Goal: Check status: Check status

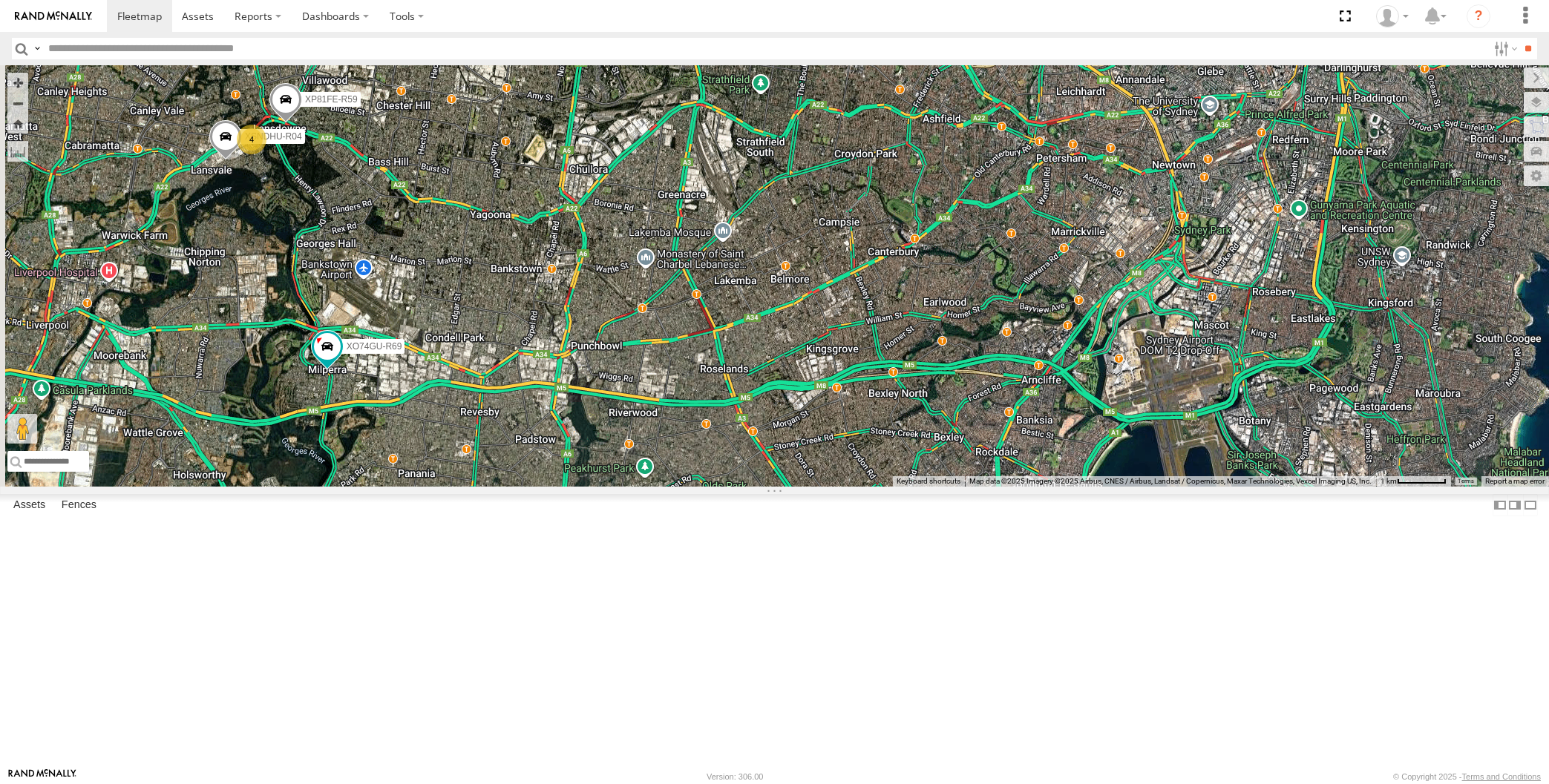
drag, startPoint x: 418, startPoint y: 543, endPoint x: 413, endPoint y: 521, distance: 22.6
click at [416, 487] on div "XP30JQ-R03 XP81FE-R59 XO74GU-R69 XSNDHU-R04 4" at bounding box center [774, 276] width 1549 height 421
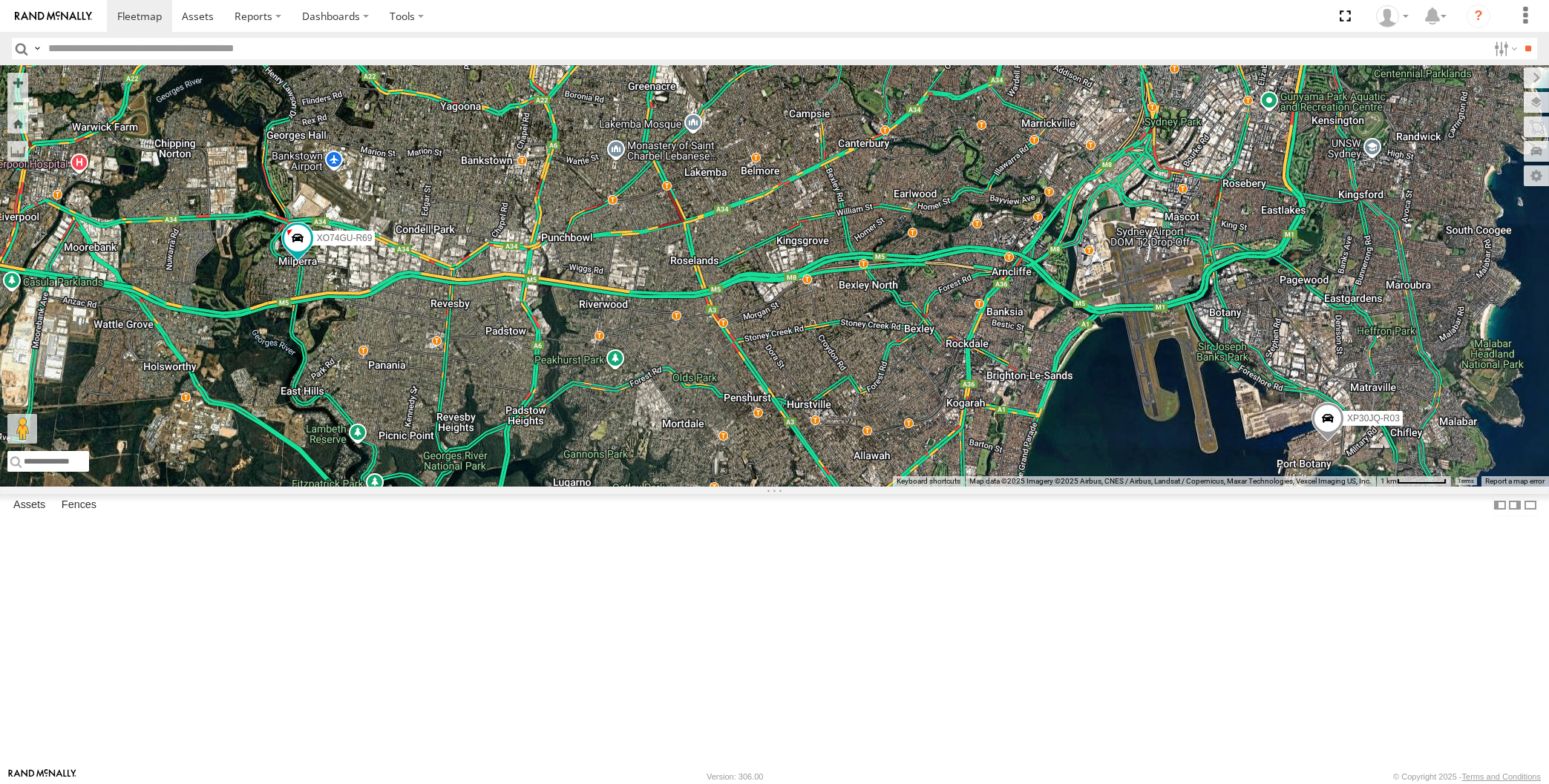
drag, startPoint x: 267, startPoint y: 198, endPoint x: 291, endPoint y: 213, distance: 28.3
click at [292, 212] on div "XP30JQ-R03 XP81FE-R59 XO74GU-R69 XSNDHU-R04 4" at bounding box center [774, 276] width 1549 height 421
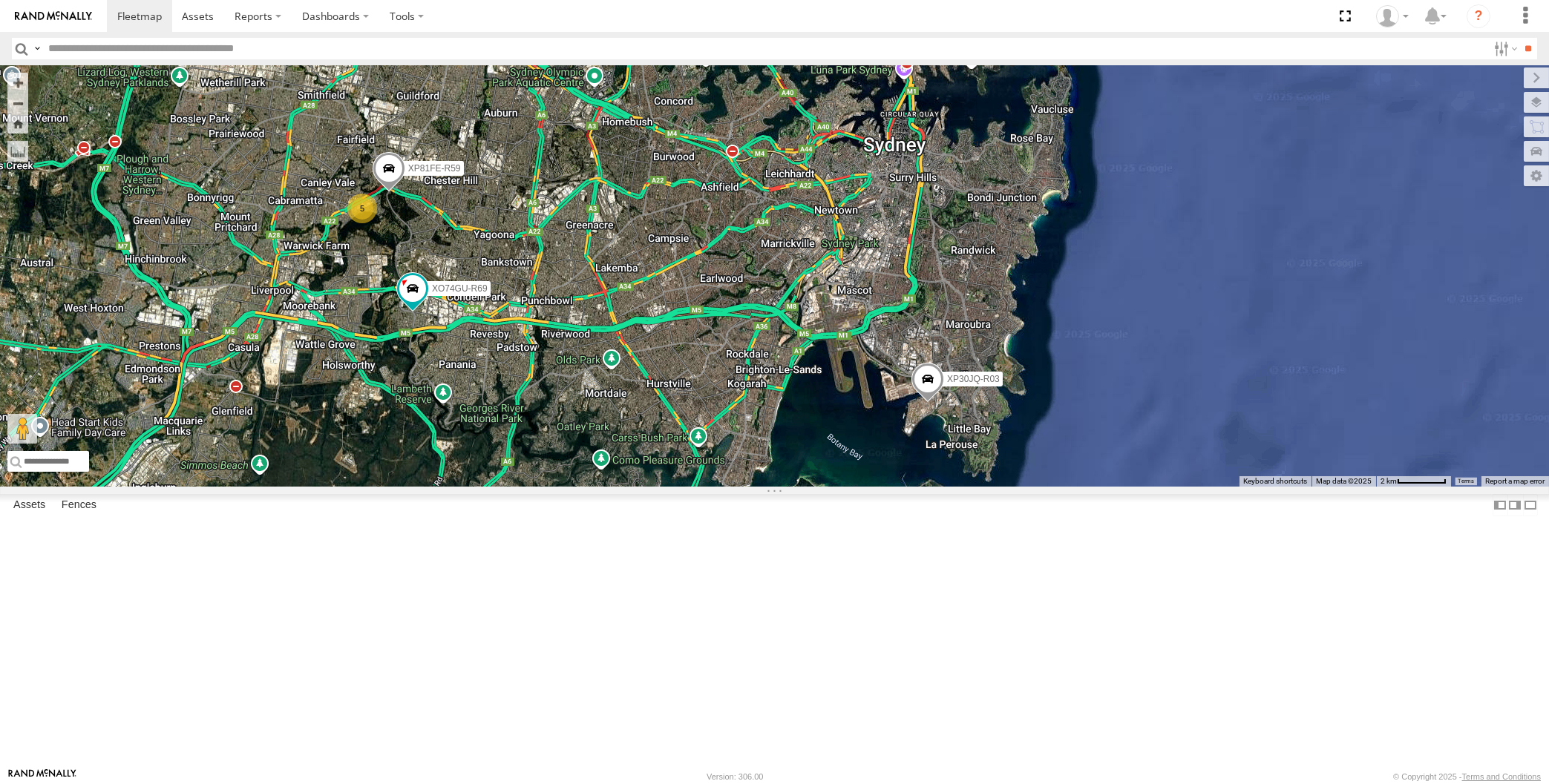
click at [251, 487] on div "XP30JQ-R03 XP81FE-R59 XO74GU-R69 5" at bounding box center [774, 276] width 1549 height 421
click at [512, 487] on div "XP30JQ-R03 XP81FE-R59 XO74GU-R69 5" at bounding box center [774, 276] width 1549 height 421
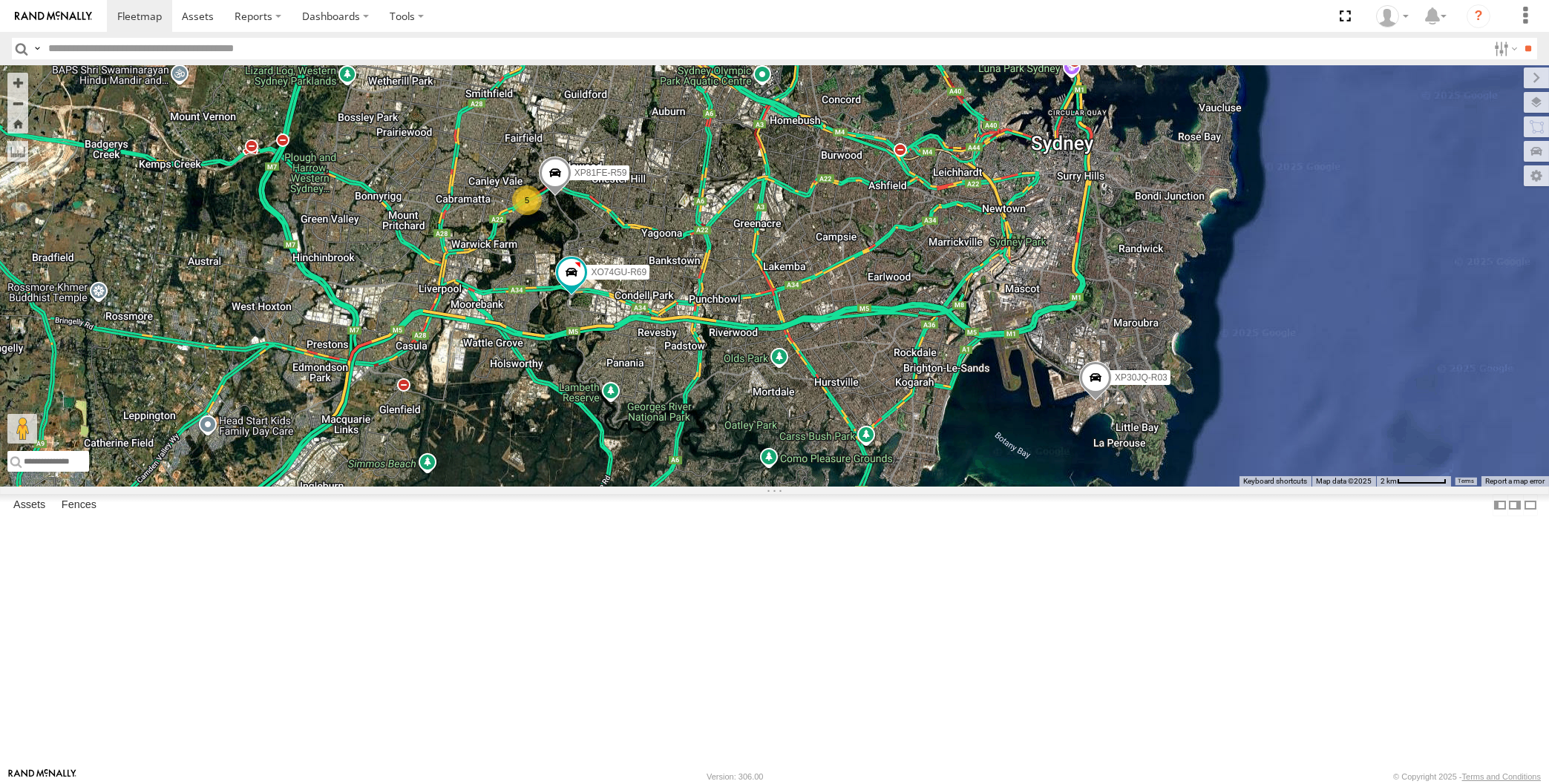
click at [961, 487] on div "XP30JQ-R03 XO74GU-R69 5 XP81FE-R59" at bounding box center [774, 276] width 1549 height 421
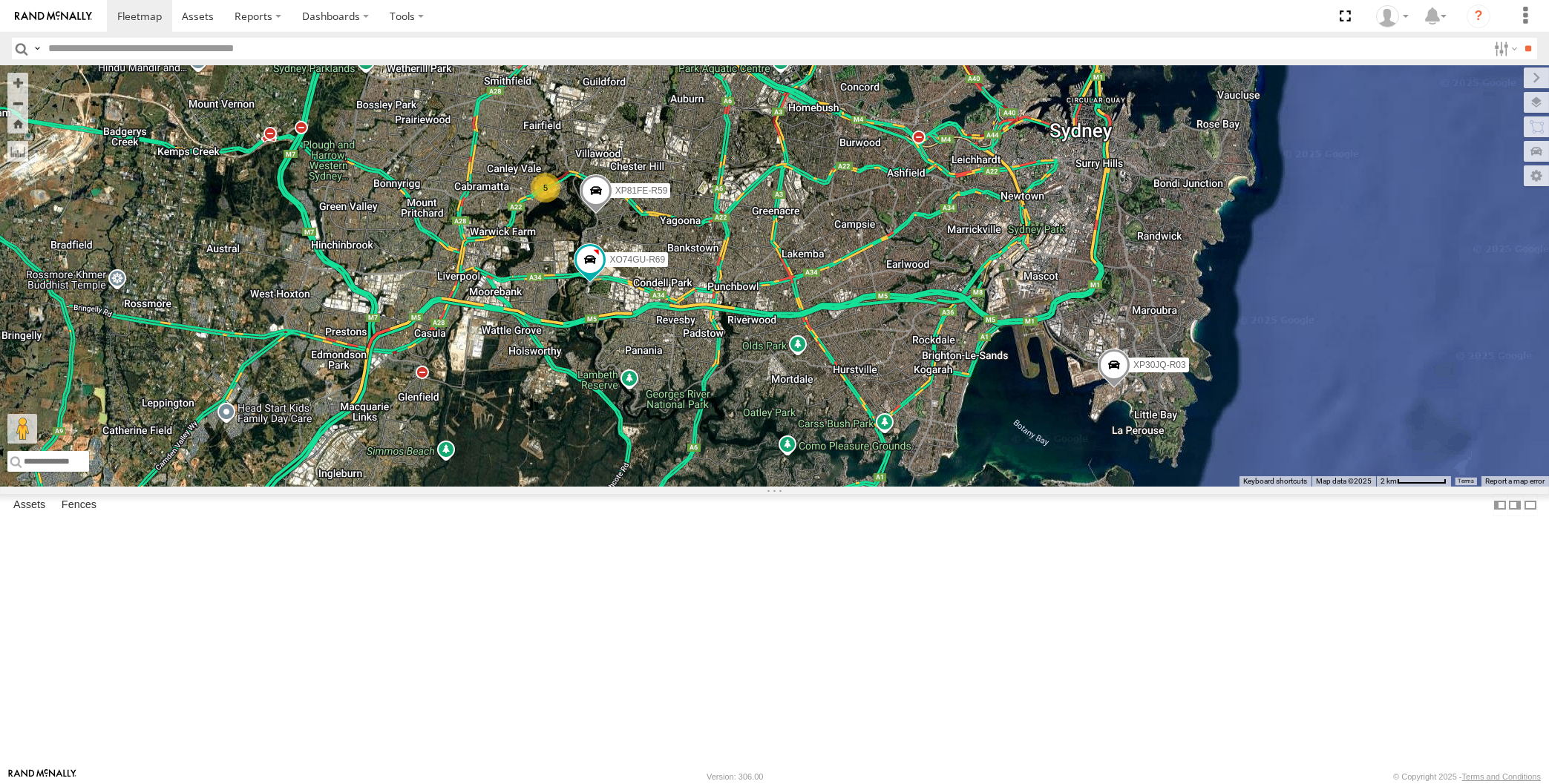
click at [687, 487] on div "XP30JQ-R03 XP81FE-R59 XO74GU-R69 5" at bounding box center [774, 276] width 1549 height 421
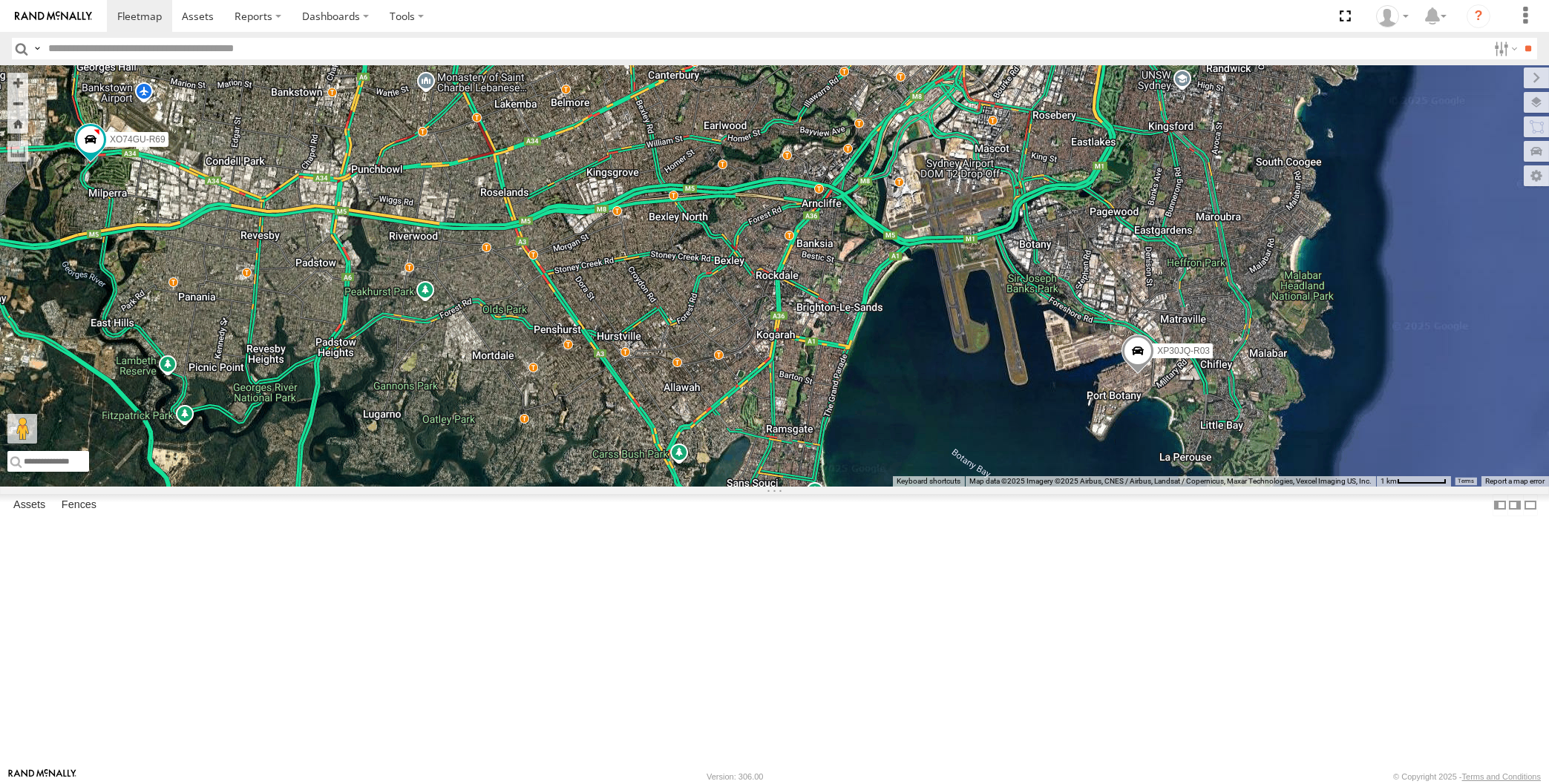
drag, startPoint x: 622, startPoint y: 547, endPoint x: 683, endPoint y: 553, distance: 61.3
click at [671, 487] on div "XP30JQ-R03 XP81FE-R59 XO74GU-R69 4" at bounding box center [774, 276] width 1549 height 421
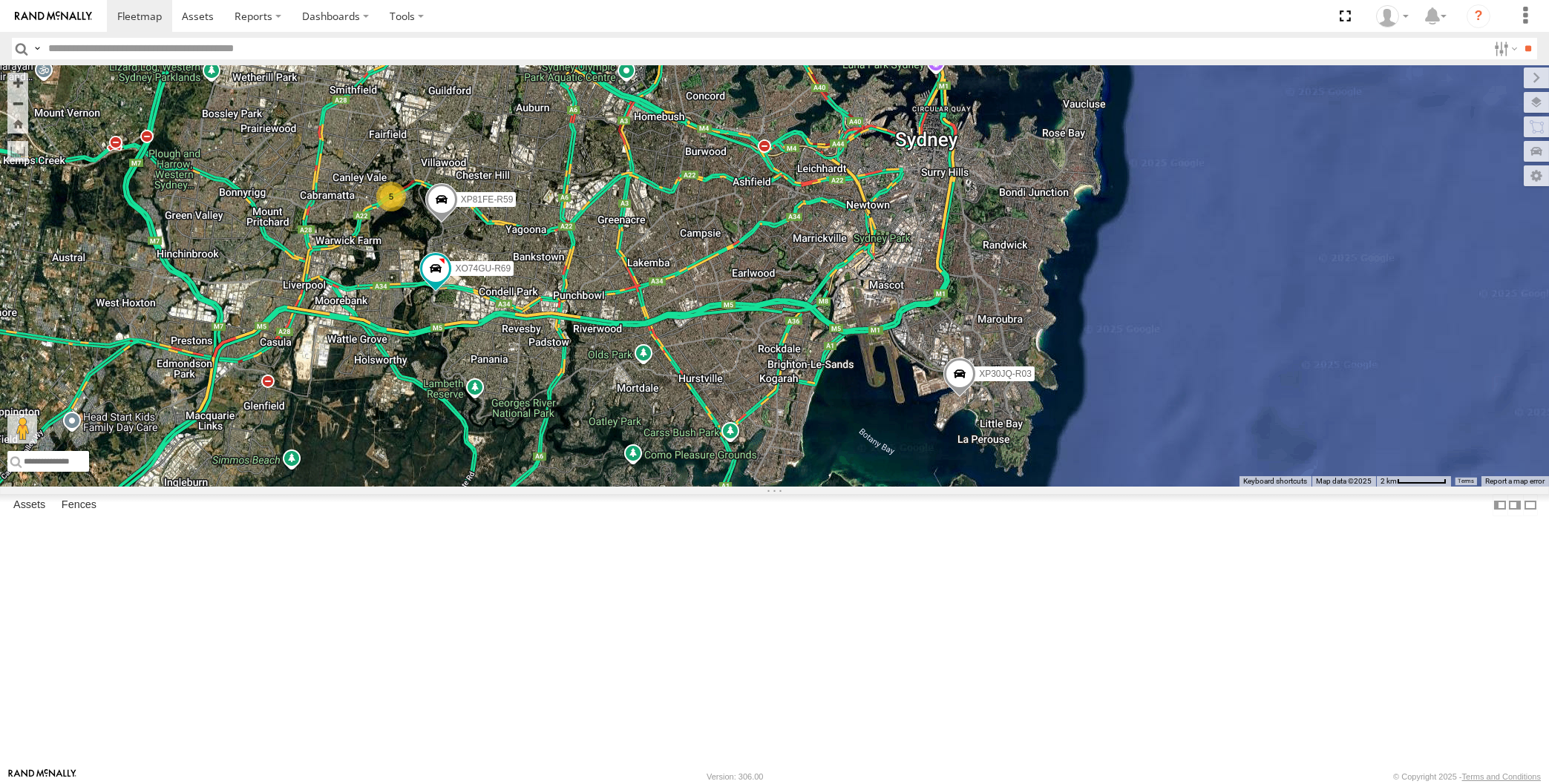
click at [622, 487] on div "XP30JQ-R03 XP81FE-R59 XO74GU-R69 5" at bounding box center [774, 276] width 1549 height 421
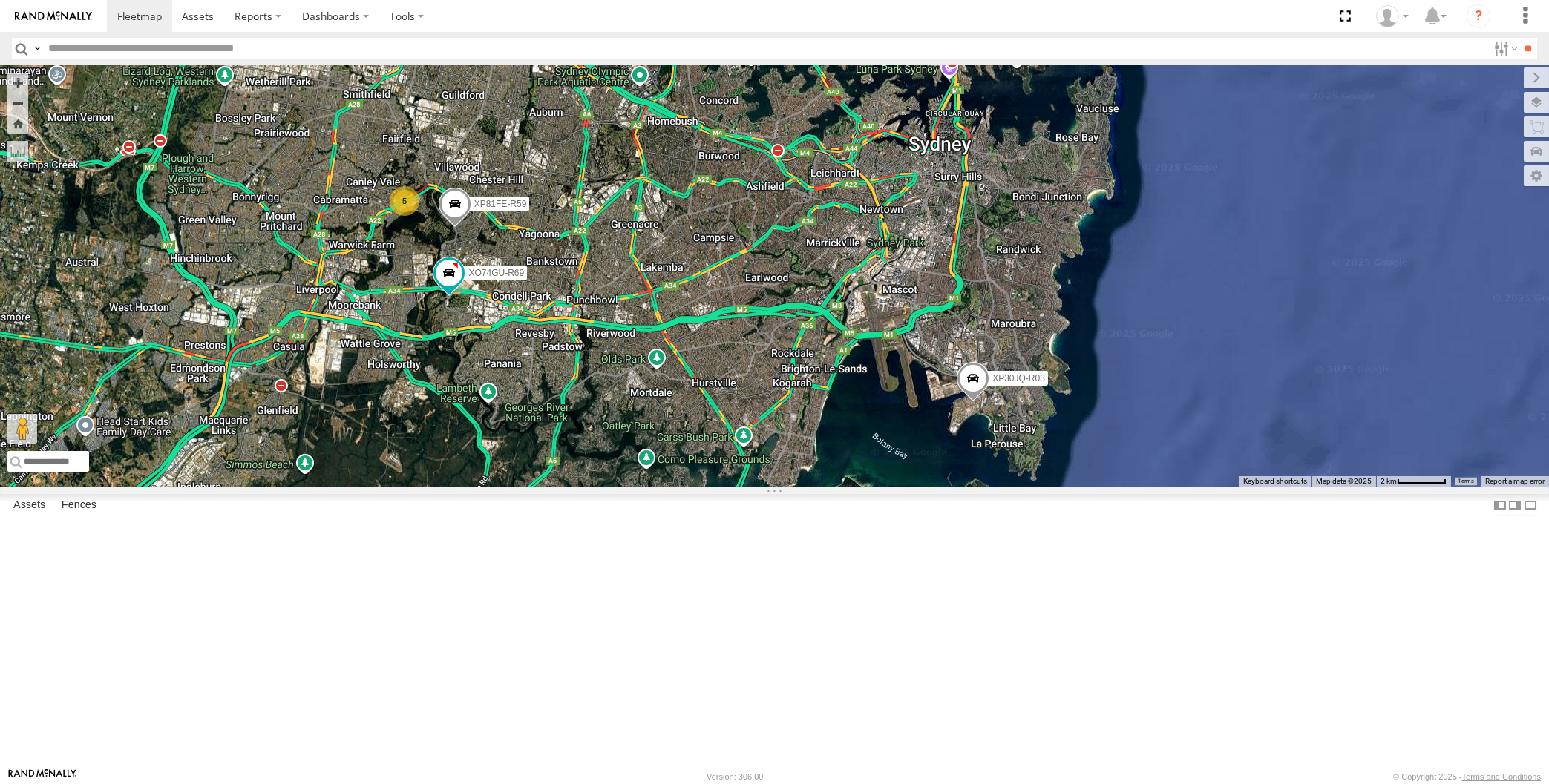
drag, startPoint x: 599, startPoint y: 544, endPoint x: 613, endPoint y: 549, distance: 14.9
click at [613, 487] on div "XP30JQ-R03 XP81FE-R59 XO74GU-R69 5" at bounding box center [774, 276] width 1549 height 421
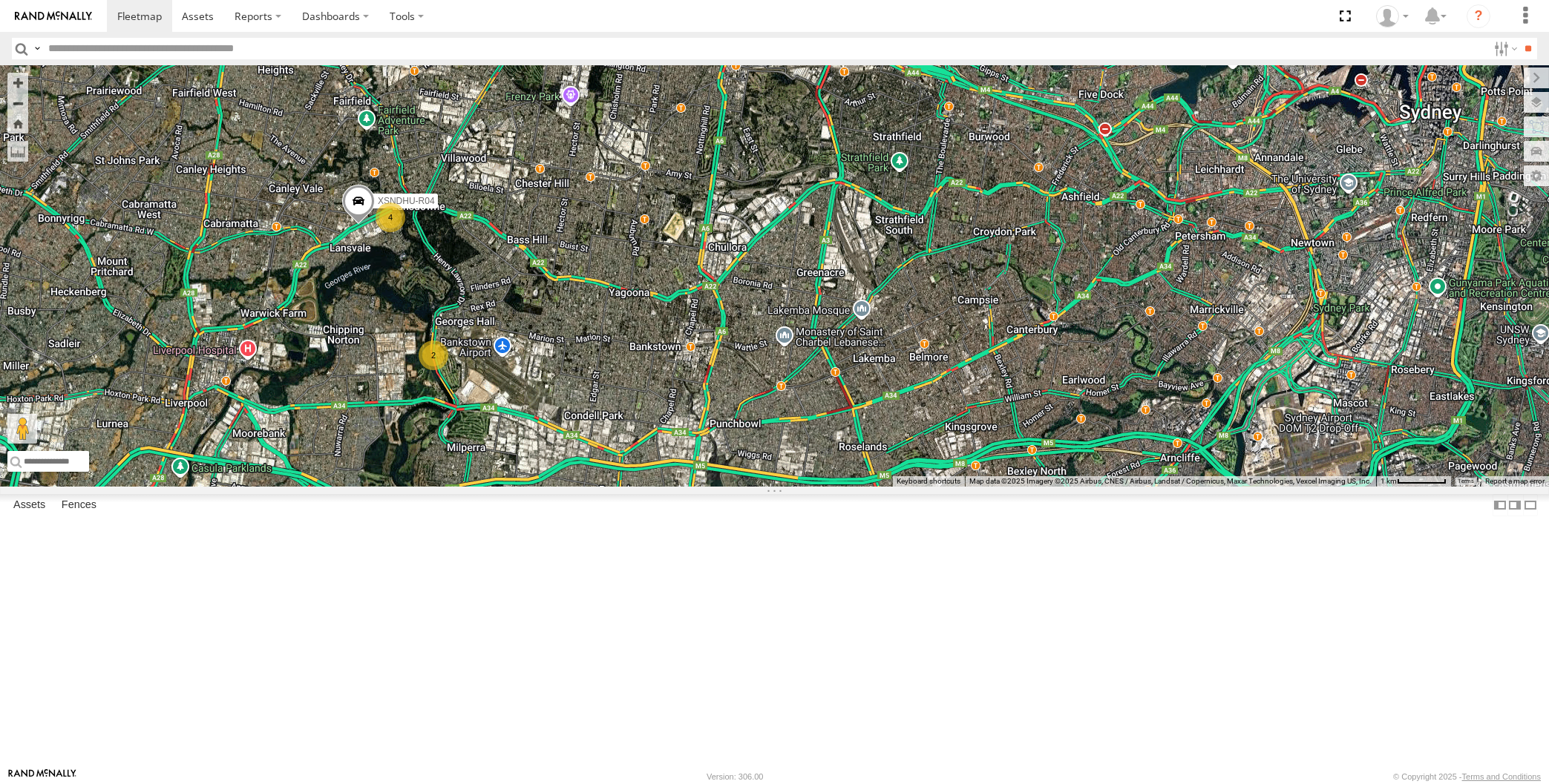
drag, startPoint x: 890, startPoint y: 573, endPoint x: 864, endPoint y: 509, distance: 69.1
click at [873, 487] on div "XP30JQ-R03 XSNDHU-R04 4 2" at bounding box center [774, 276] width 1549 height 421
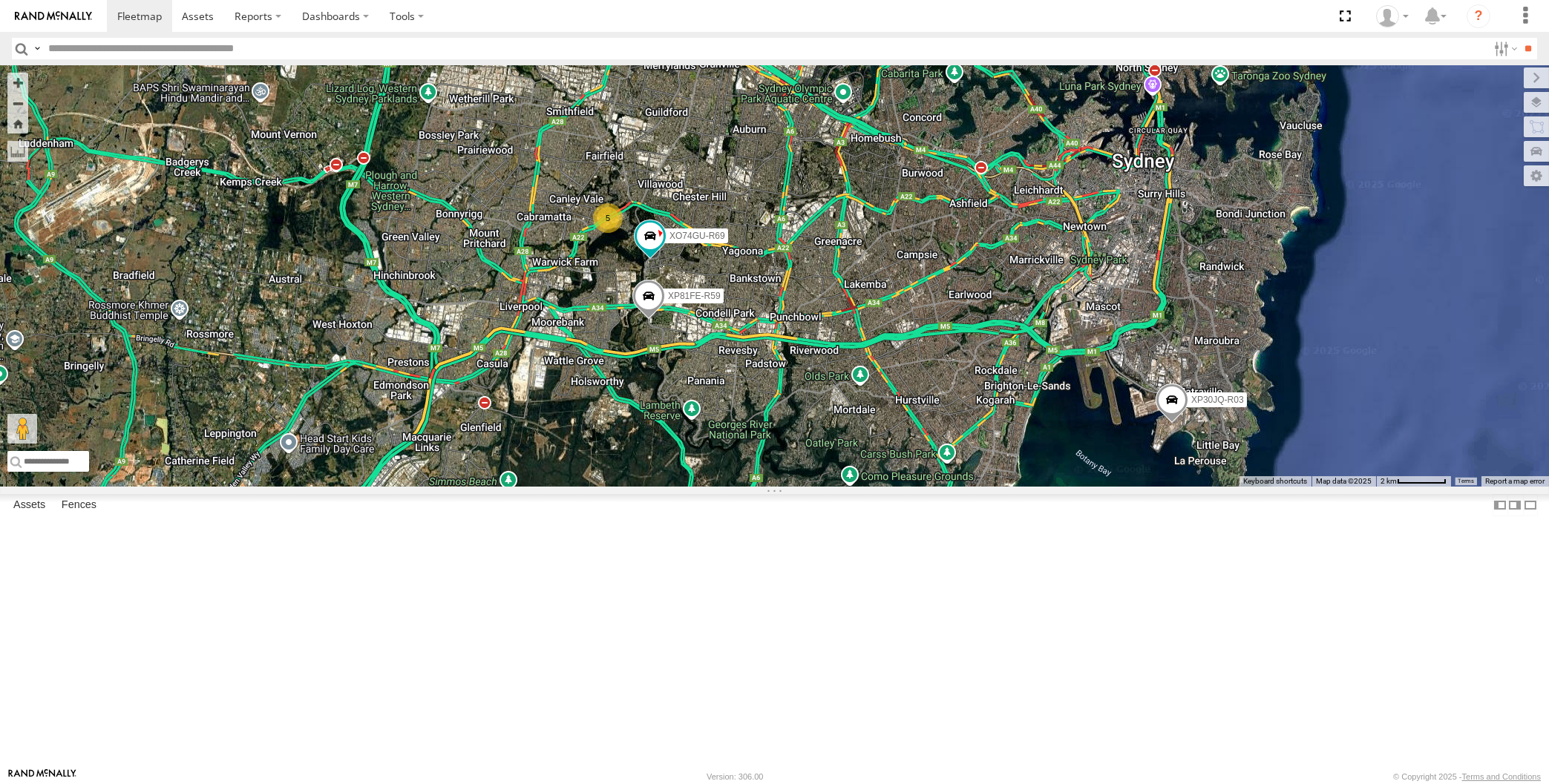
click at [978, 487] on div "XP30JQ-R03 XP81FE-R59 5 XO74GU-R69" at bounding box center [774, 276] width 1549 height 421
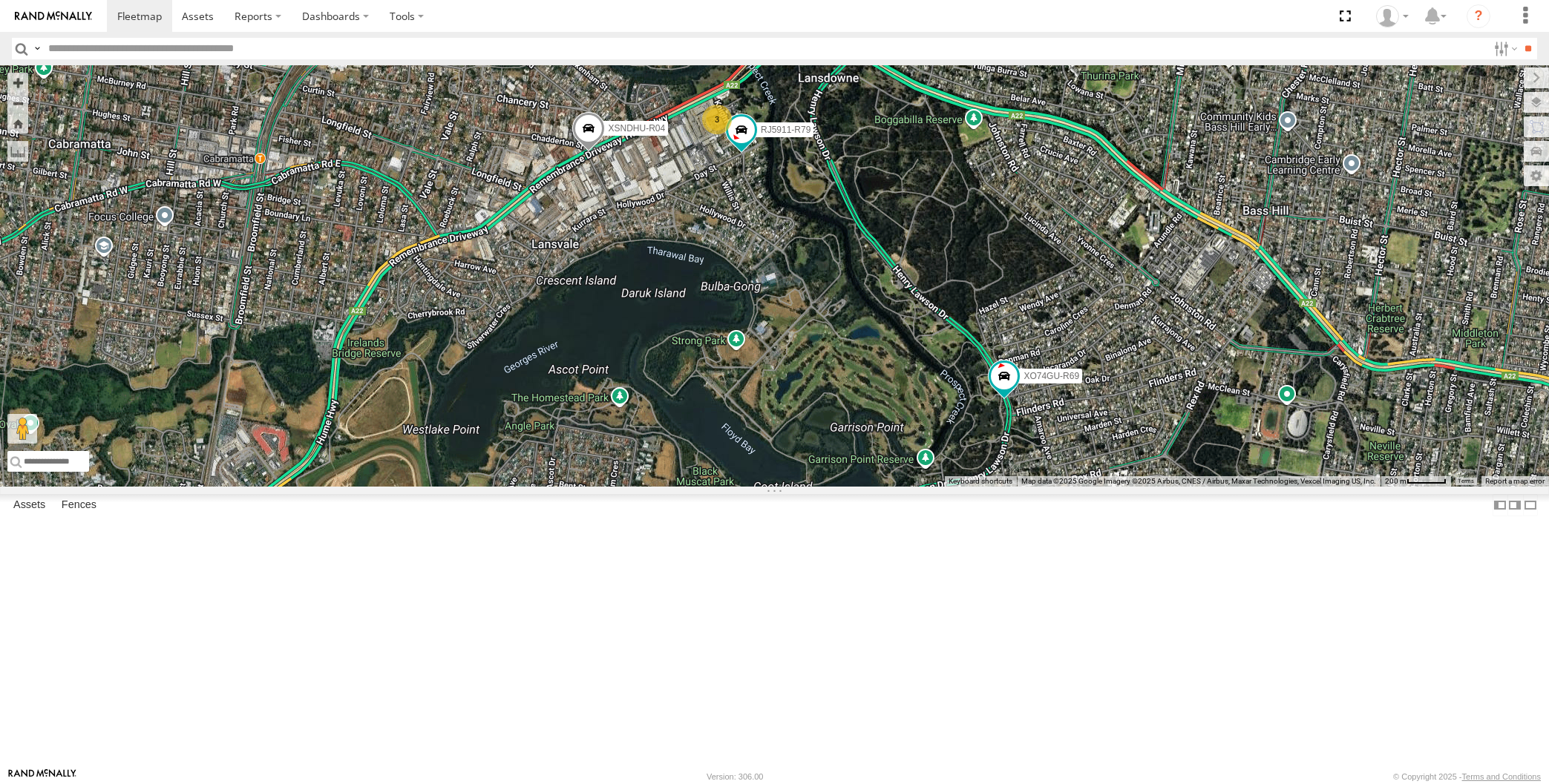
click at [588, 152] on span at bounding box center [588, 132] width 33 height 40
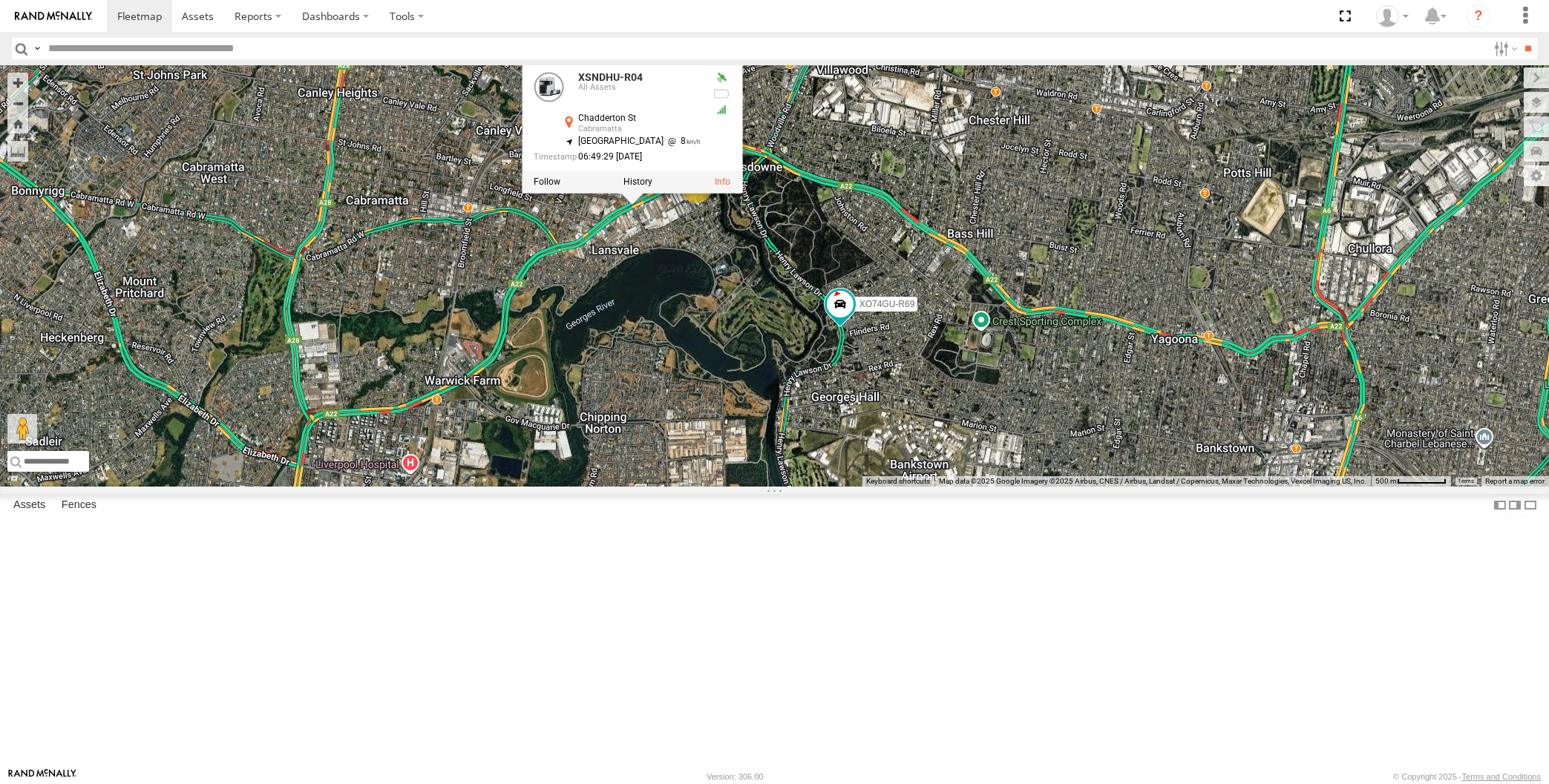
click at [690, 416] on div "XP30JQ-R03 XP81FE-R59 XO74GU-R69 XSNDHU-R04 XSNDHU-R04 All Assets Chadderton St…" at bounding box center [774, 276] width 1549 height 421
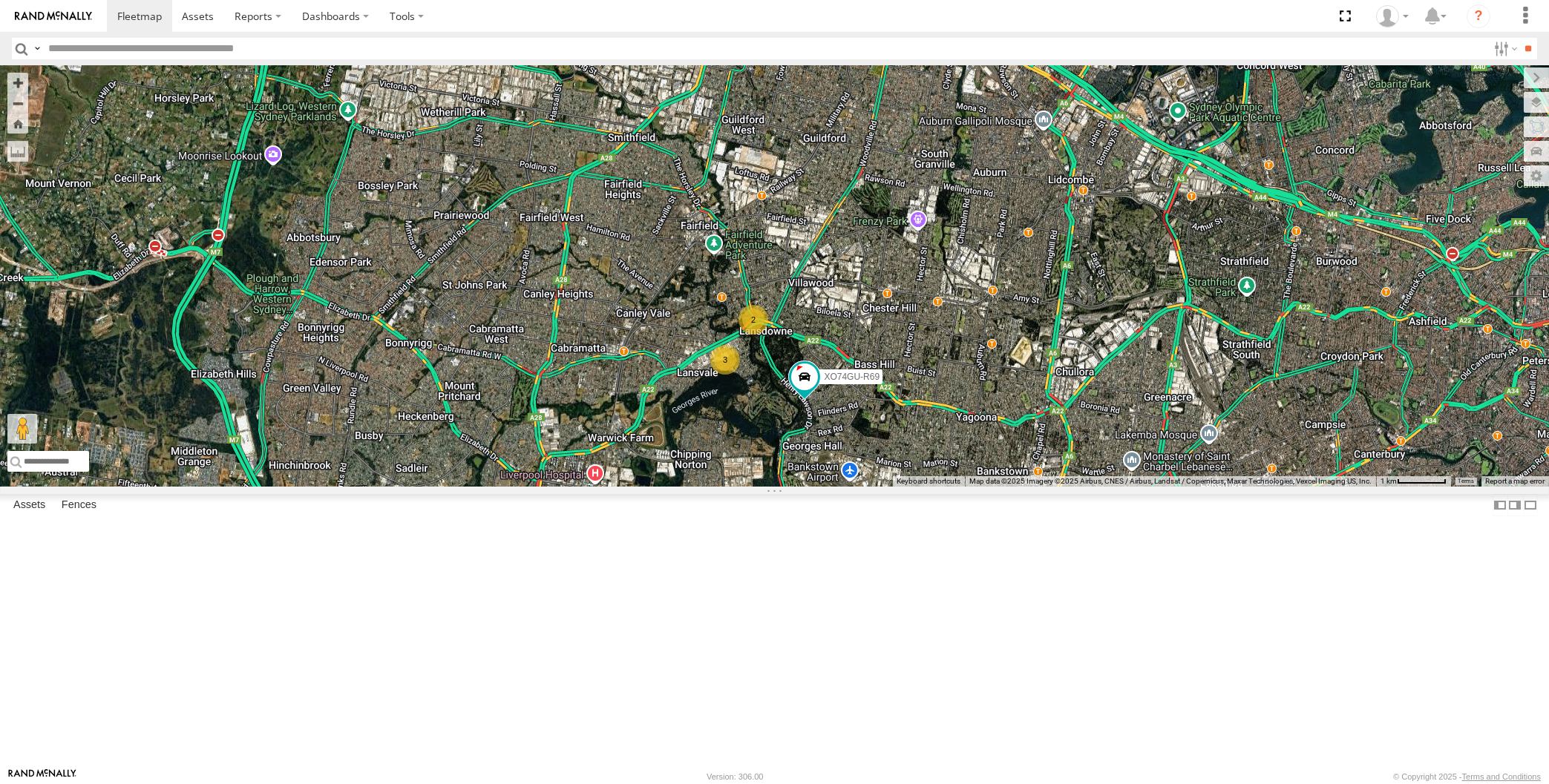
drag, startPoint x: 797, startPoint y: 592, endPoint x: 771, endPoint y: 647, distance: 60.8
click at [771, 487] on div "XP30JQ-R03 XP81FE-R59 XO74GU-R69 2 3" at bounding box center [774, 276] width 1549 height 421
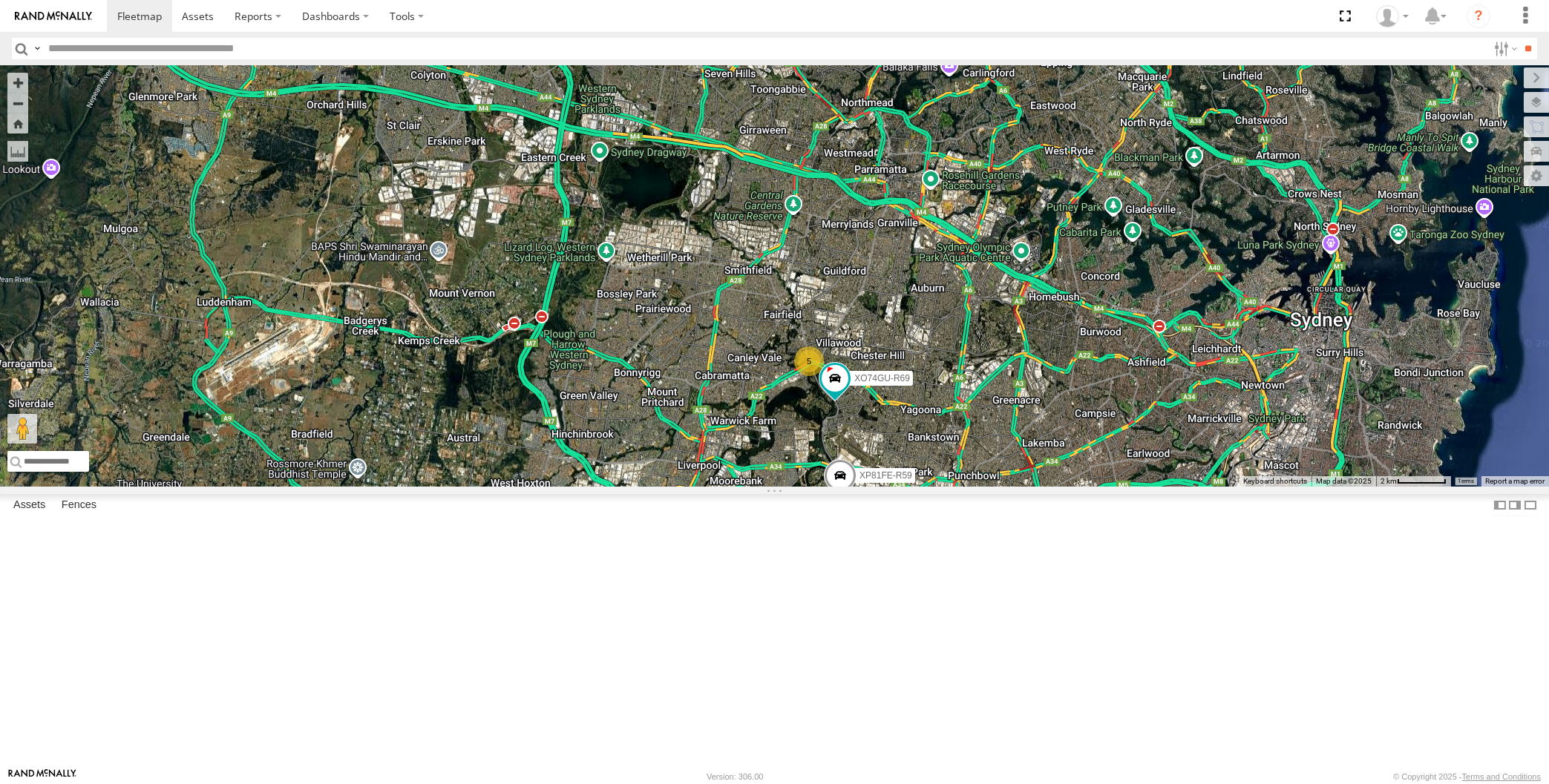
drag, startPoint x: 1118, startPoint y: 691, endPoint x: 1110, endPoint y: 633, distance: 58.5
click at [1111, 487] on div "XP30JQ-R03 XP81FE-R59 XO74GU-R69 5" at bounding box center [774, 276] width 1549 height 421
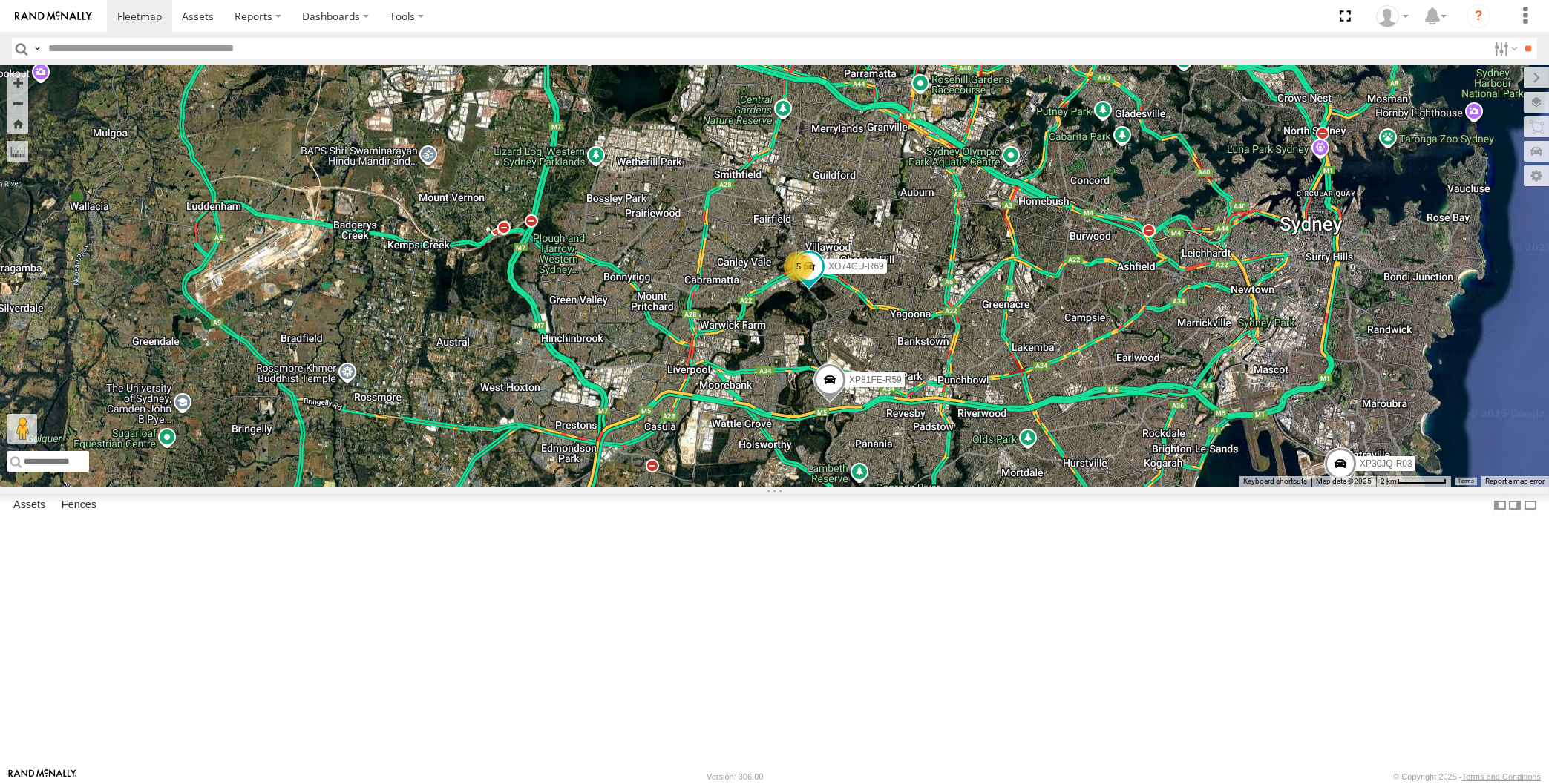
click at [405, 487] on div "XP30JQ-R03 XP81FE-R59 XO74GU-R69 5" at bounding box center [774, 276] width 1549 height 421
drag, startPoint x: 1167, startPoint y: 621, endPoint x: 1149, endPoint y: 611, distance: 20.6
click at [1159, 487] on div "XP30JQ-R03 XP81FE-R59 XO74GU-R69 5" at bounding box center [774, 276] width 1549 height 421
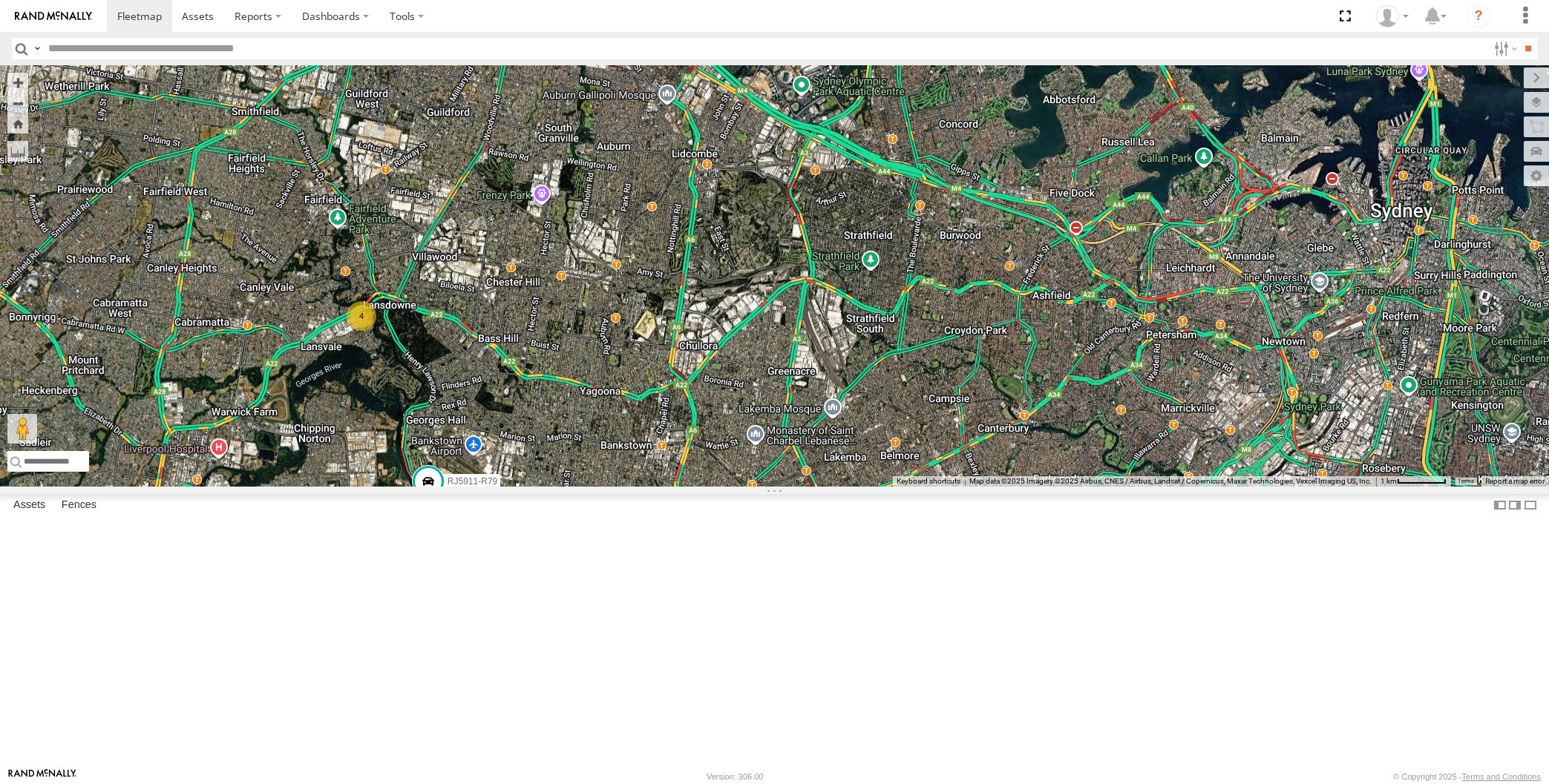
drag, startPoint x: 690, startPoint y: 474, endPoint x: 711, endPoint y: 519, distance: 49.7
click at [711, 487] on div "XP30JQ-R03 XSNDHU-R04 4 RJ5911-R79 XP81FE-R59" at bounding box center [774, 276] width 1549 height 421
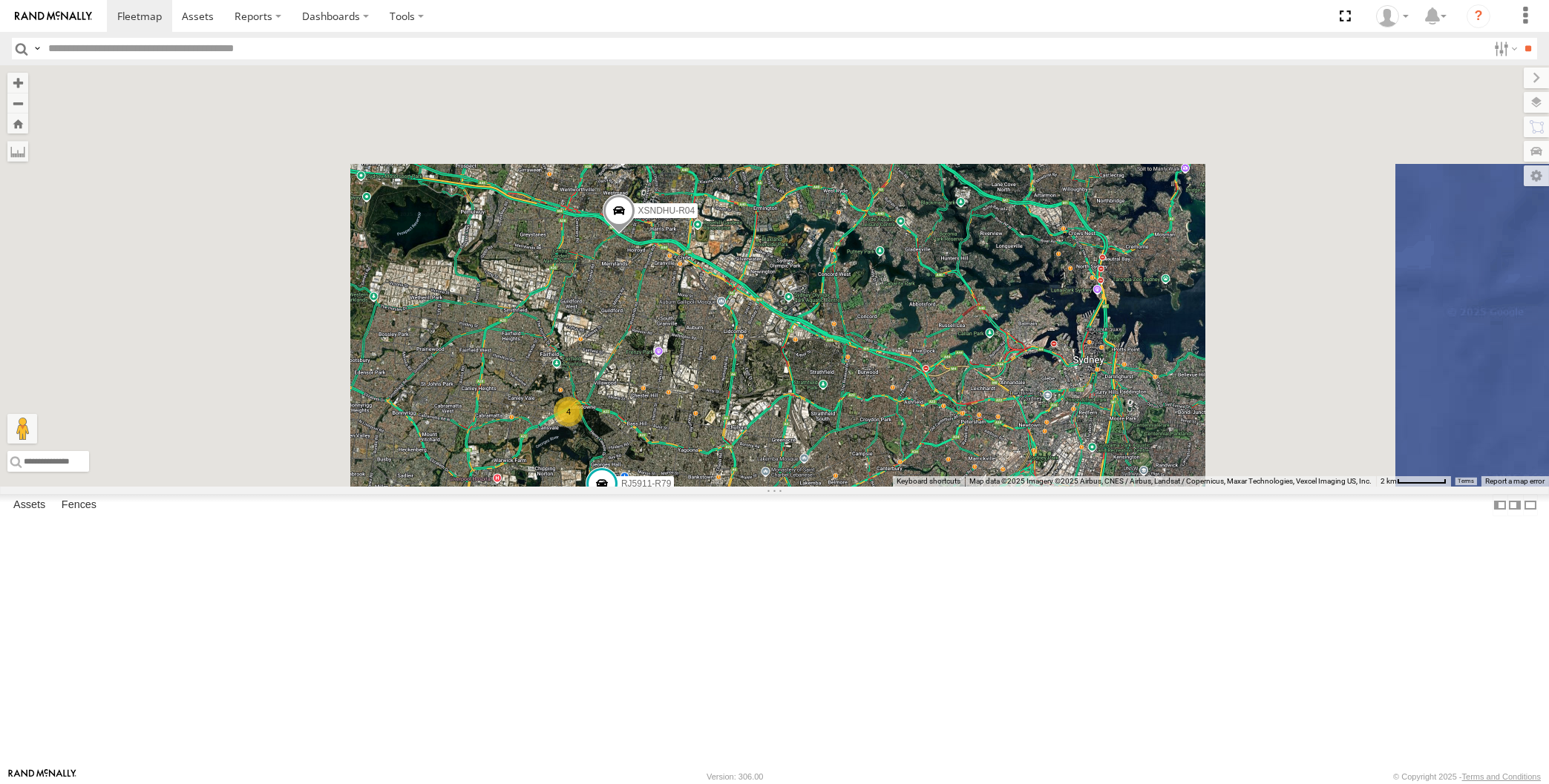
click at [711, 487] on div "XP30JQ-R03 XSNDHU-R04 RJ5911-R79 XP81FE-R59 4" at bounding box center [774, 276] width 1549 height 421
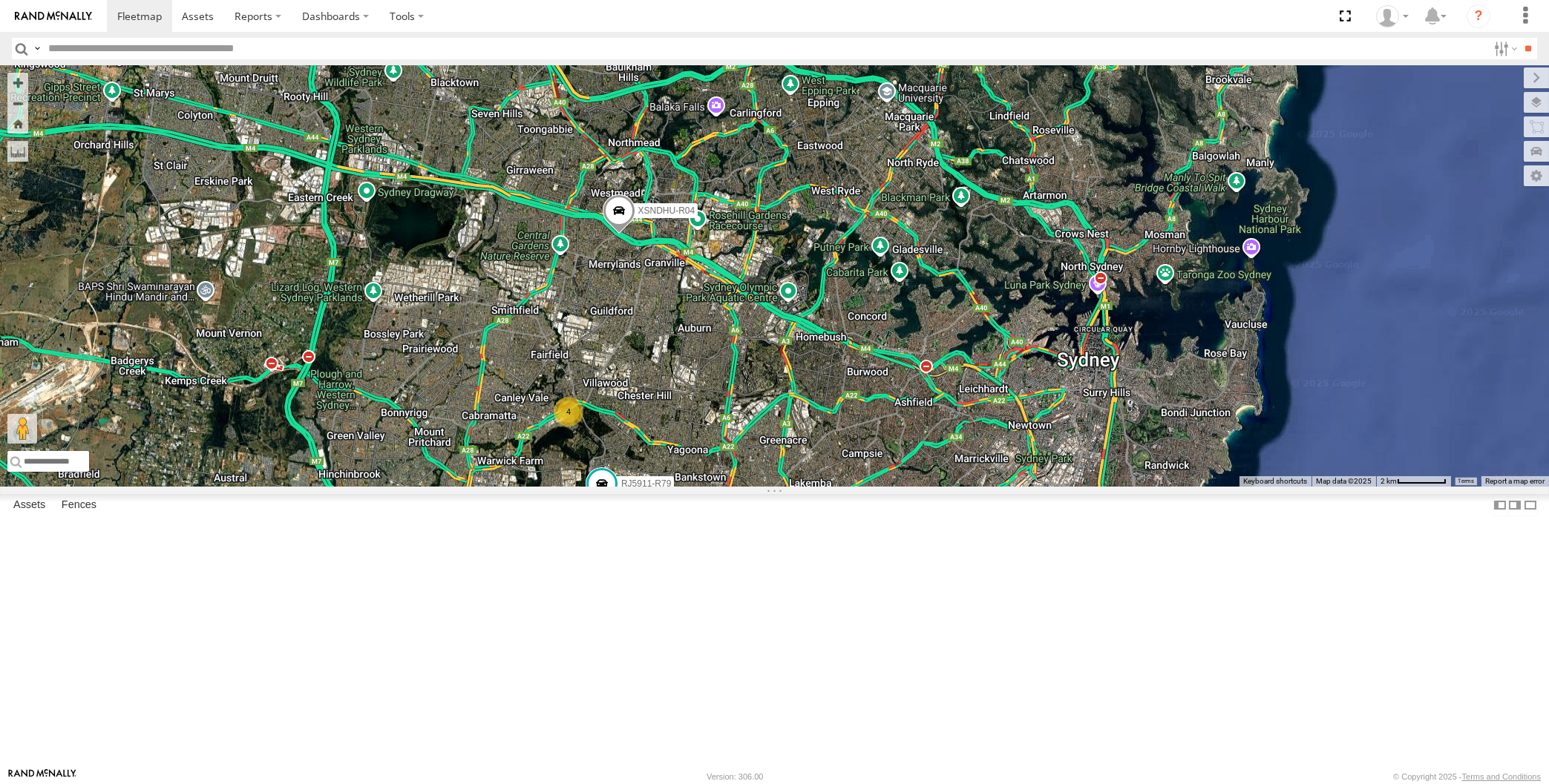
drag, startPoint x: 717, startPoint y: 526, endPoint x: 743, endPoint y: 526, distance: 26.0
click at [740, 487] on div "XP30JQ-R03 XSNDHU-R04 RJ5911-R79 XP81FE-R59 4" at bounding box center [774, 276] width 1549 height 421
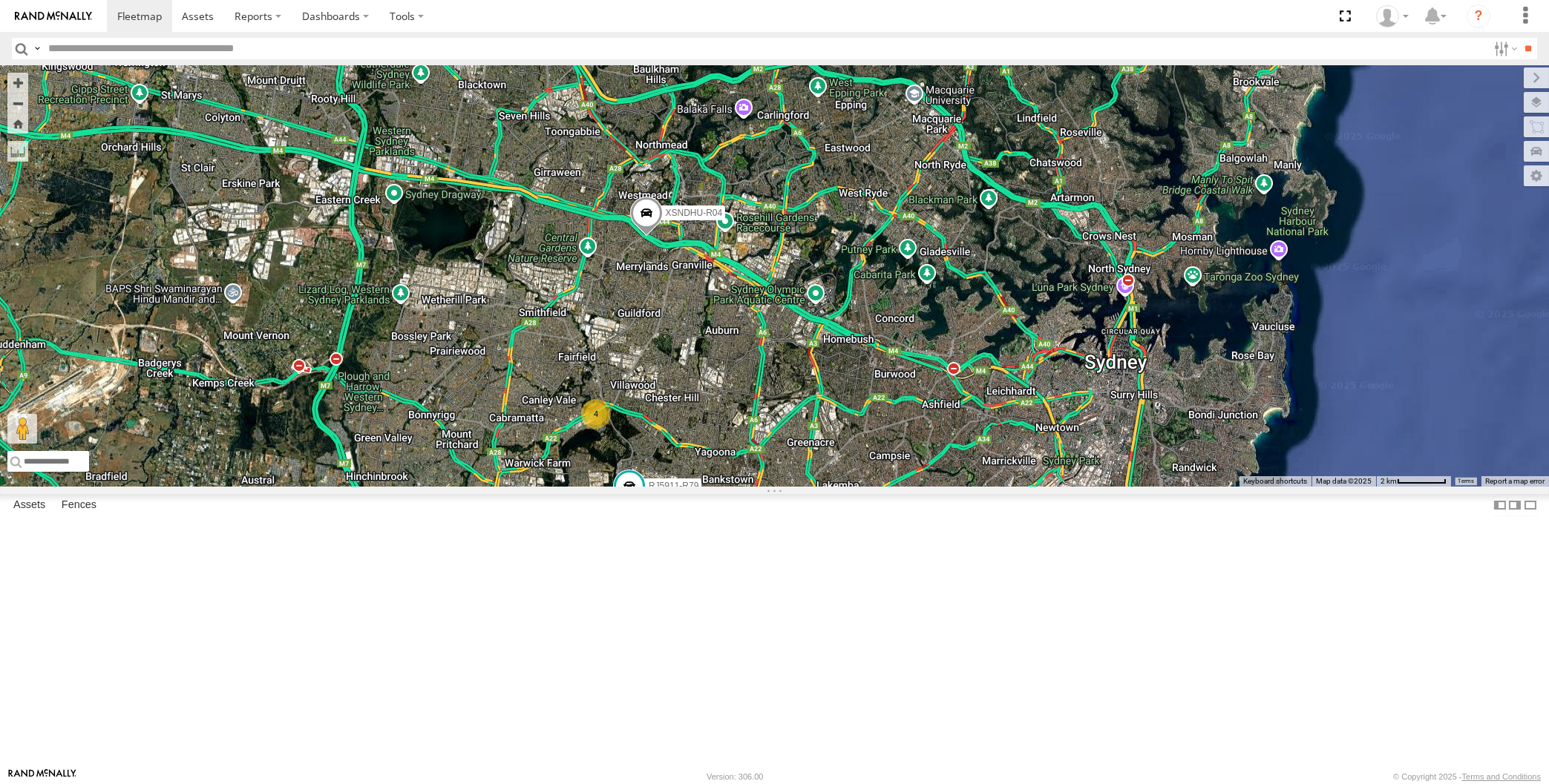
drag, startPoint x: 731, startPoint y: 544, endPoint x: 741, endPoint y: 526, distance: 20.6
click at [739, 487] on div "XP30JQ-R03 XSNDHU-R04 RJ5911-R79 XP81FE-R59 4" at bounding box center [774, 276] width 1549 height 421
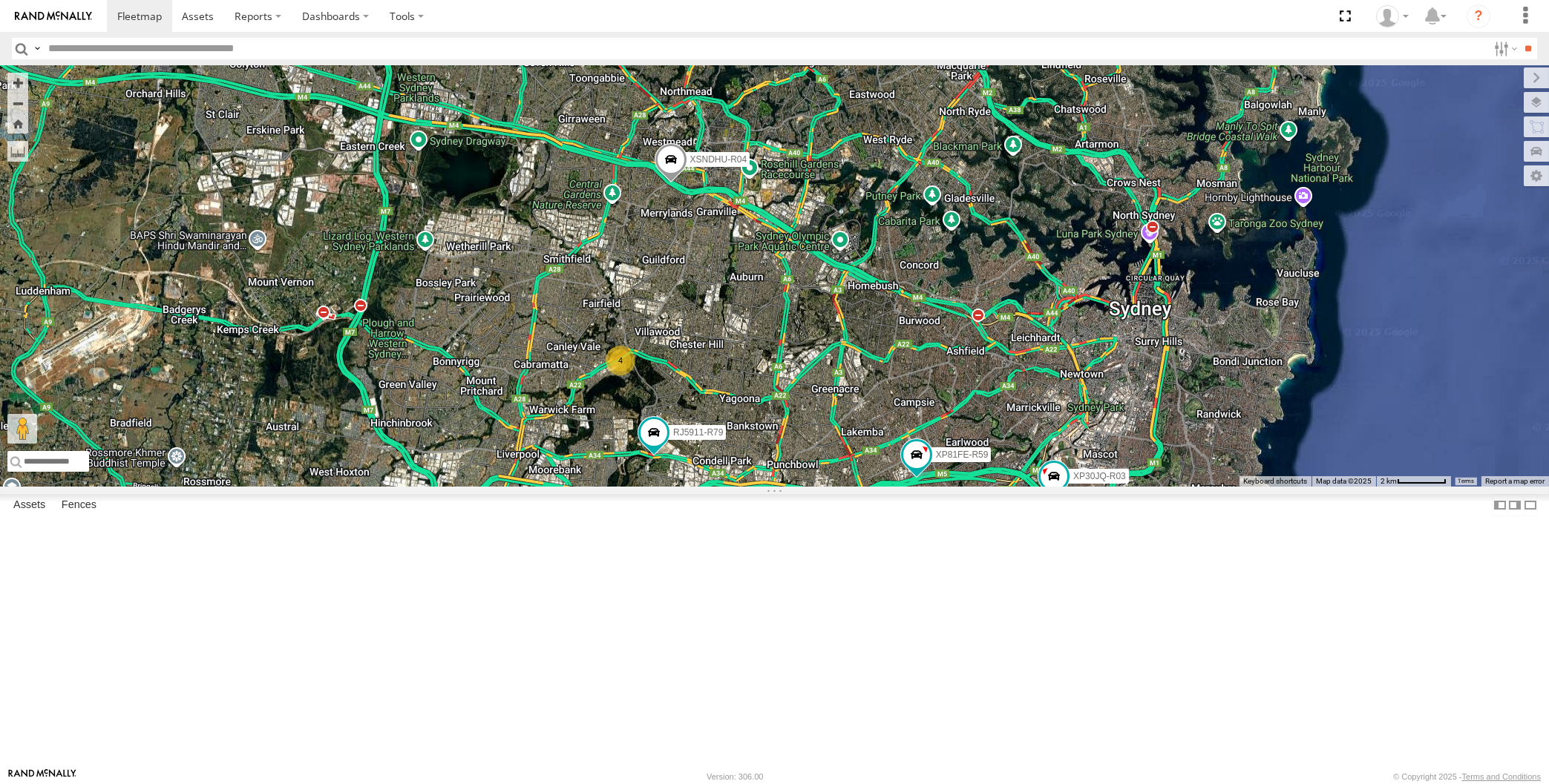
click at [433, 487] on div "XP30JQ-R03 XSNDHU-R04 RJ5911-R79 XP81FE-R59 4" at bounding box center [774, 276] width 1549 height 421
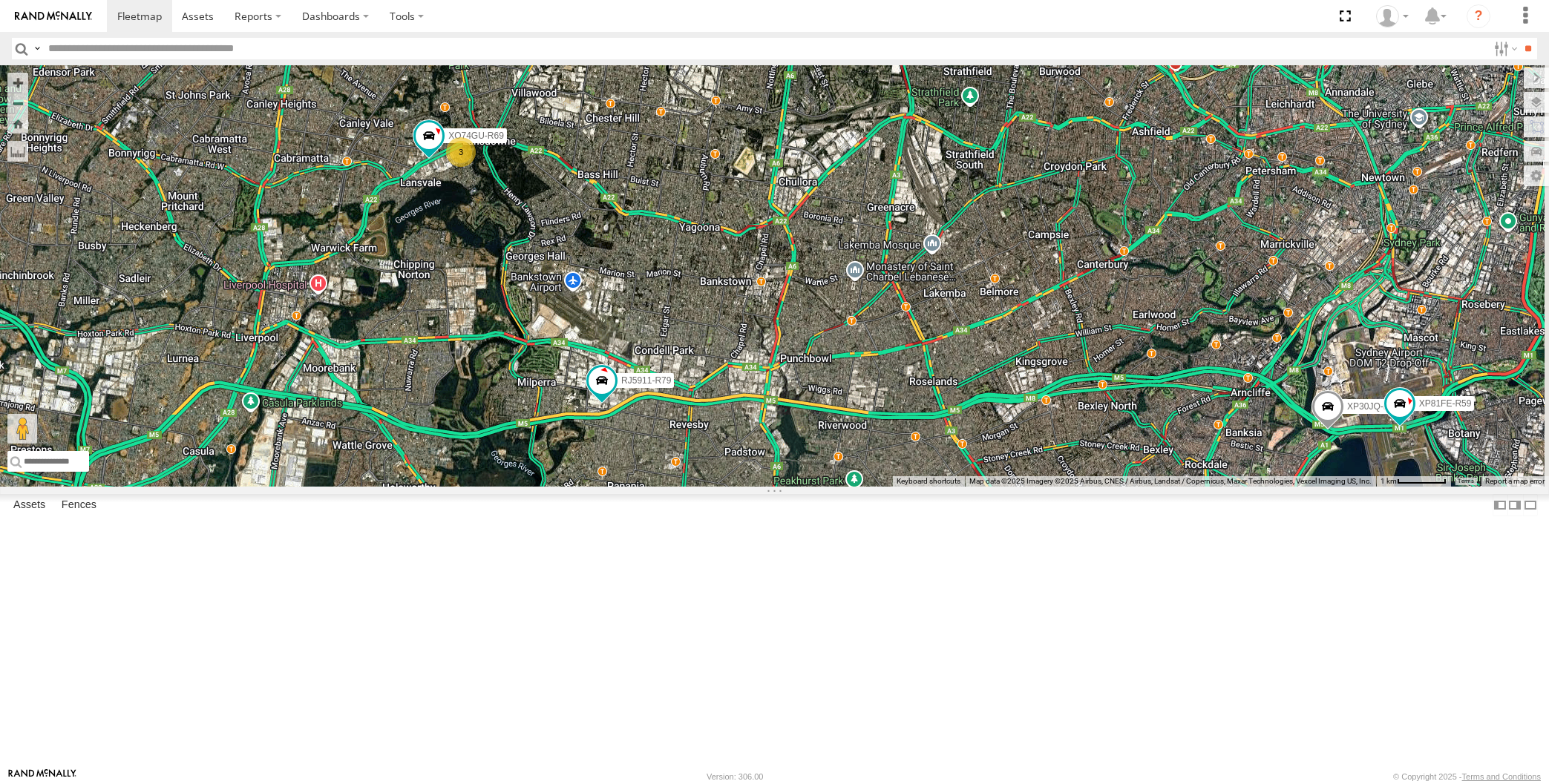
drag, startPoint x: 973, startPoint y: 615, endPoint x: 957, endPoint y: 591, distance: 28.8
click at [958, 487] on div "XP30JQ-R03 XSNDHU-R04 RJ5911-R79 XP81FE-R59 3 XO74GU-R69" at bounding box center [774, 276] width 1549 height 421
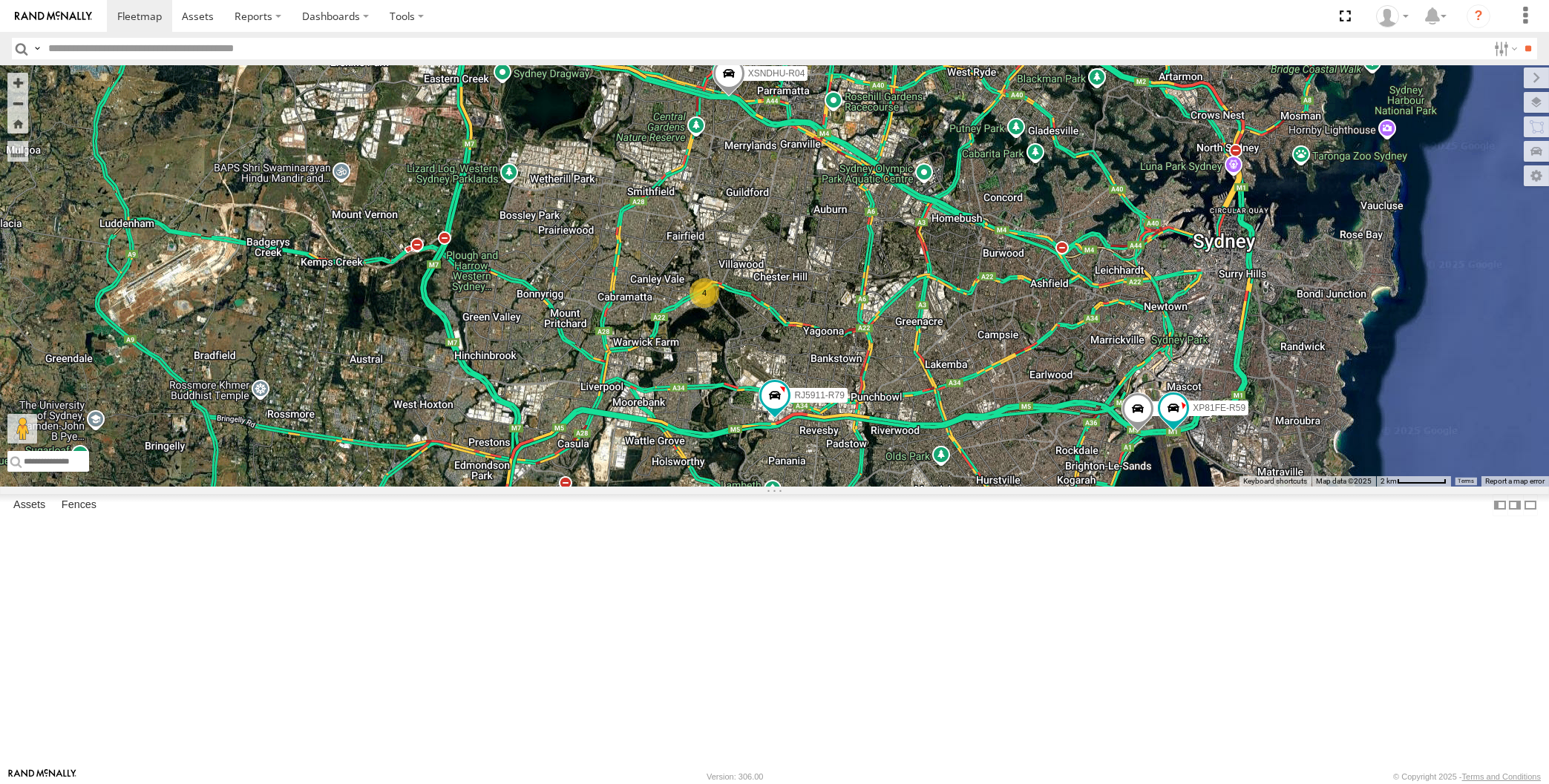
drag, startPoint x: 978, startPoint y: 617, endPoint x: 950, endPoint y: 610, distance: 28.9
click at [950, 487] on div "XP30JQ-R03 XSNDHU-R04 RJ5911-R79 XP81FE-R59 4" at bounding box center [774, 276] width 1549 height 421
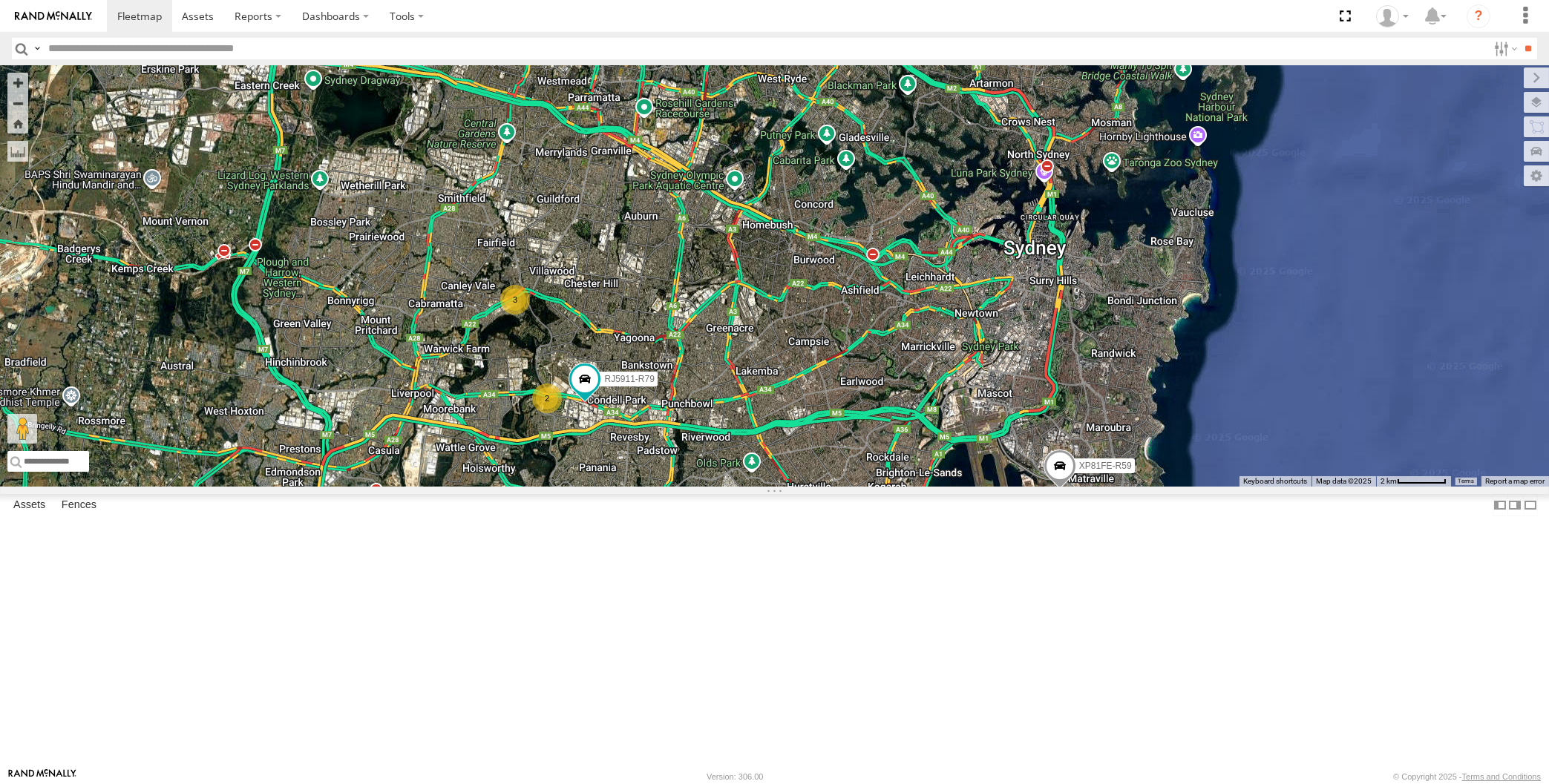
drag, startPoint x: 764, startPoint y: 602, endPoint x: 766, endPoint y: 591, distance: 11.2
click at [766, 487] on div "2 XSNDHU-R04 3 RJ5911-R79 XP81FE-R59" at bounding box center [774, 276] width 1549 height 421
click at [800, 487] on div "XSNDHU-R04 RJ5911-R79 XP81FE-R59 2 3" at bounding box center [774, 276] width 1549 height 421
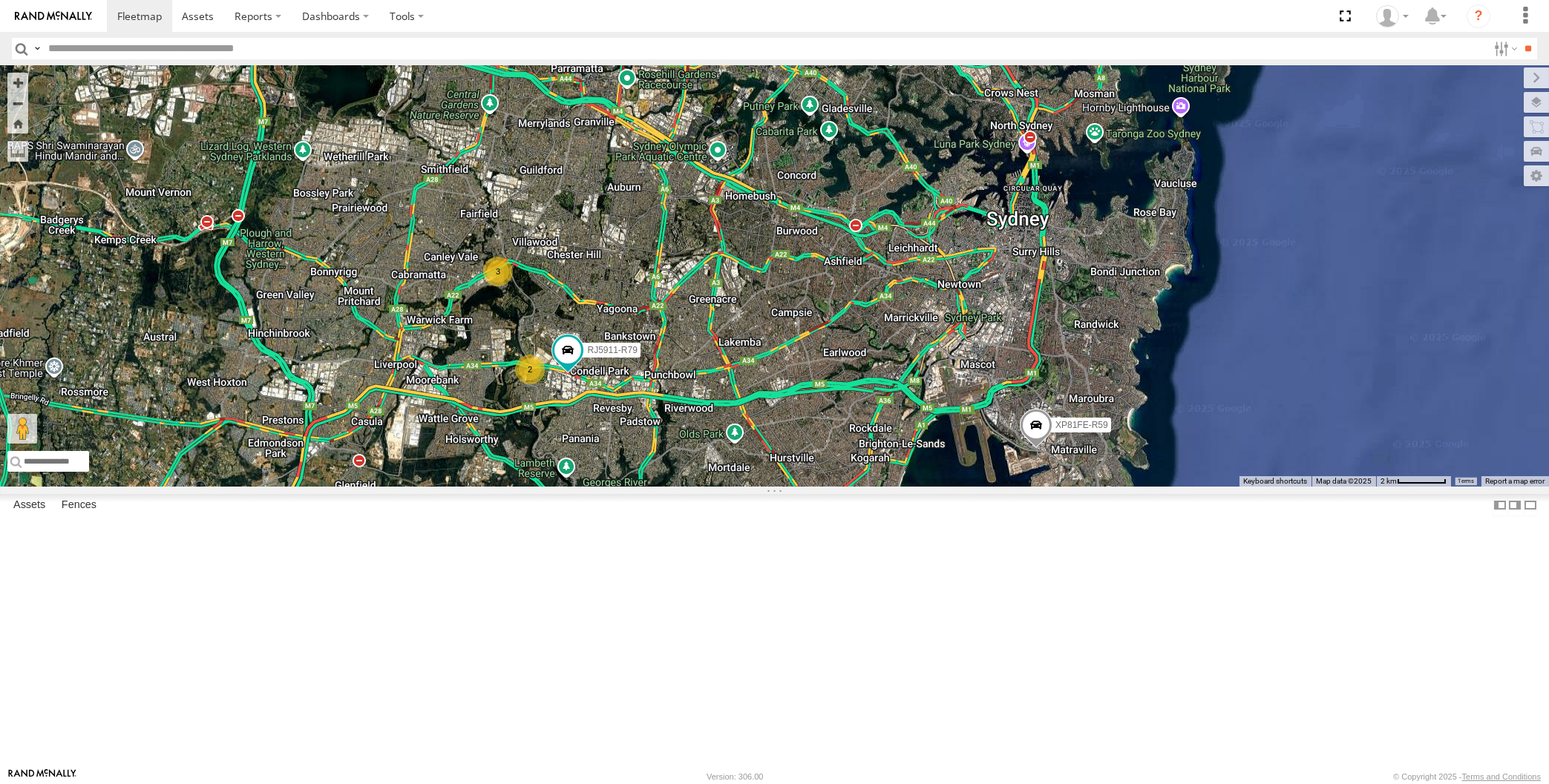
click at [876, 487] on div "XSNDHU-R04 RJ5911-R79 XP81FE-R59 2 3" at bounding box center [774, 276] width 1549 height 421
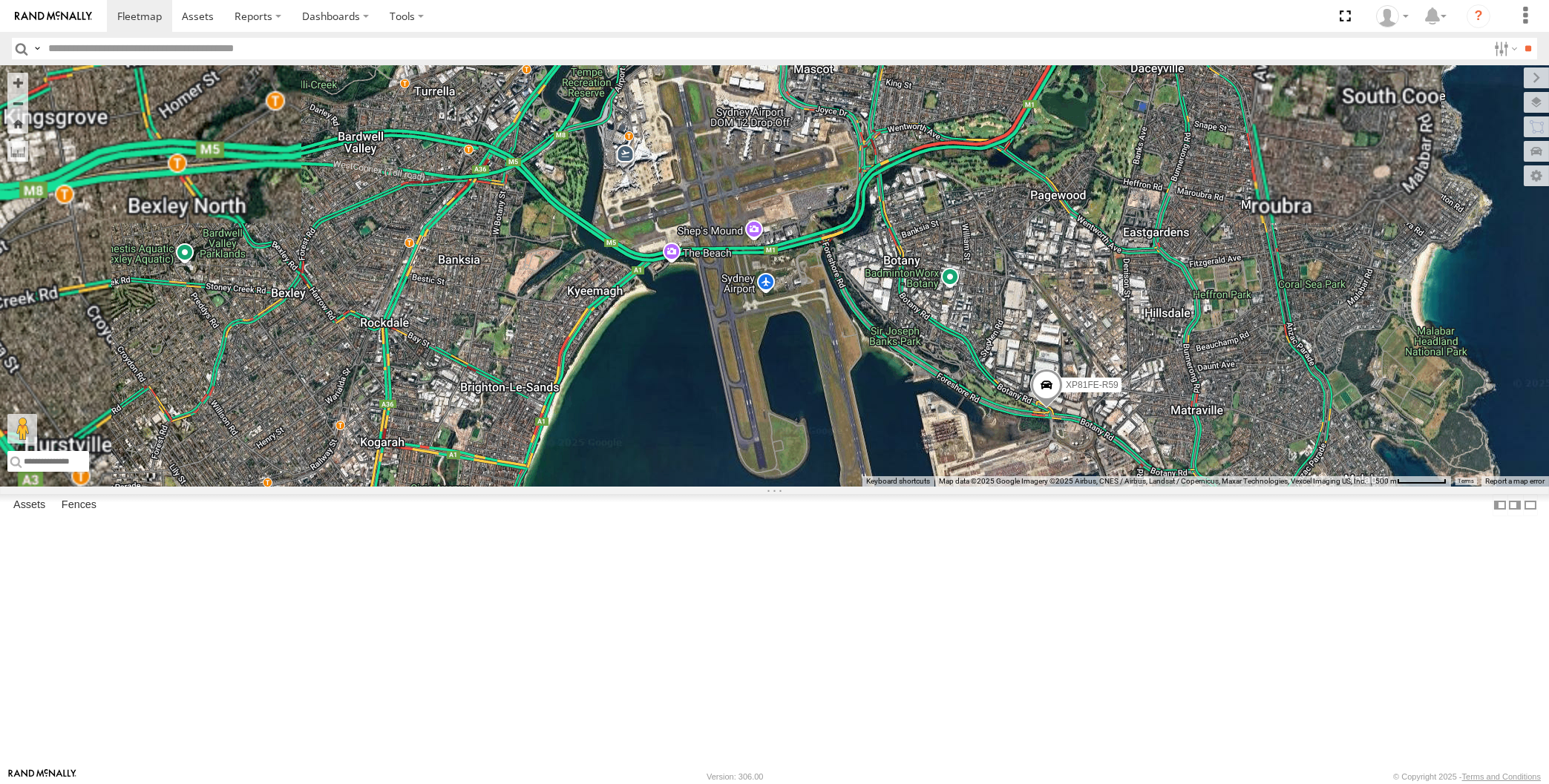
drag, startPoint x: 1119, startPoint y: 600, endPoint x: 1095, endPoint y: 569, distance: 39.2
click at [1114, 487] on div "XSNDHU-R04 RJ5911-R79 XP81FE-R59" at bounding box center [774, 276] width 1549 height 421
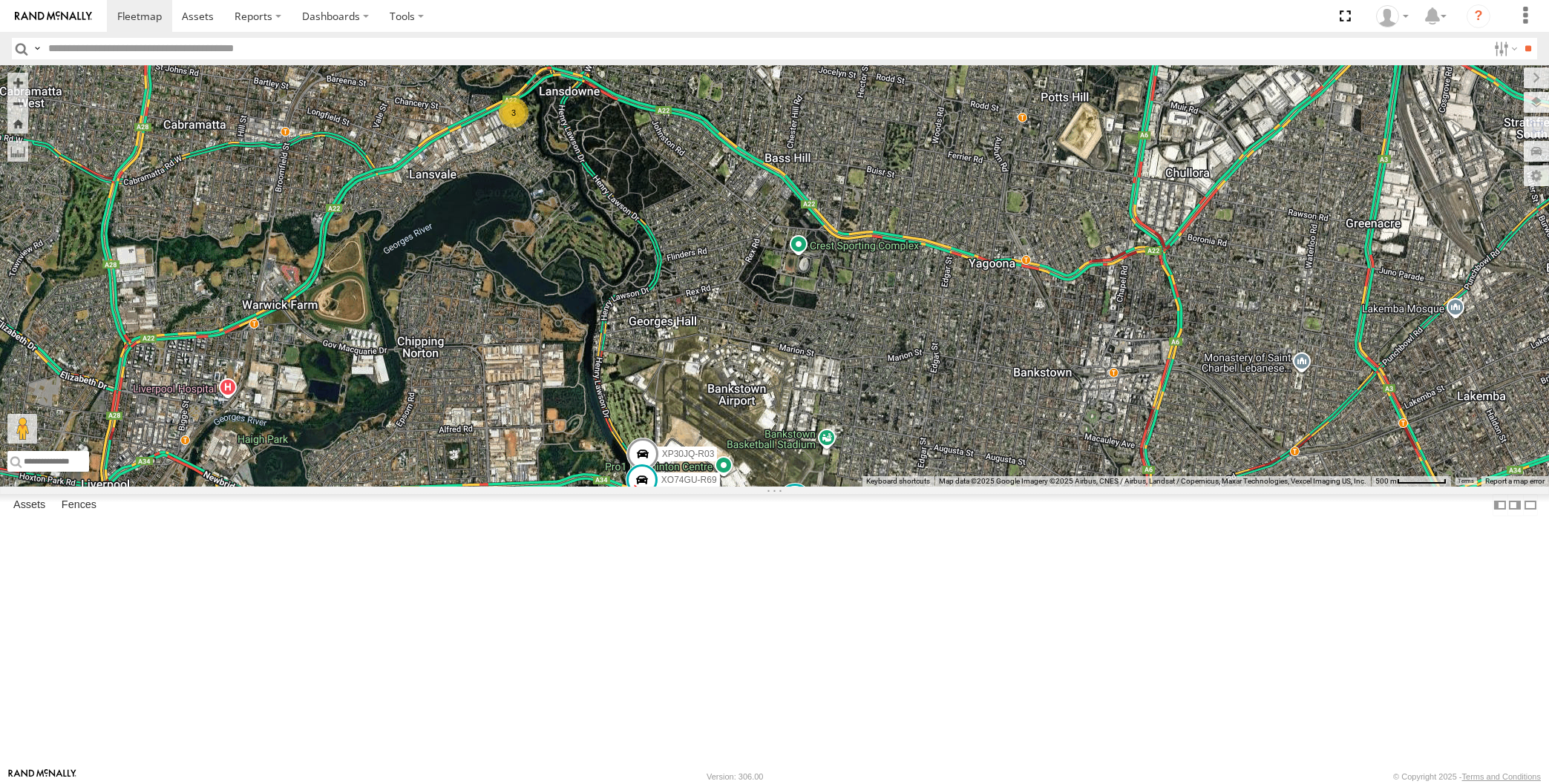
drag, startPoint x: 725, startPoint y: 512, endPoint x: 727, endPoint y: 469, distance: 43.0
click at [732, 478] on div "XSNDHU-R04 RJ5911-R79 XP81FE-R59 XP30JQ-R03 3 XO74GU-R69" at bounding box center [774, 276] width 1549 height 421
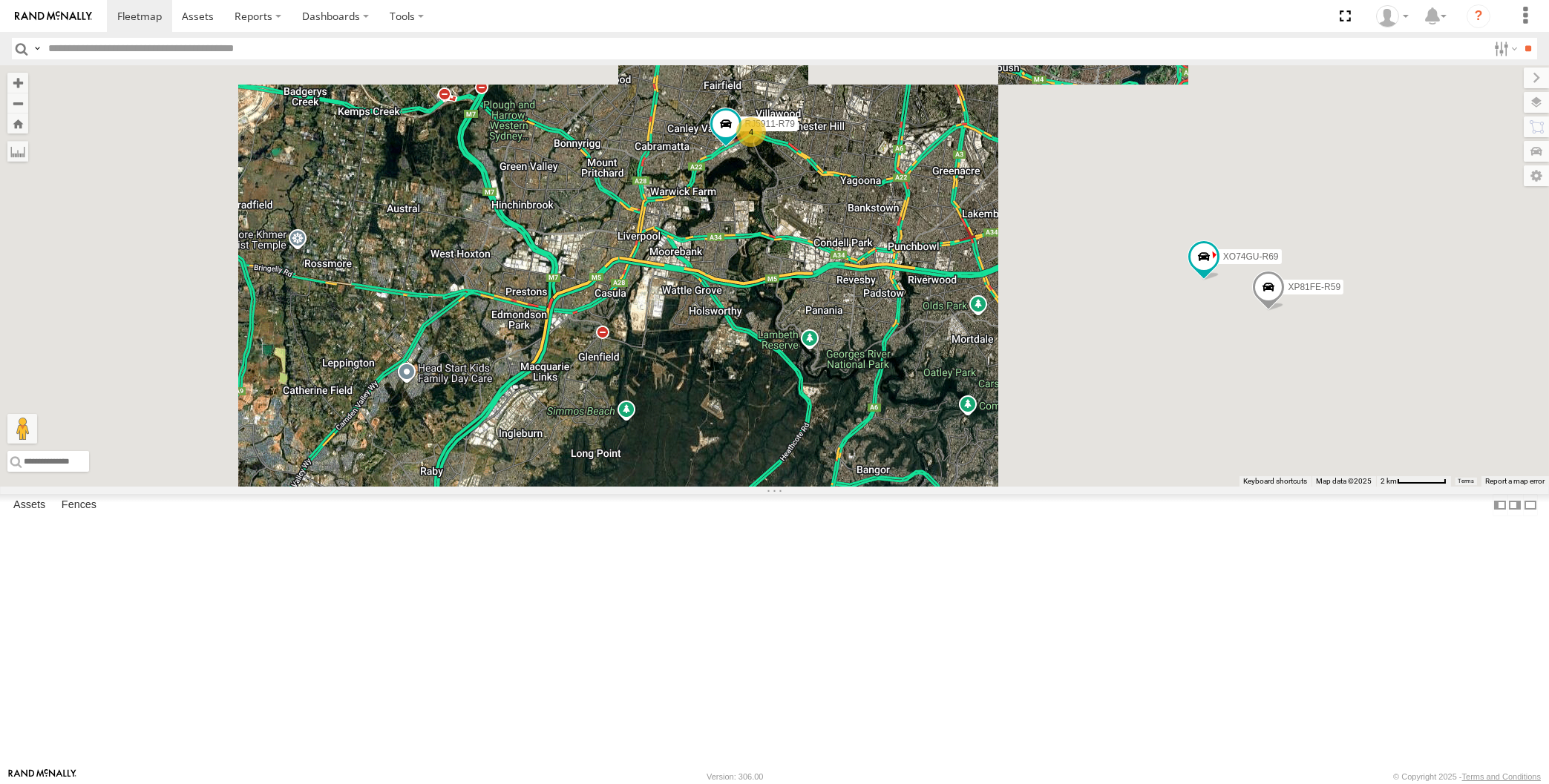
drag, startPoint x: 830, startPoint y: 303, endPoint x: 838, endPoint y: 330, distance: 28.2
click at [832, 365] on div "4 RJ5911-R79 XP81FE-R59 XO74GU-R69" at bounding box center [774, 276] width 1549 height 421
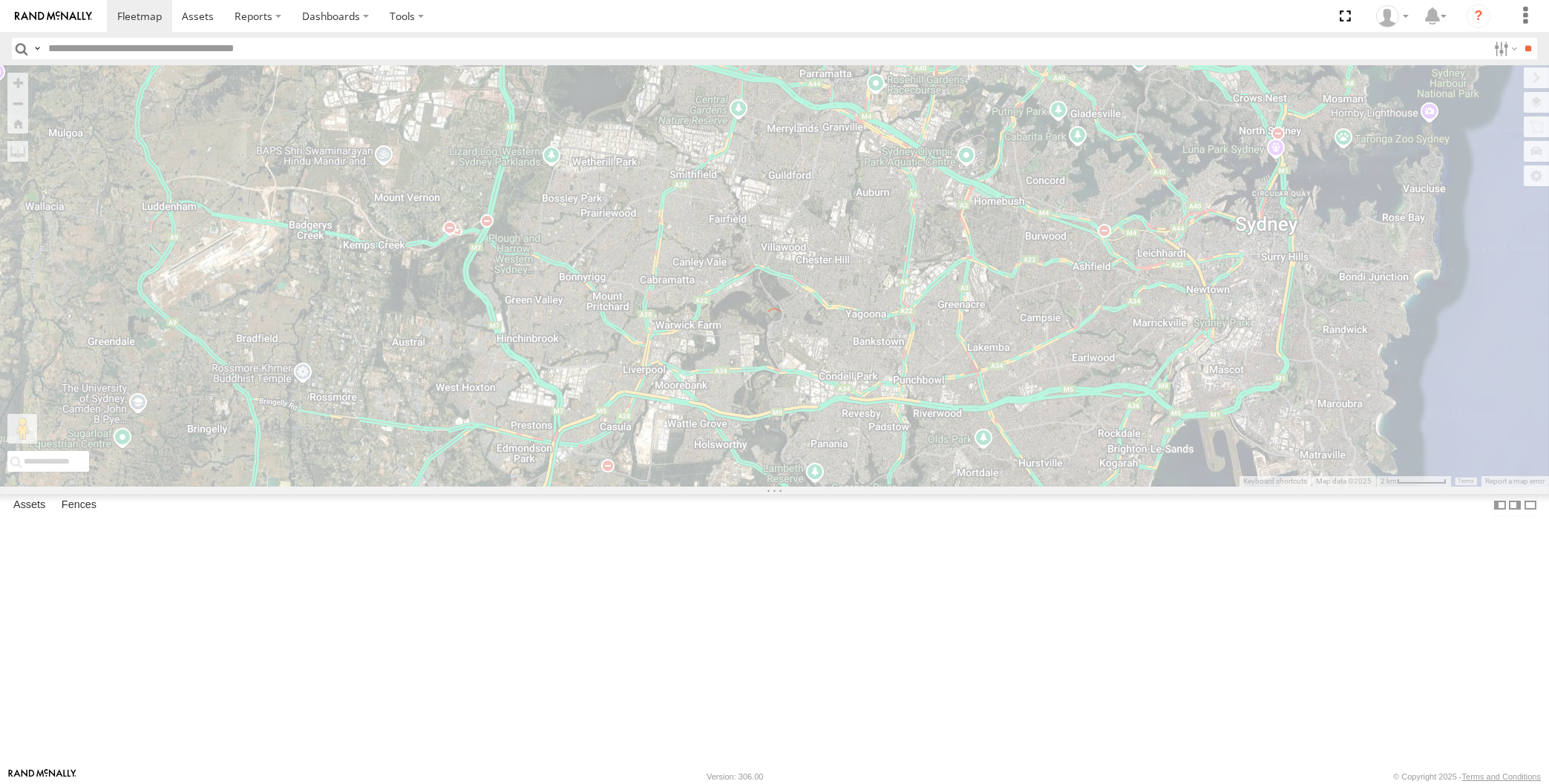
click at [715, 163] on div "← Move left → Move right ↑ Move up ↓ Move down + Zoom in - Zoom out Home Jump l…" at bounding box center [774, 276] width 1549 height 421
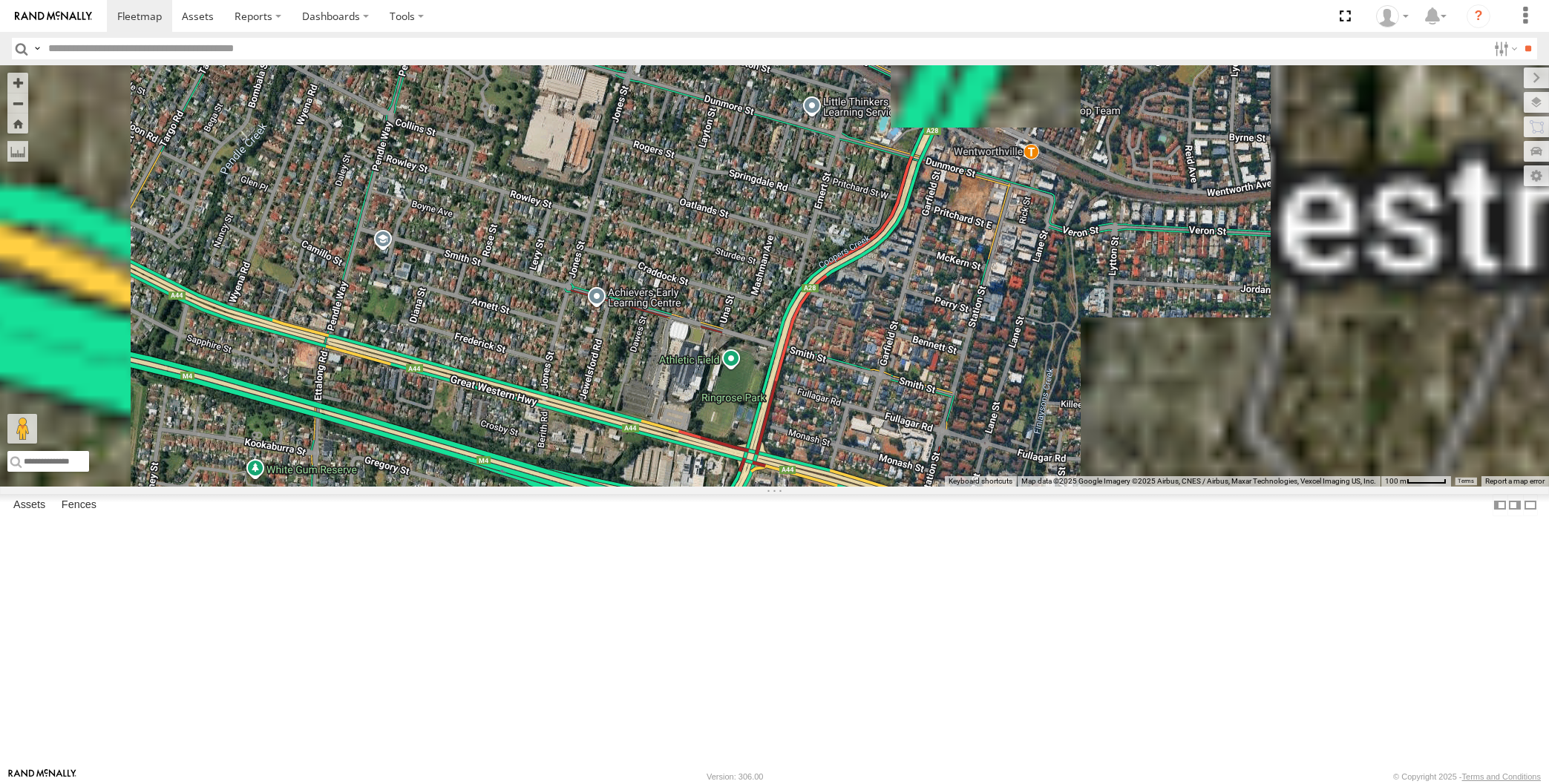
drag, startPoint x: 468, startPoint y: 169, endPoint x: 490, endPoint y: 232, distance: 66.7
click at [490, 231] on div "XSNDHU-R04 RJ5911-R79 XP81FE-R59 XO74GU-R69" at bounding box center [774, 276] width 1549 height 421
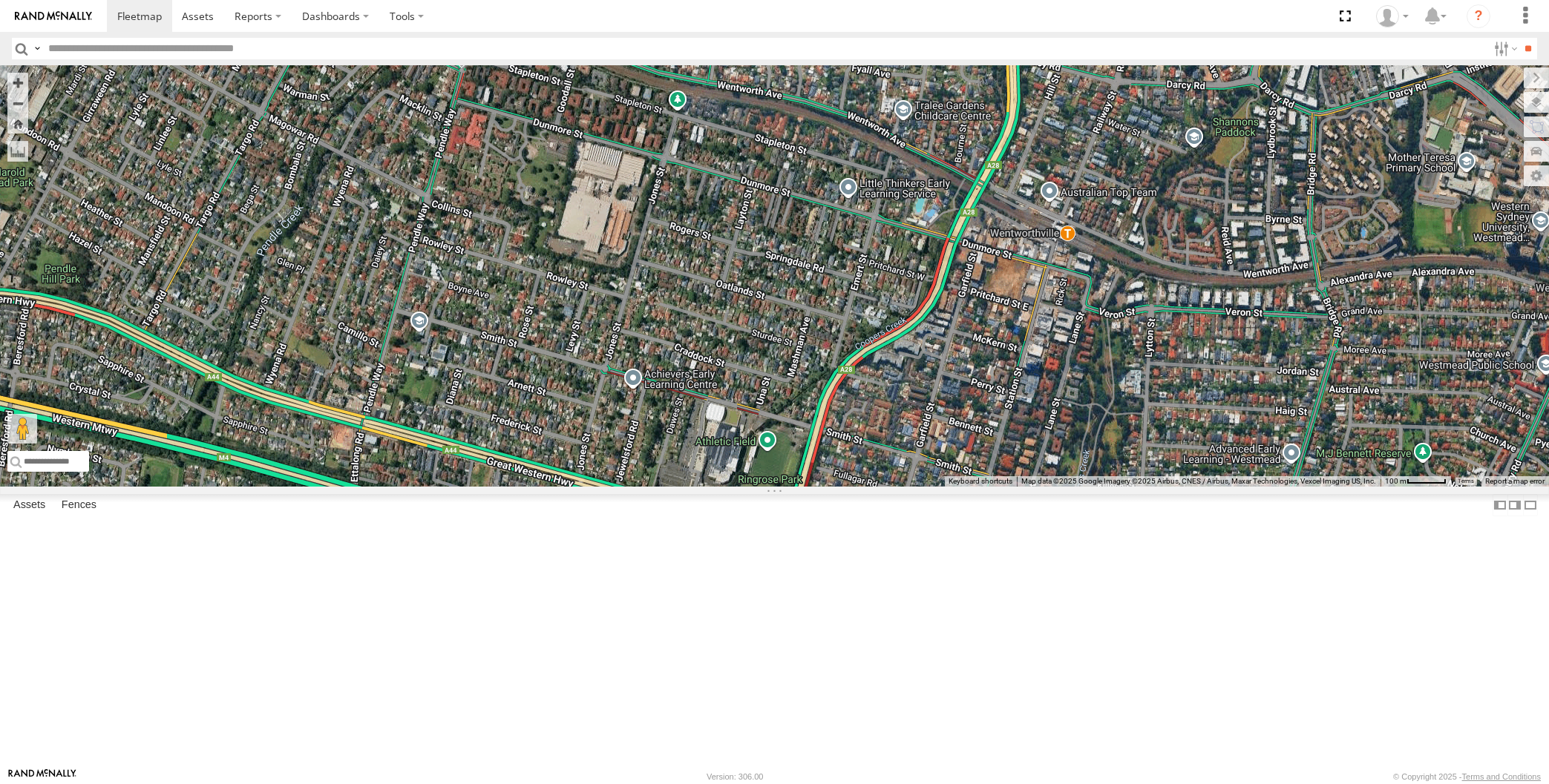
click at [461, 69] on span at bounding box center [461, 49] width 33 height 40
click at [524, 303] on div "XSNDHU-R04 RJ5911-R79 XP81FE-R59 XO74GU-R69 XSNDHU-R04 All Assets [GEOGRAPHIC_D…" at bounding box center [774, 276] width 1549 height 421
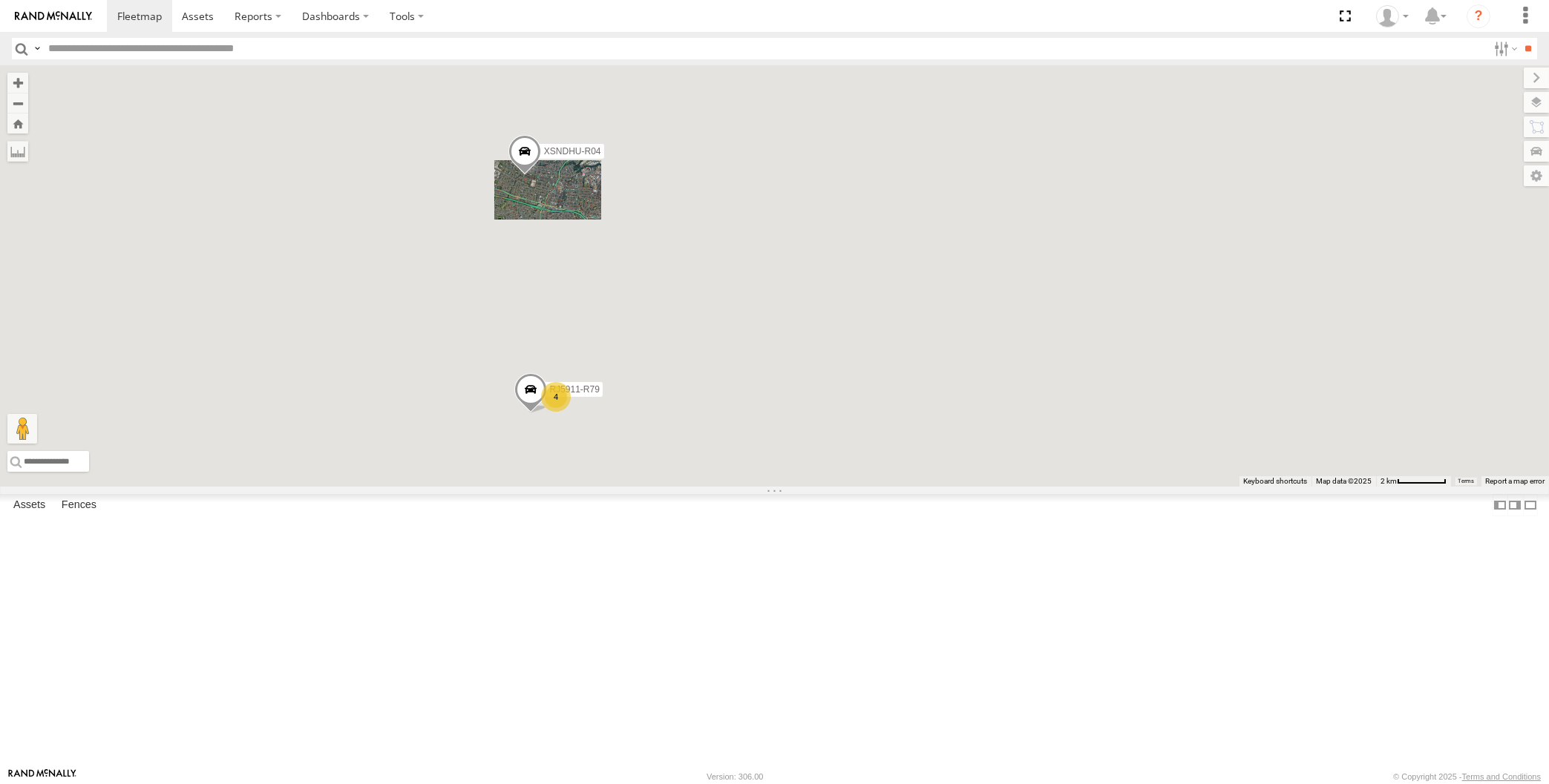
drag, startPoint x: 812, startPoint y: 548, endPoint x: 672, endPoint y: 405, distance: 200.1
click at [702, 417] on div "XSNDHU-R04 RJ5911-R79 XP81FE-R59 XO74GU-R69 4" at bounding box center [774, 276] width 1549 height 421
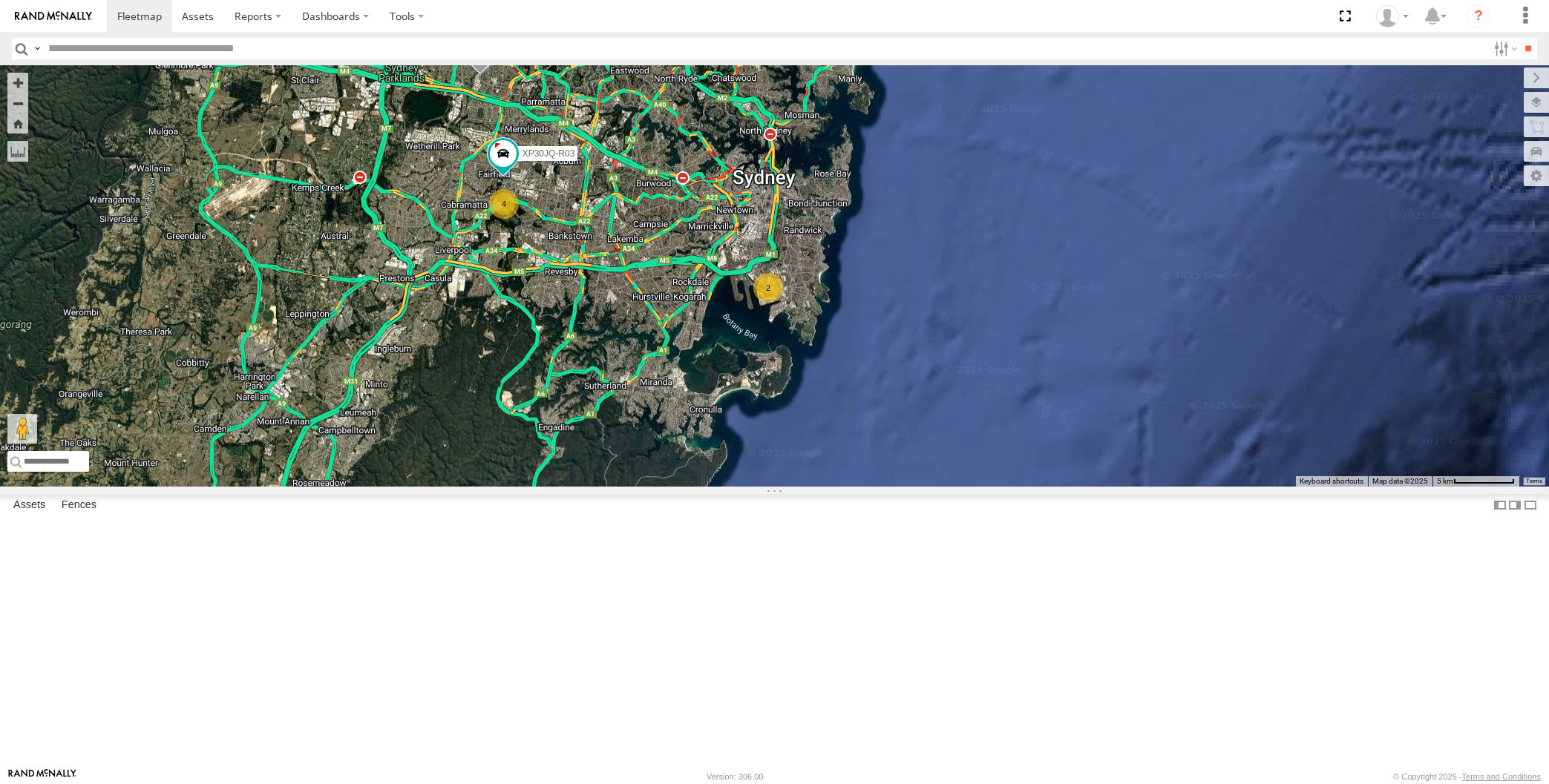
drag, startPoint x: 683, startPoint y: 436, endPoint x: 703, endPoint y: 490, distance: 57.6
click at [703, 487] on div "XSNDHU-R04 XP30JQ-R03 4 2" at bounding box center [774, 276] width 1549 height 421
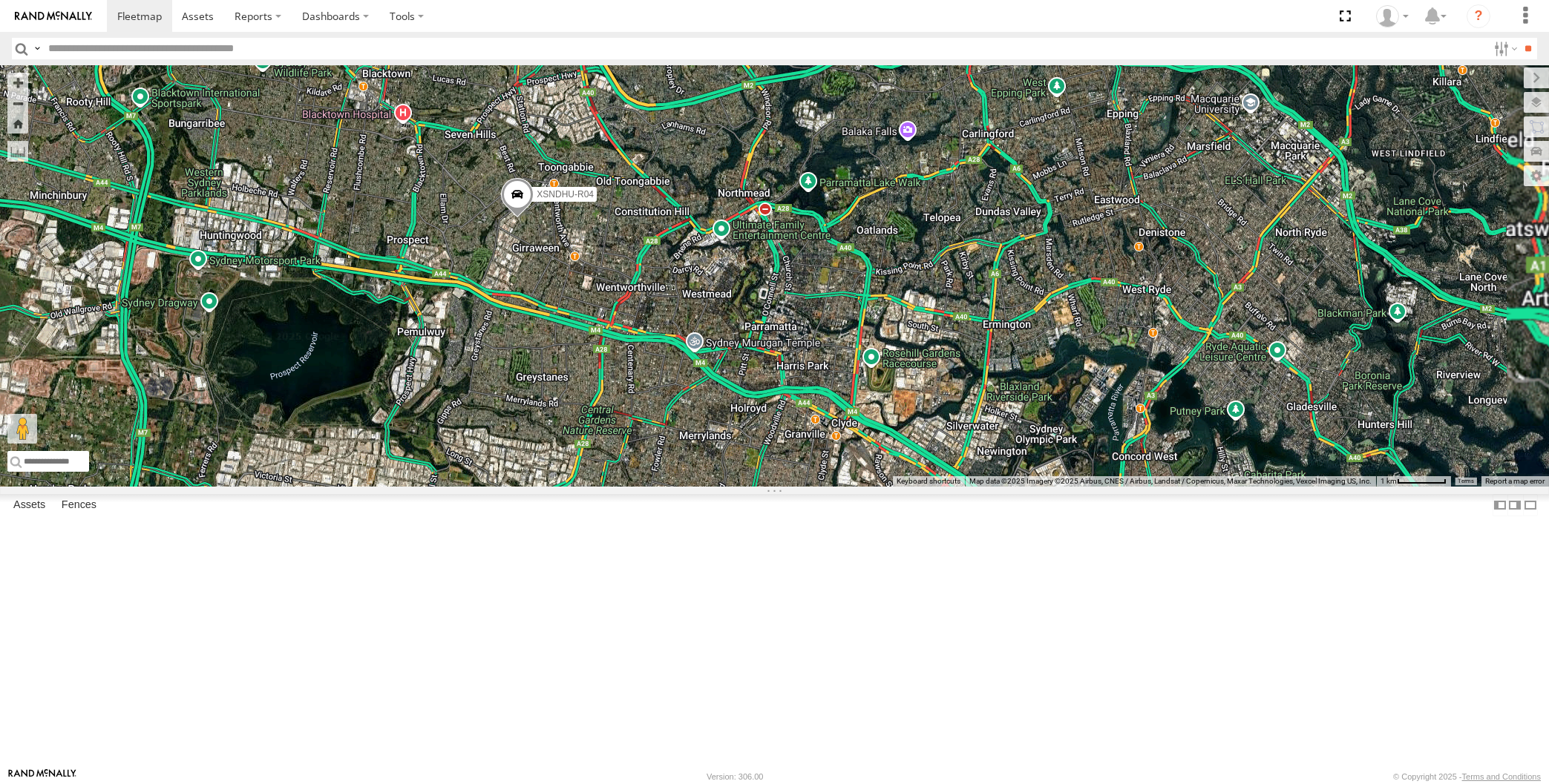
click at [510, 218] on span at bounding box center [517, 198] width 33 height 40
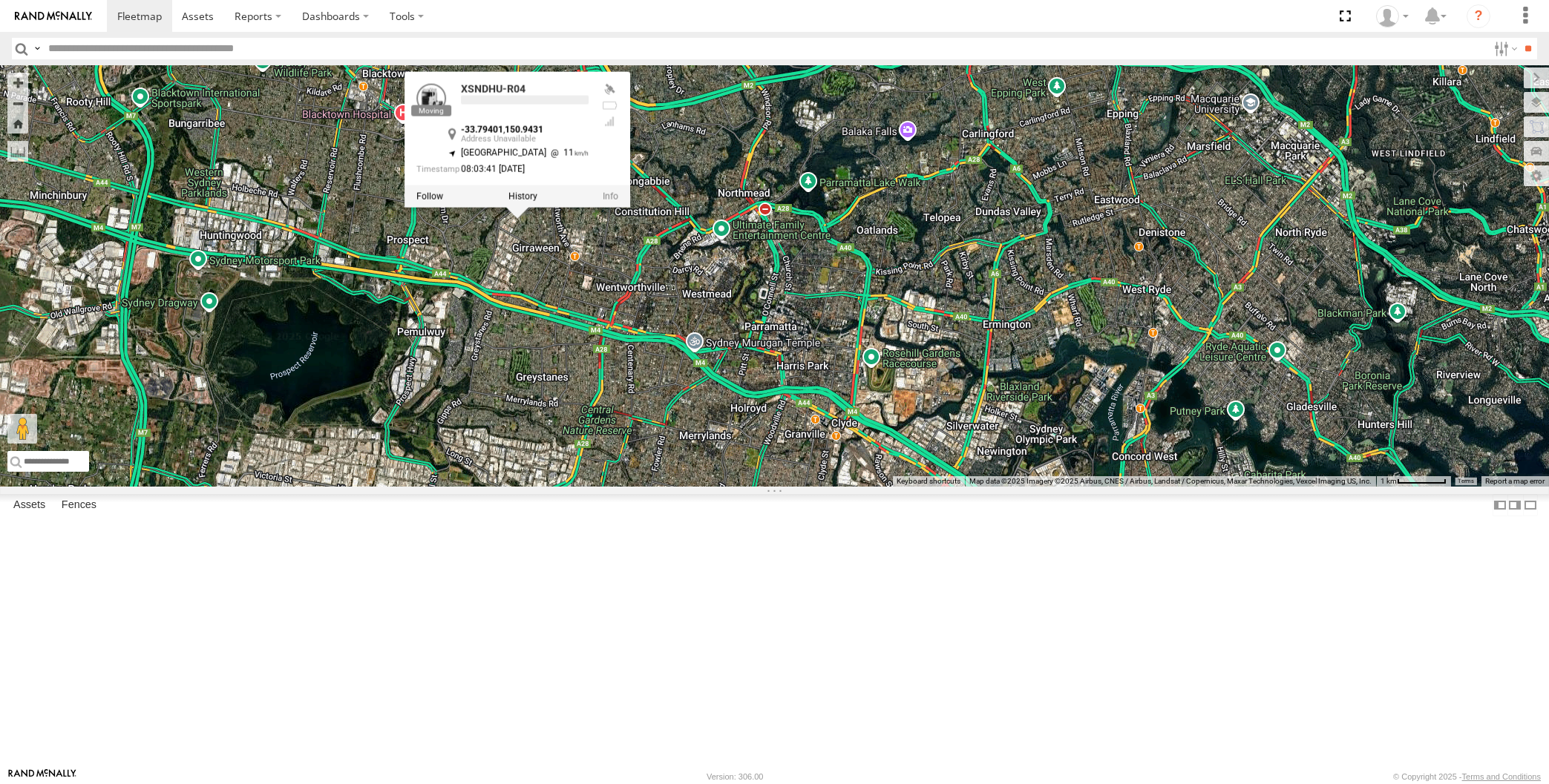
click at [533, 374] on div "XSNDHU-R04 XP30JQ-R03 XSNDHU-R04 -33.79401 , 150.9431 [GEOGRAPHIC_DATA] 11 08:0…" at bounding box center [774, 276] width 1549 height 421
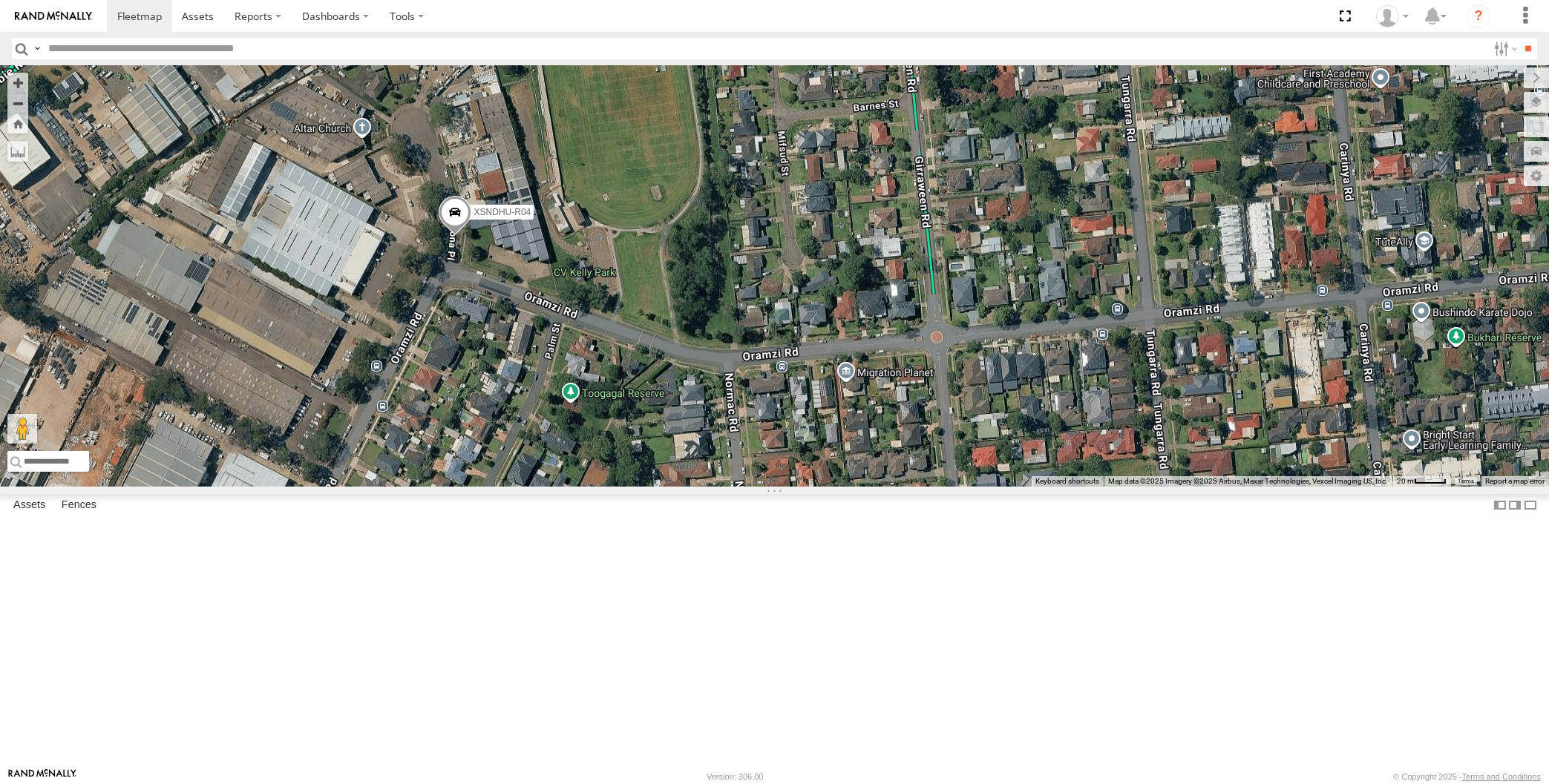
drag, startPoint x: 486, startPoint y: 467, endPoint x: 537, endPoint y: 400, distance: 84.2
click at [527, 420] on div "XSNDHU-R04 XP30JQ-R03" at bounding box center [774, 276] width 1549 height 421
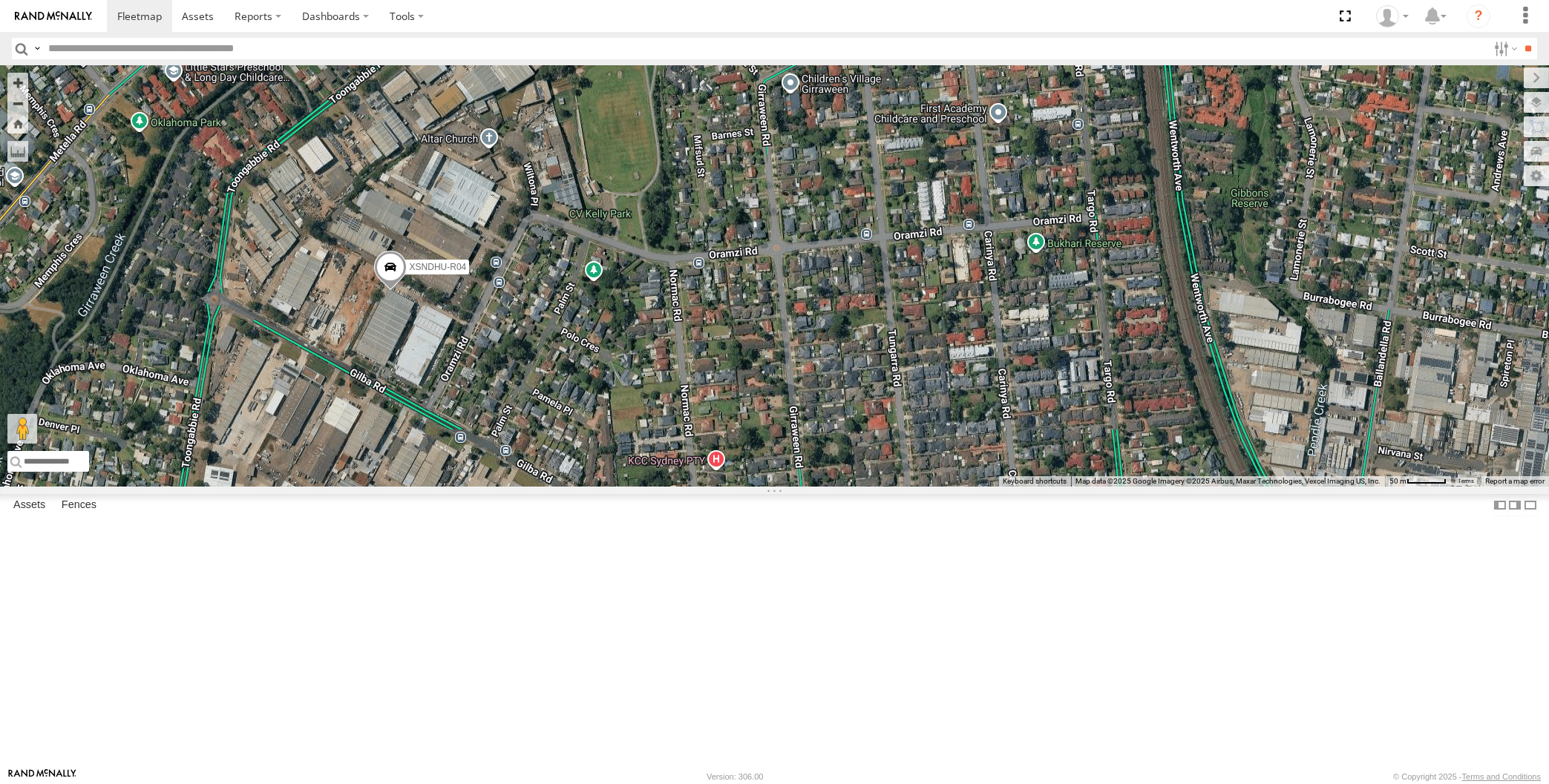
drag, startPoint x: 505, startPoint y: 653, endPoint x: 543, endPoint y: 601, distance: 64.4
click at [543, 487] on div "XSNDHU-R04" at bounding box center [774, 276] width 1549 height 421
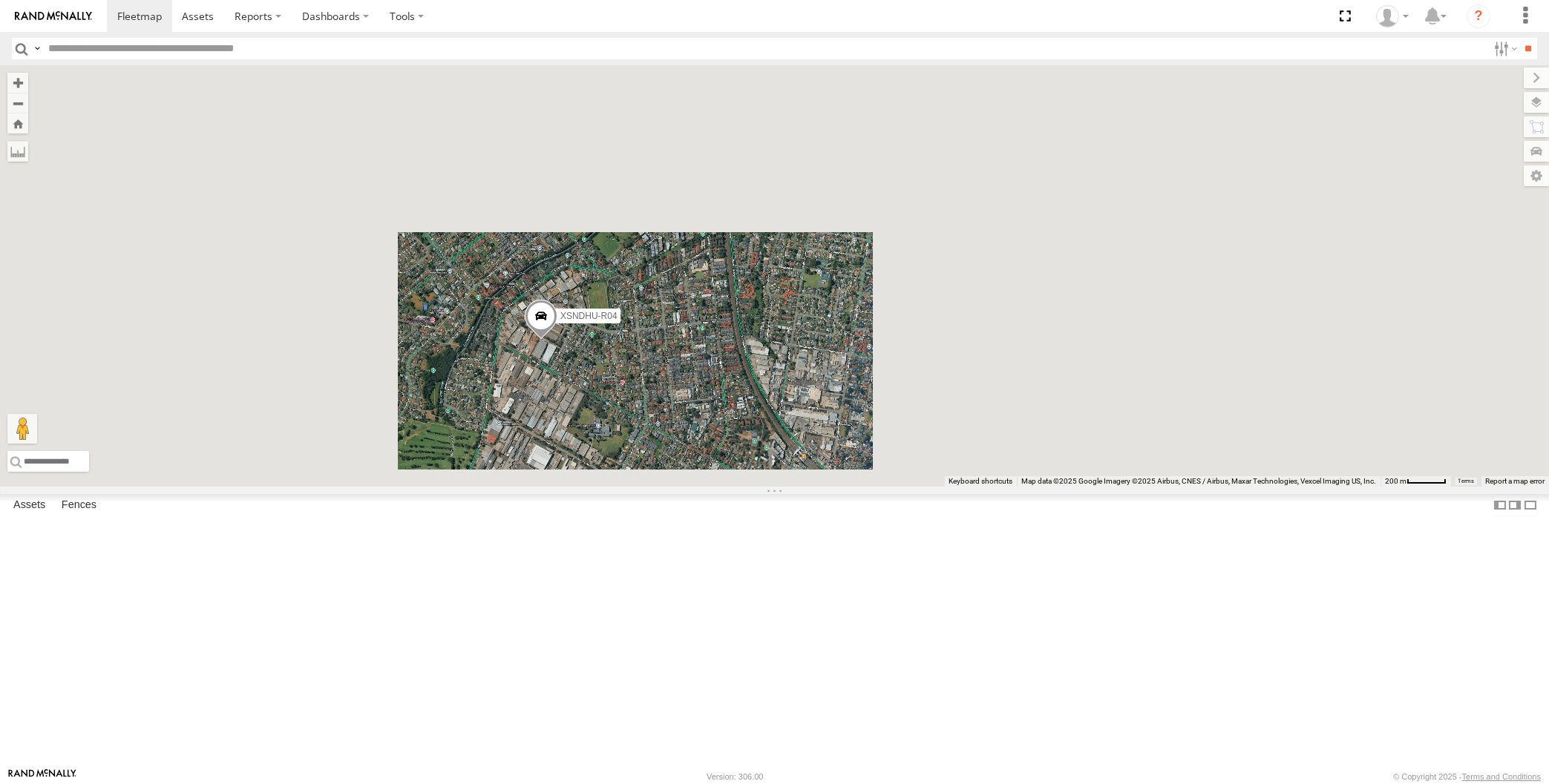
drag, startPoint x: 708, startPoint y: 632, endPoint x: 698, endPoint y: 573, distance: 59.8
click at [701, 487] on div "XSNDHU-R04" at bounding box center [774, 276] width 1549 height 421
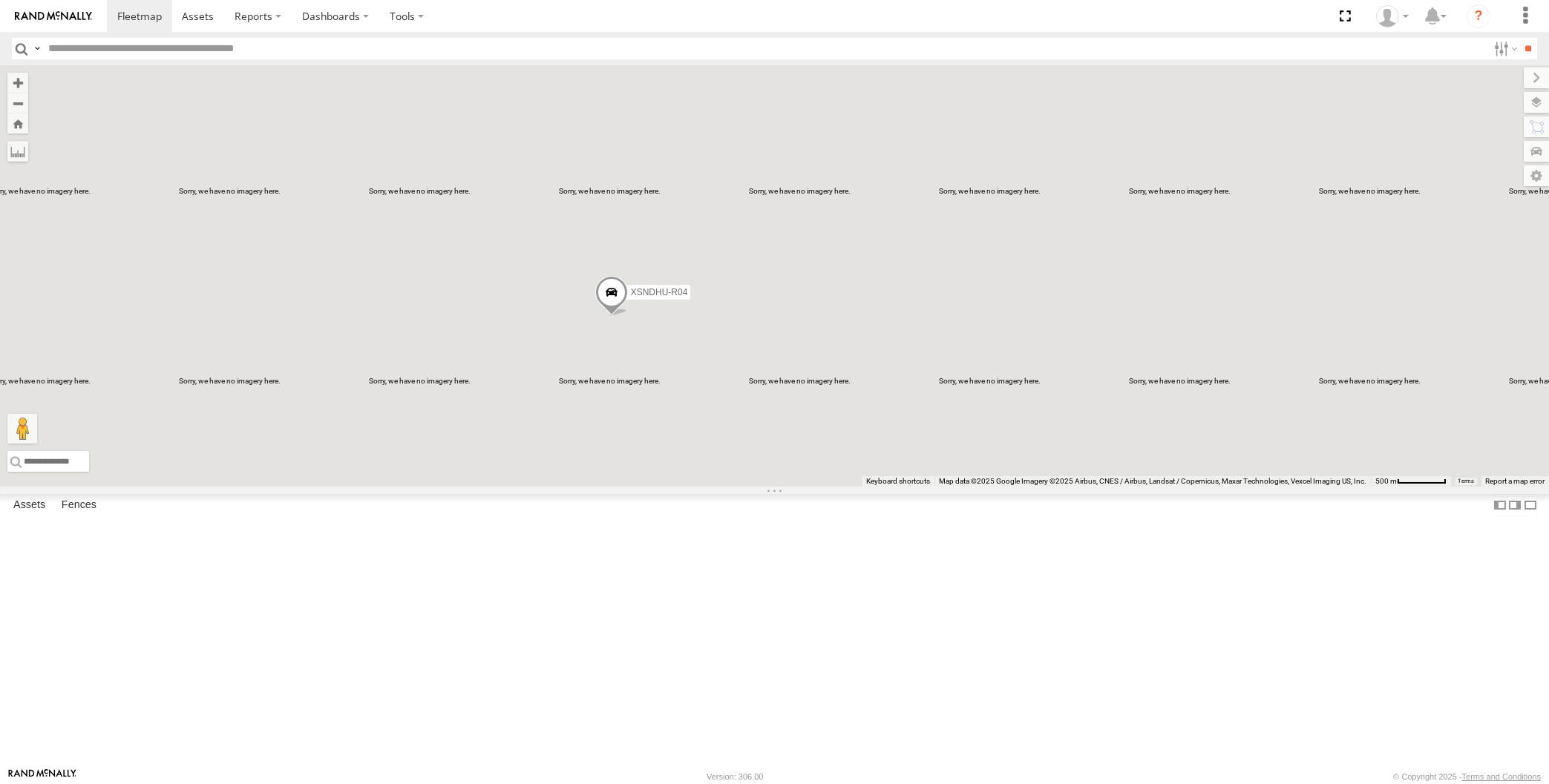
drag, startPoint x: 928, startPoint y: 660, endPoint x: 928, endPoint y: 599, distance: 61.0
click at [928, 487] on div "XSNDHU-R04" at bounding box center [774, 276] width 1549 height 421
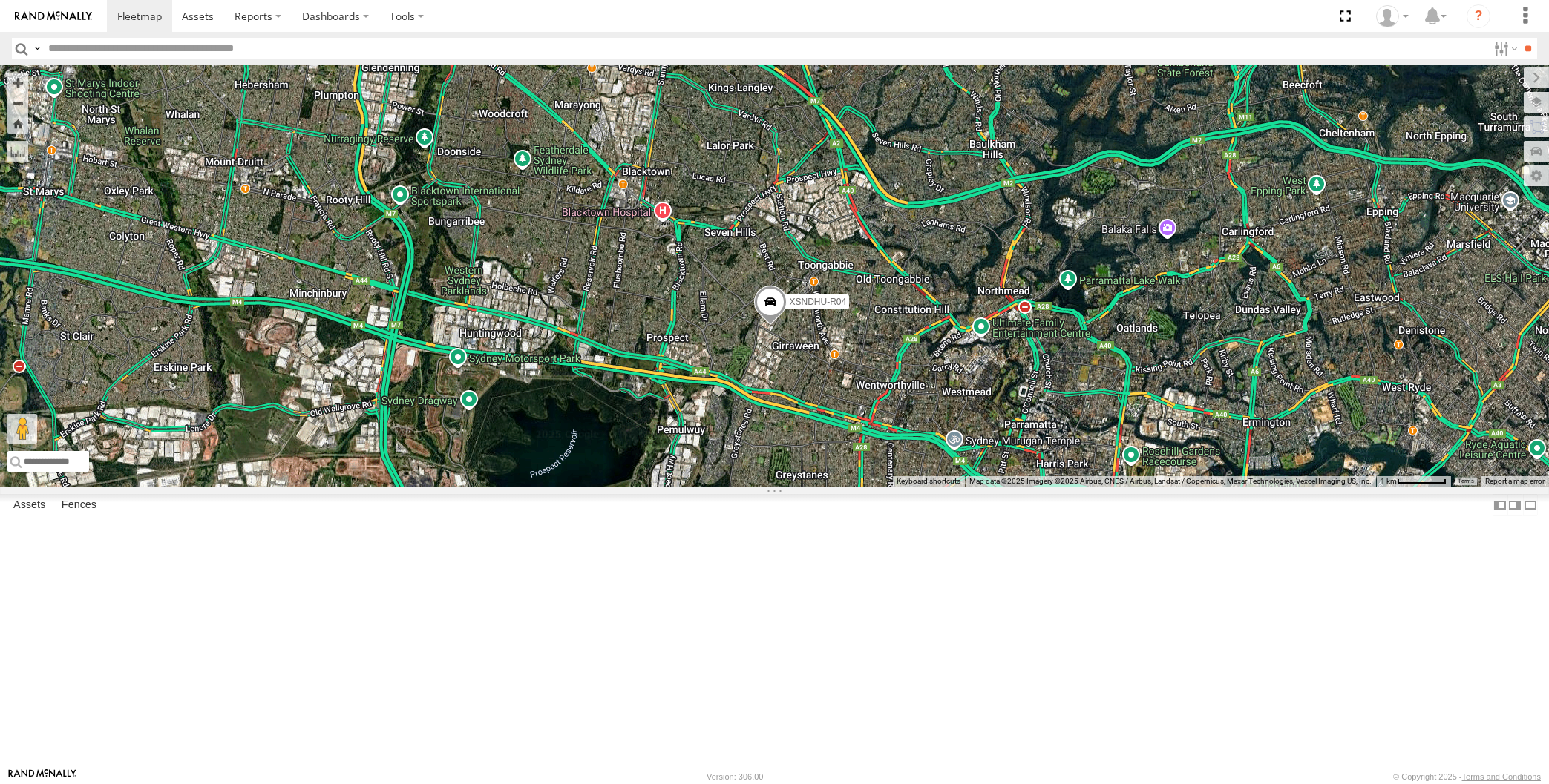
drag, startPoint x: 842, startPoint y: 636, endPoint x: 848, endPoint y: 574, distance: 62.3
click at [848, 487] on div "XSNDHU-R04 XP30JQ-R03" at bounding box center [774, 276] width 1549 height 421
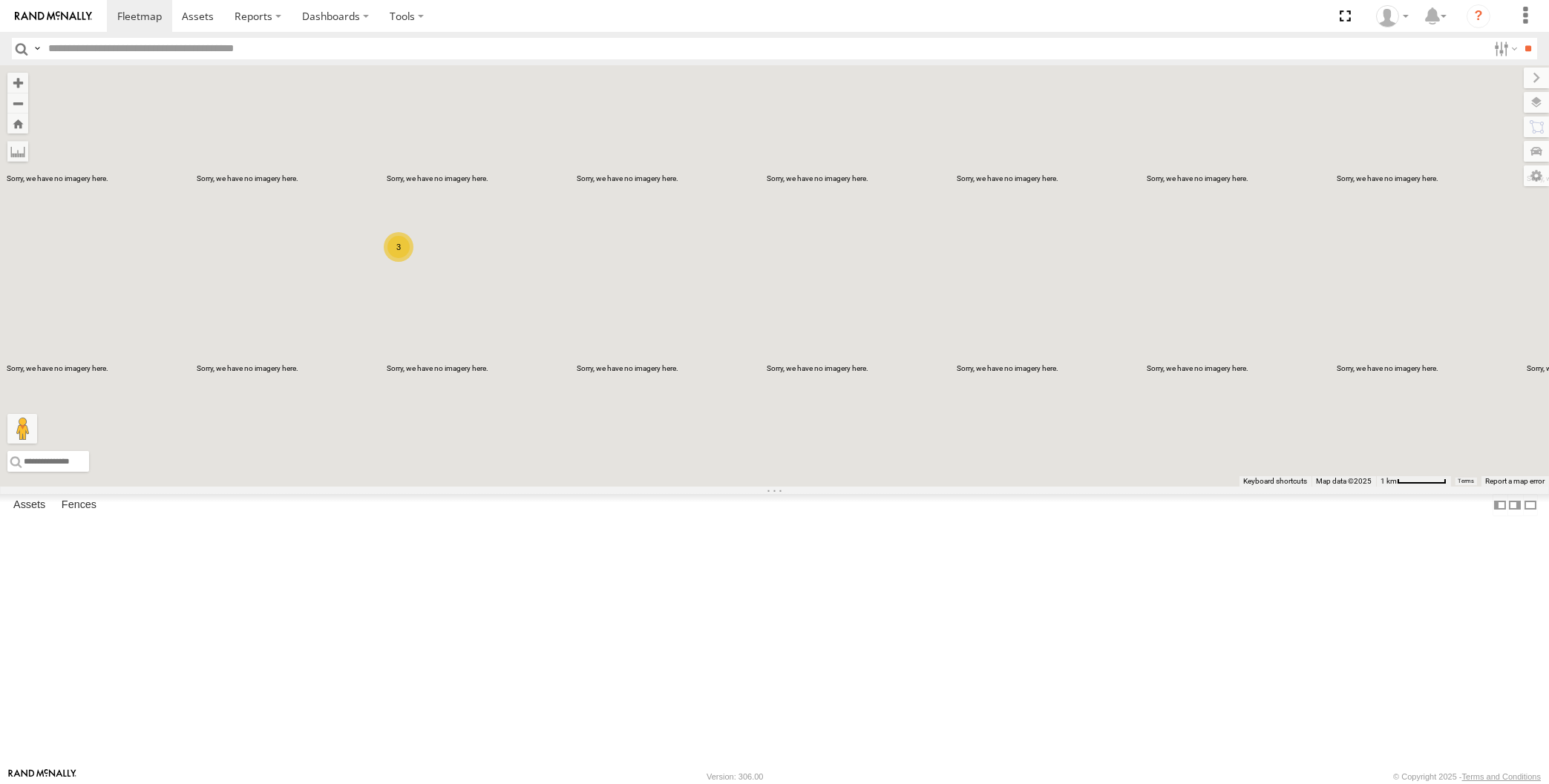
drag, startPoint x: 461, startPoint y: 150, endPoint x: 478, endPoint y: 187, distance: 40.7
click at [478, 187] on div "XP30JQ-R03 XSNDHU-R04 RJ5911-R79 XP81FE-R59 XO74GU-R69 3" at bounding box center [774, 276] width 1549 height 421
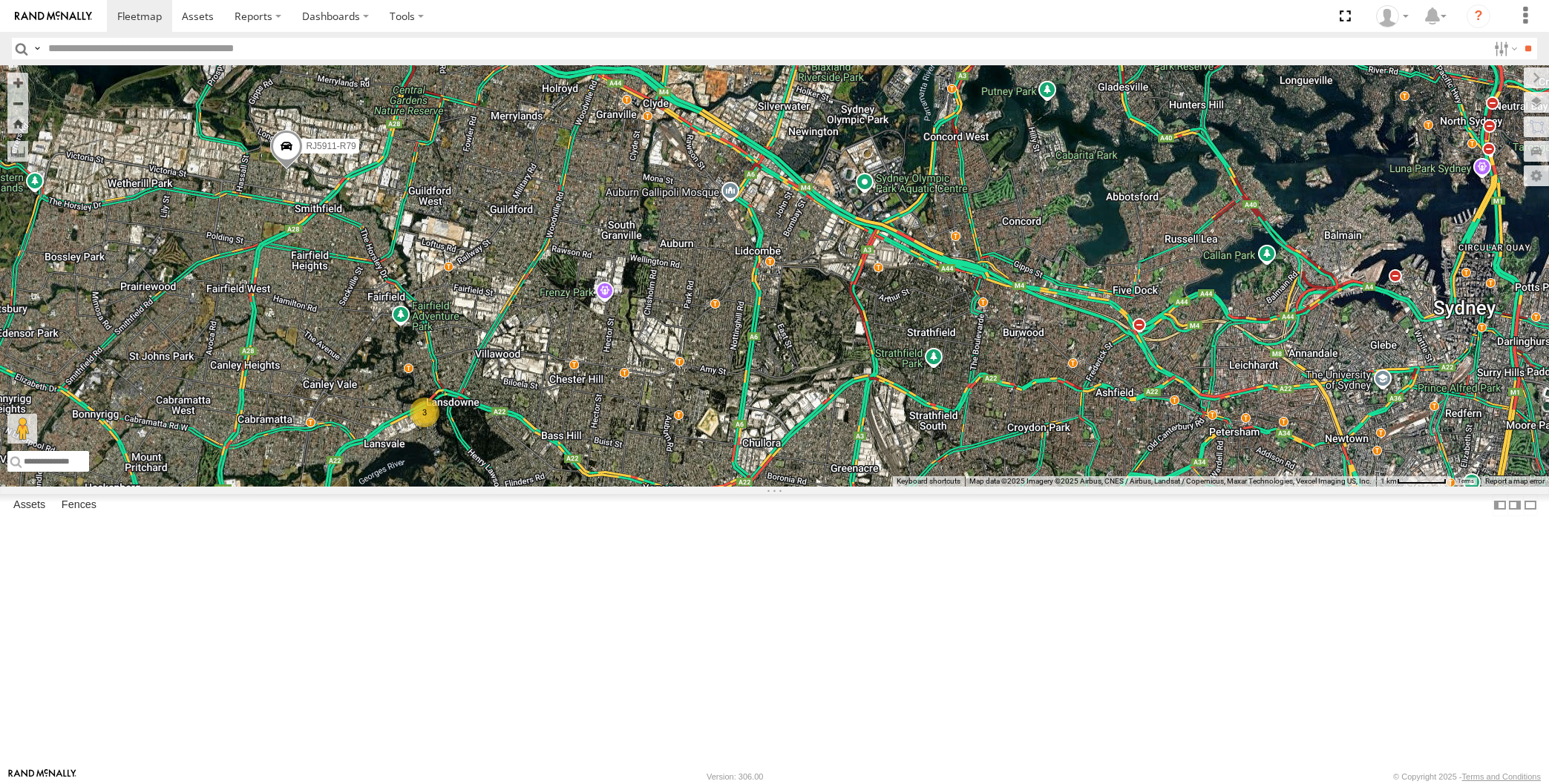
drag, startPoint x: 638, startPoint y: 460, endPoint x: 633, endPoint y: 445, distance: 15.8
click at [633, 445] on div "RJ5911-R79 2 3" at bounding box center [774, 276] width 1549 height 421
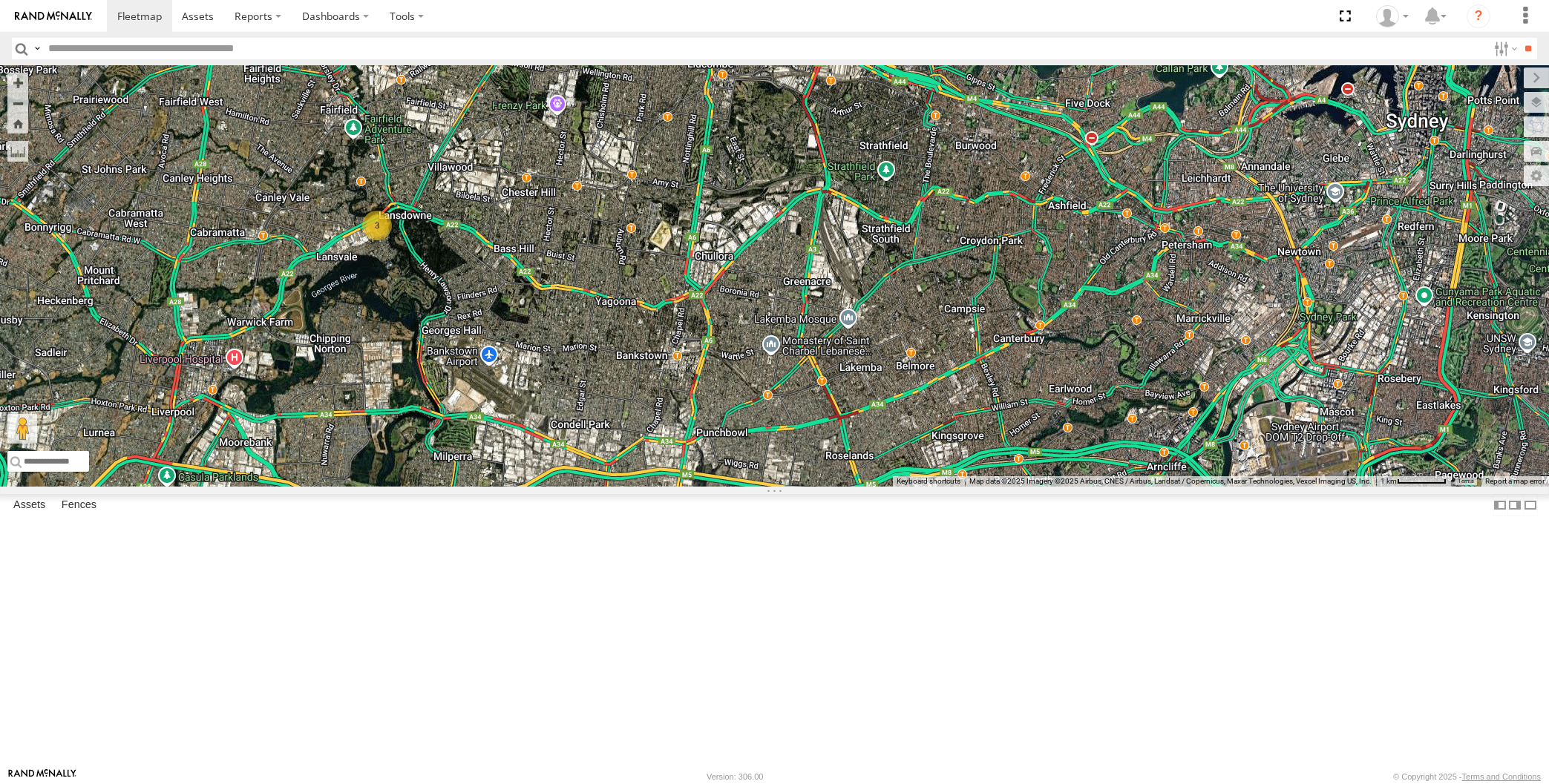
drag, startPoint x: 1042, startPoint y: 609, endPoint x: 1042, endPoint y: 481, distance: 128.0
click at [1042, 481] on div "RJ5911-R79 2 3" at bounding box center [774, 276] width 1549 height 421
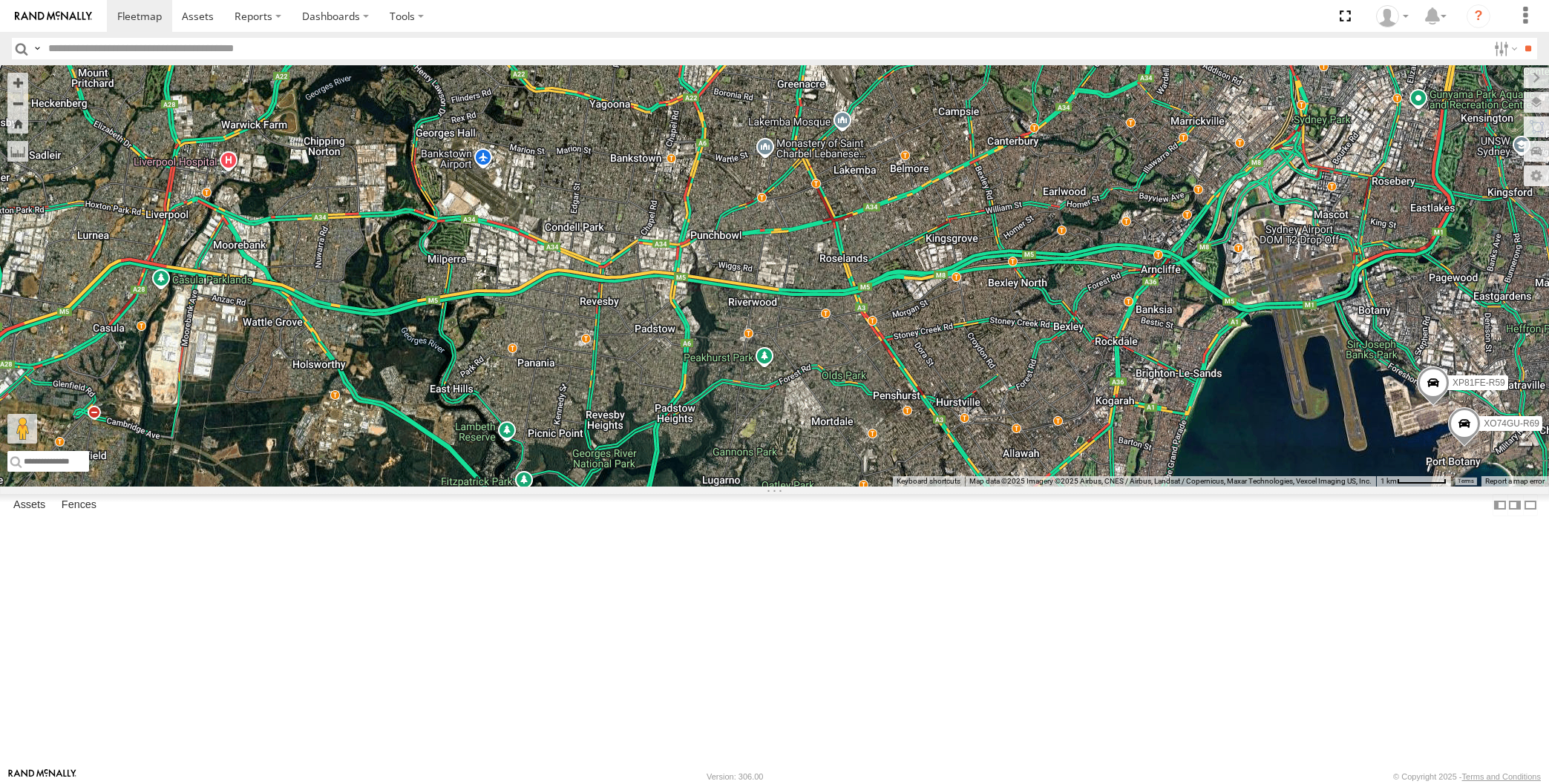
drag, startPoint x: 1270, startPoint y: 551, endPoint x: 1236, endPoint y: 555, distance: 34.2
click at [1242, 487] on div "RJ5911-R79 2 3 XP81FE-R59 XO74GU-R69" at bounding box center [774, 276] width 1549 height 421
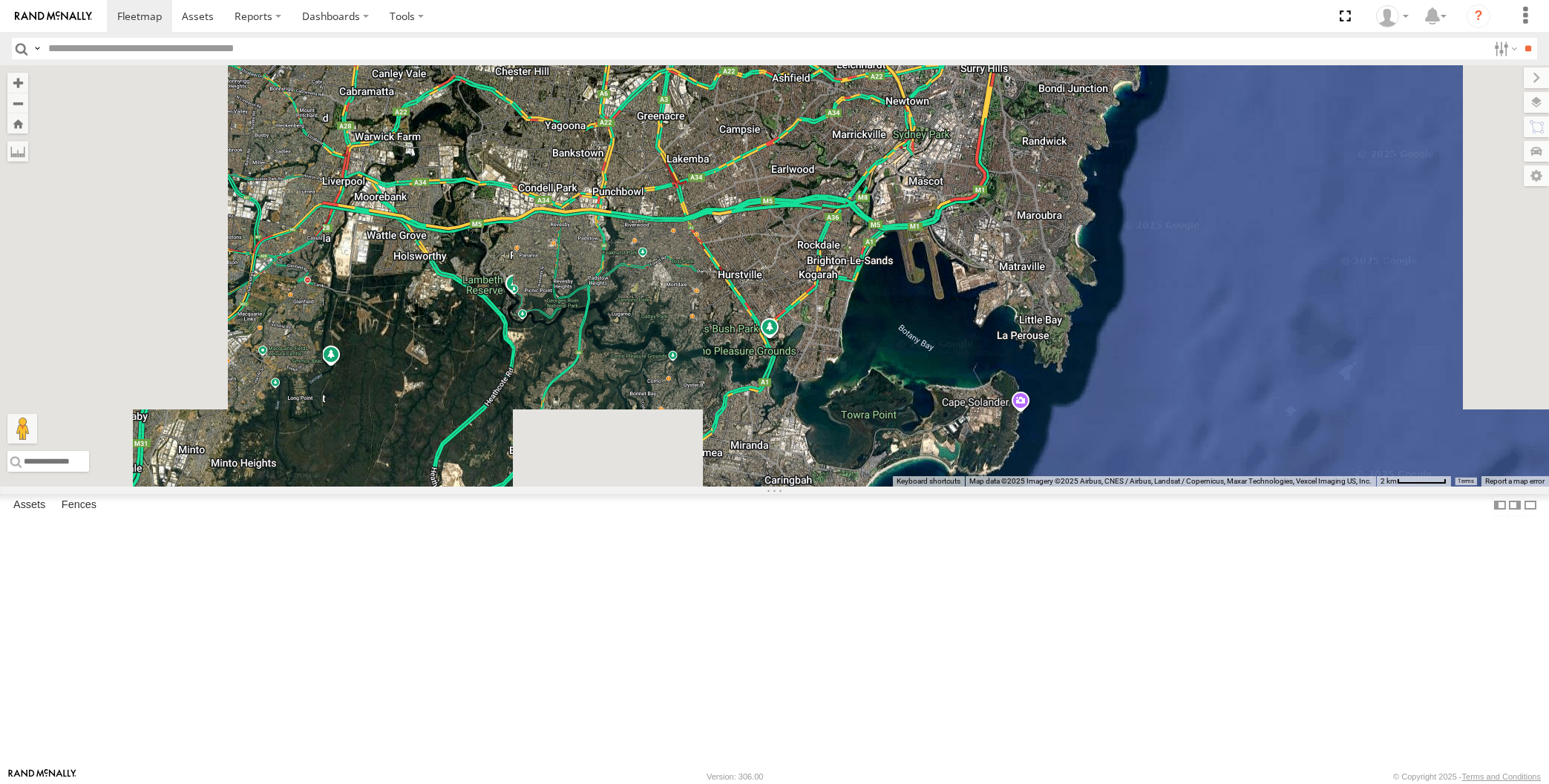
click at [587, 447] on div "RJ5911-R79" at bounding box center [774, 276] width 1549 height 421
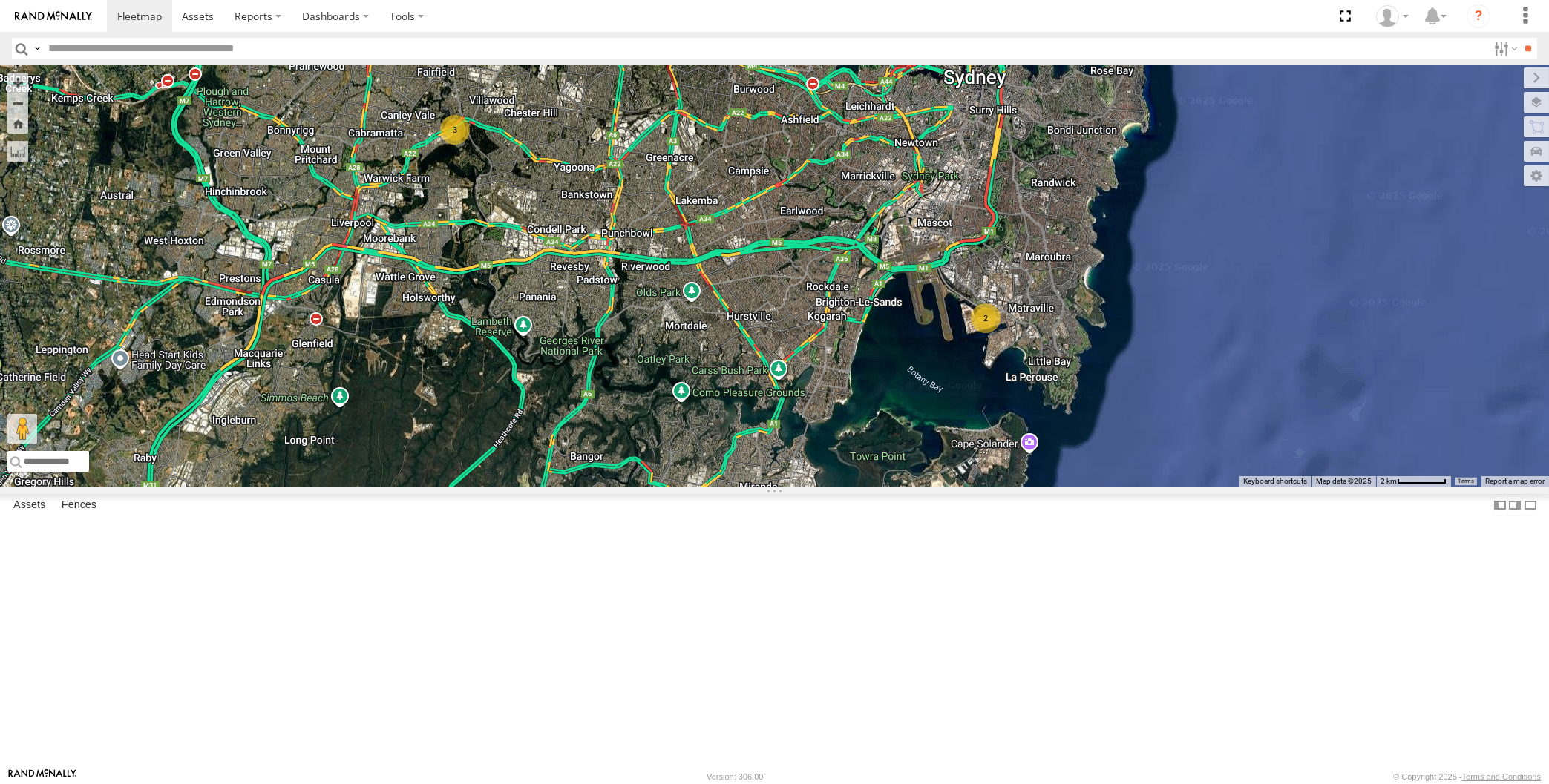
drag, startPoint x: 582, startPoint y: 351, endPoint x: 600, endPoint y: 393, distance: 45.7
click at [599, 392] on div "RJ5911-R79 3 2 2" at bounding box center [774, 276] width 1549 height 421
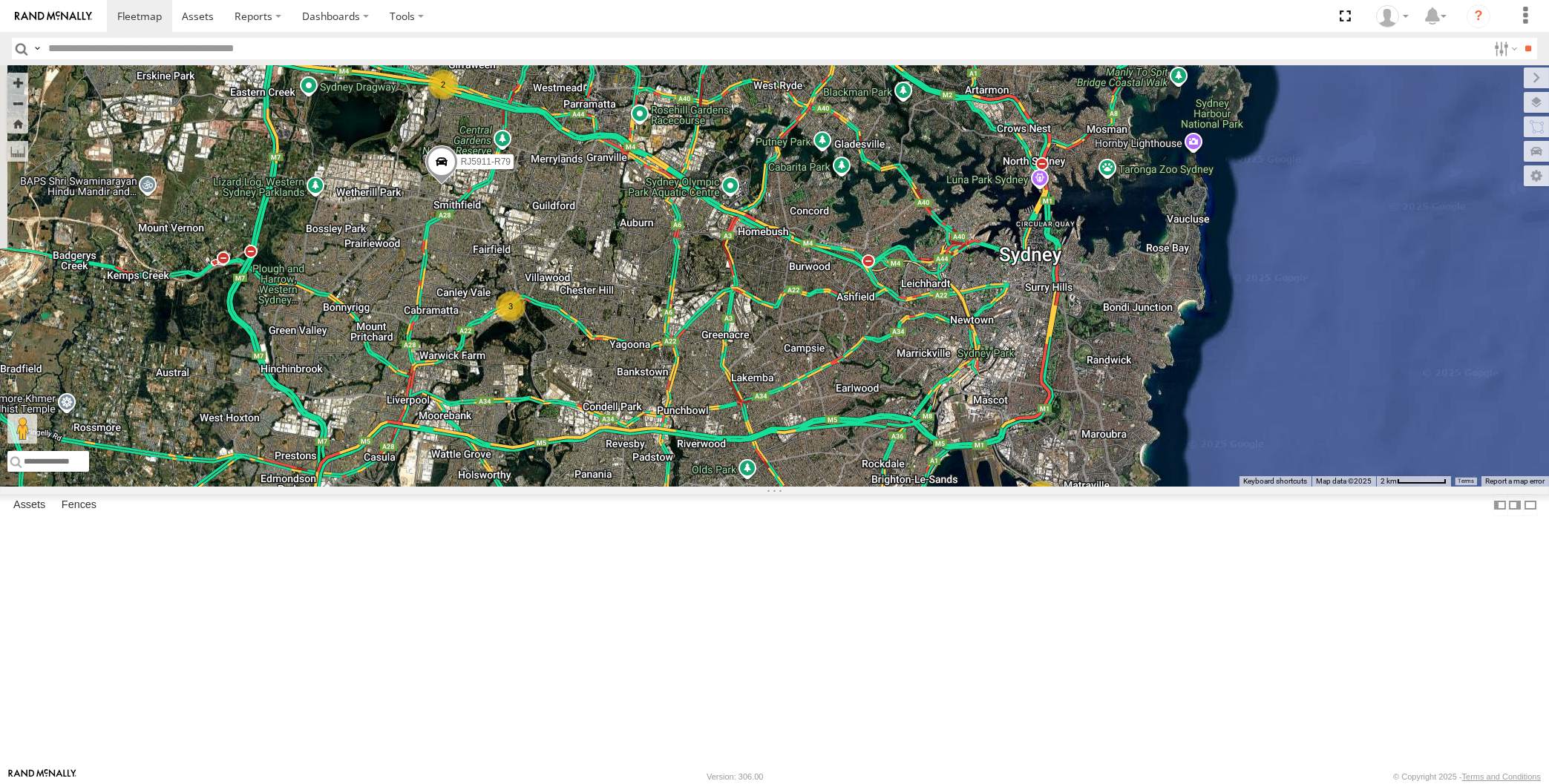
click at [604, 434] on div "RJ5911-R79 3 2 2" at bounding box center [774, 276] width 1549 height 421
drag, startPoint x: 641, startPoint y: 494, endPoint x: 640, endPoint y: 478, distance: 16.0
click at [640, 484] on div "RJ5911-R79 3 2 2" at bounding box center [774, 276] width 1549 height 421
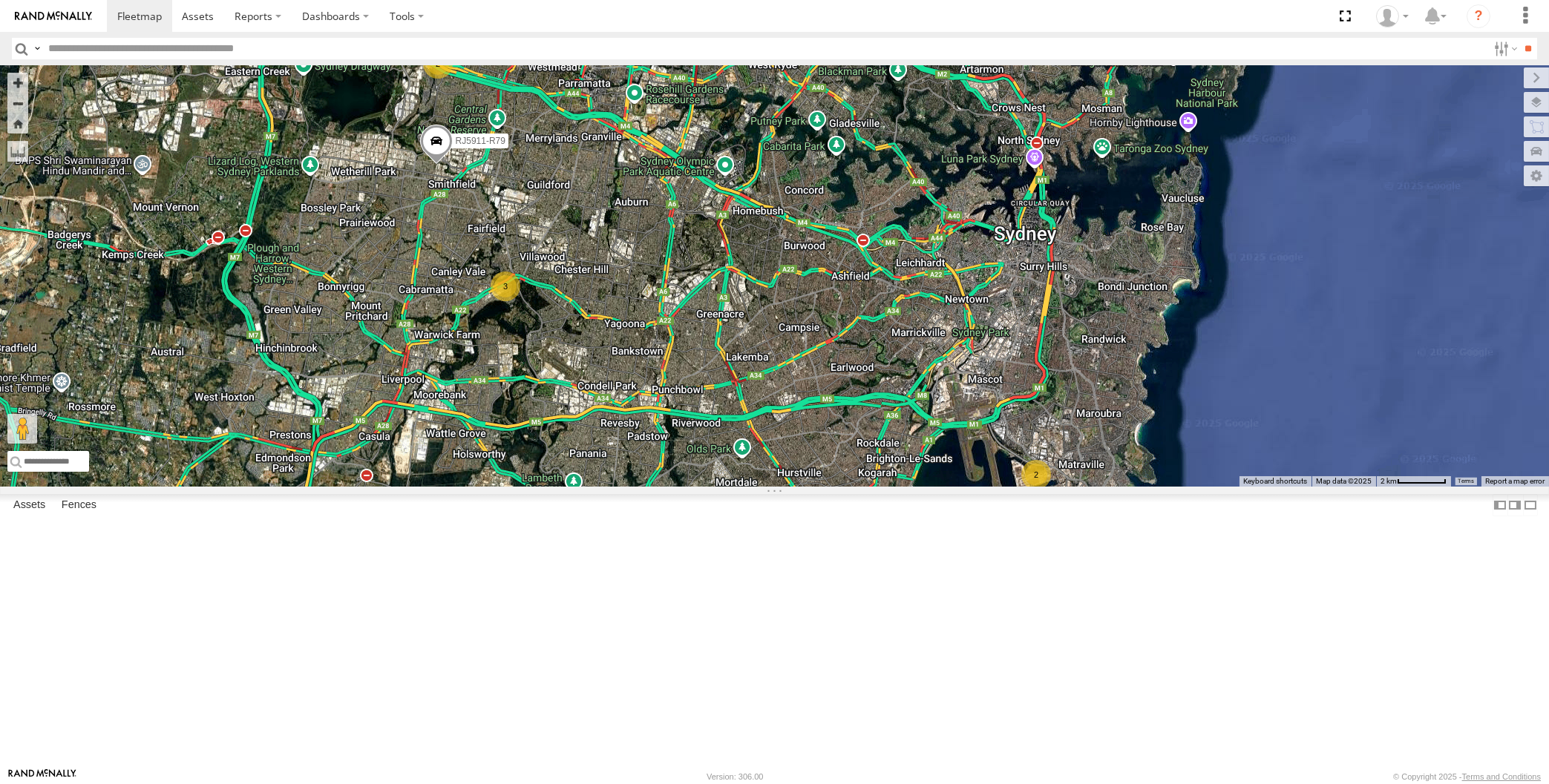
click at [814, 487] on div "RJ5911-R79 3 2 2" at bounding box center [774, 276] width 1549 height 421
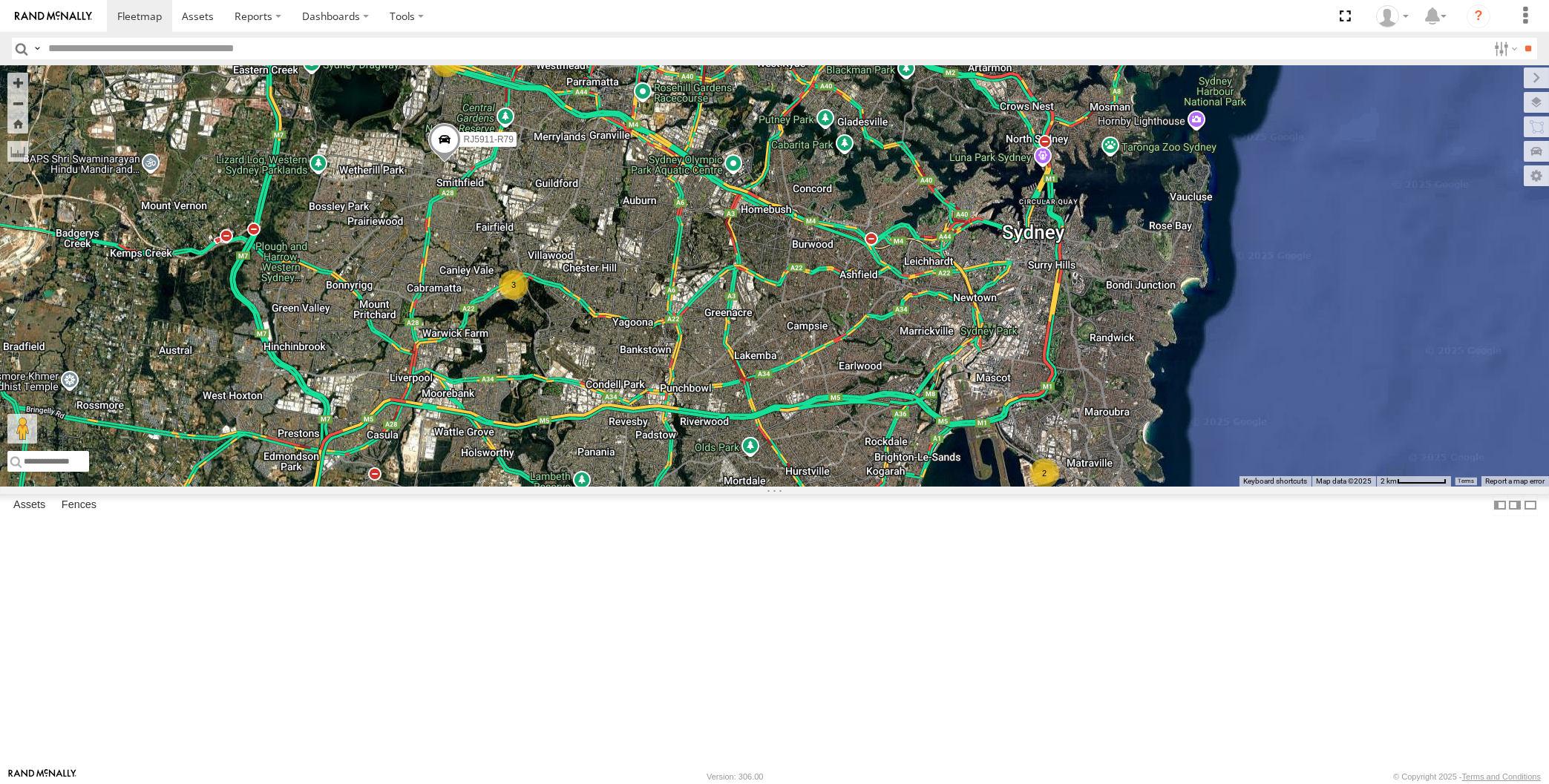
click at [783, 487] on div "RJ5911-R79 3 2 2" at bounding box center [774, 276] width 1549 height 421
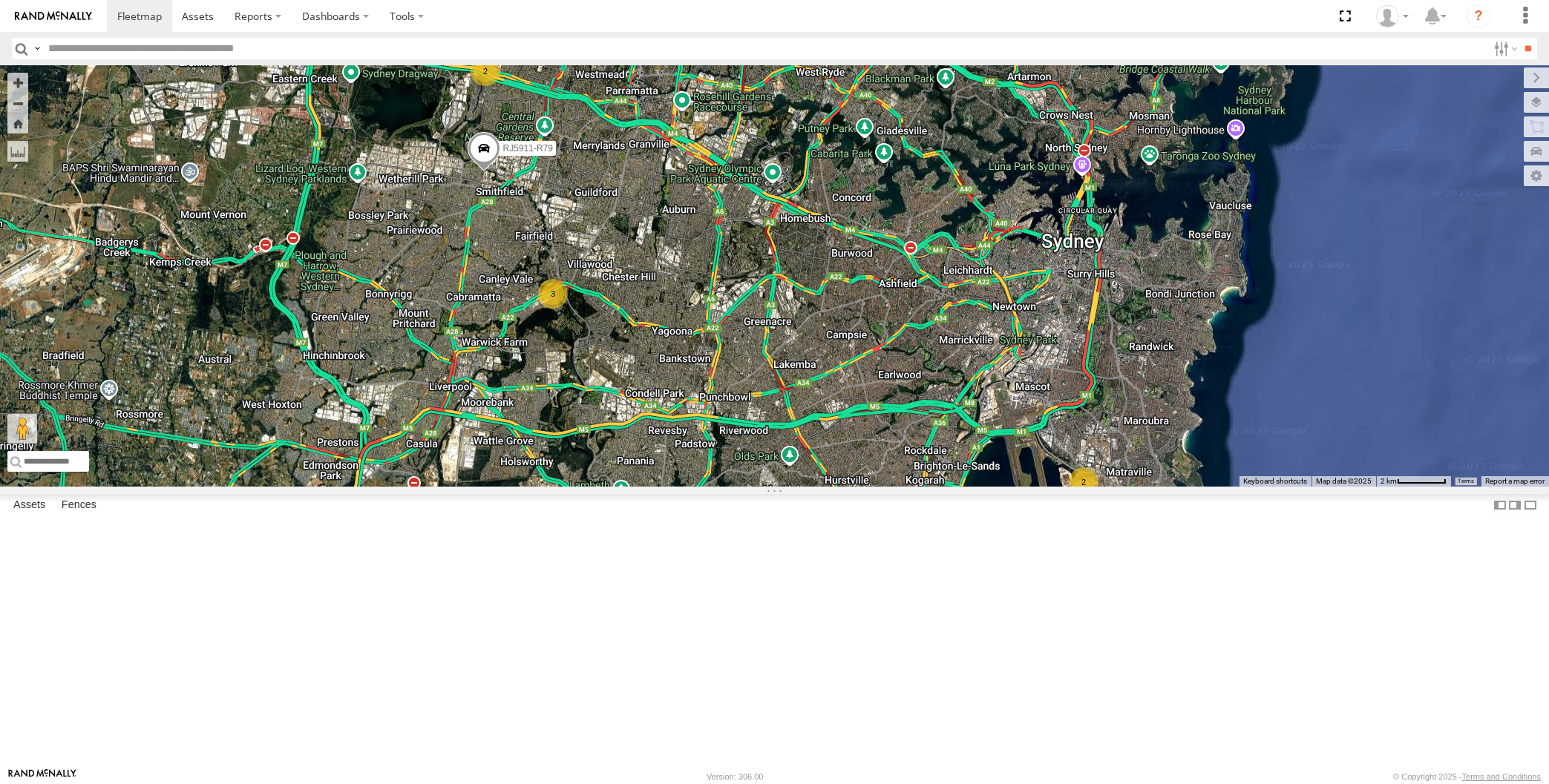
drag, startPoint x: 827, startPoint y: 590, endPoint x: 837, endPoint y: 603, distance: 16.4
click at [837, 487] on div "RJ5911-R79 3 2 2" at bounding box center [774, 276] width 1549 height 421
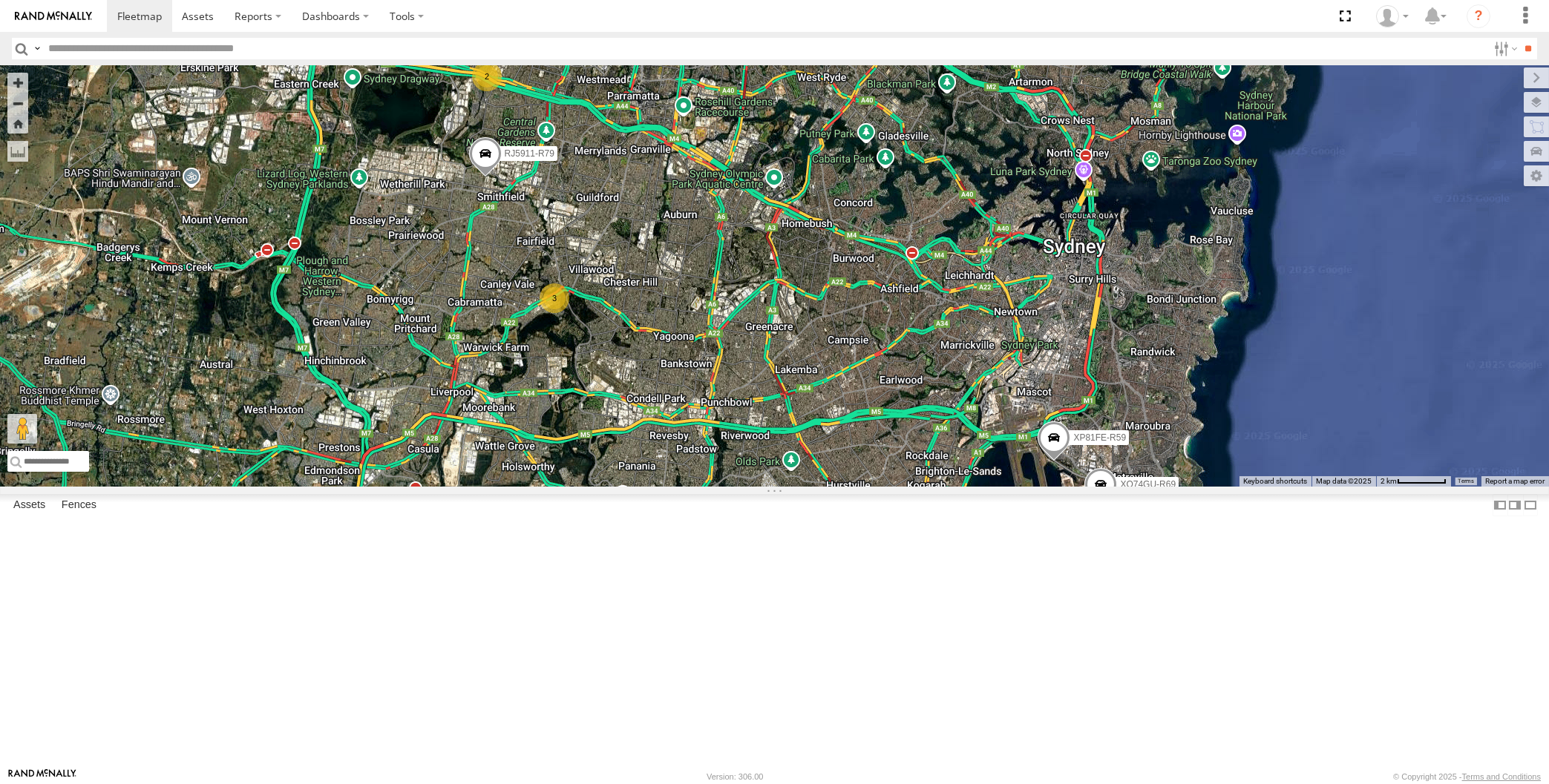
click at [971, 487] on div "RJ5911-R79 XP81FE-R59 XO74GU-R69 2 3" at bounding box center [774, 276] width 1549 height 421
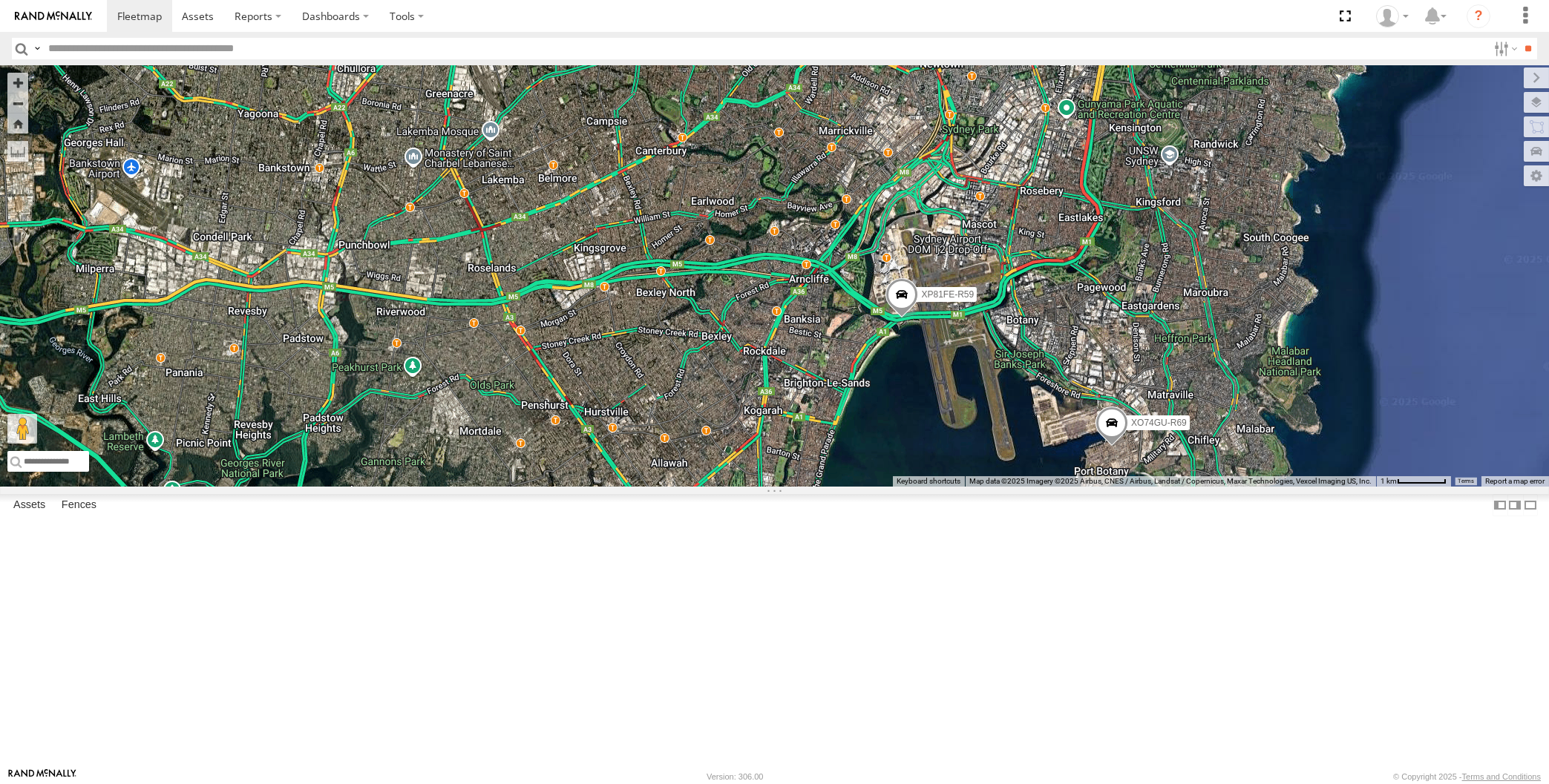
drag, startPoint x: 1141, startPoint y: 669, endPoint x: 1145, endPoint y: 662, distance: 8.1
click at [1145, 487] on div "XP81FE-R59 XO74GU-R69 3" at bounding box center [774, 276] width 1549 height 421
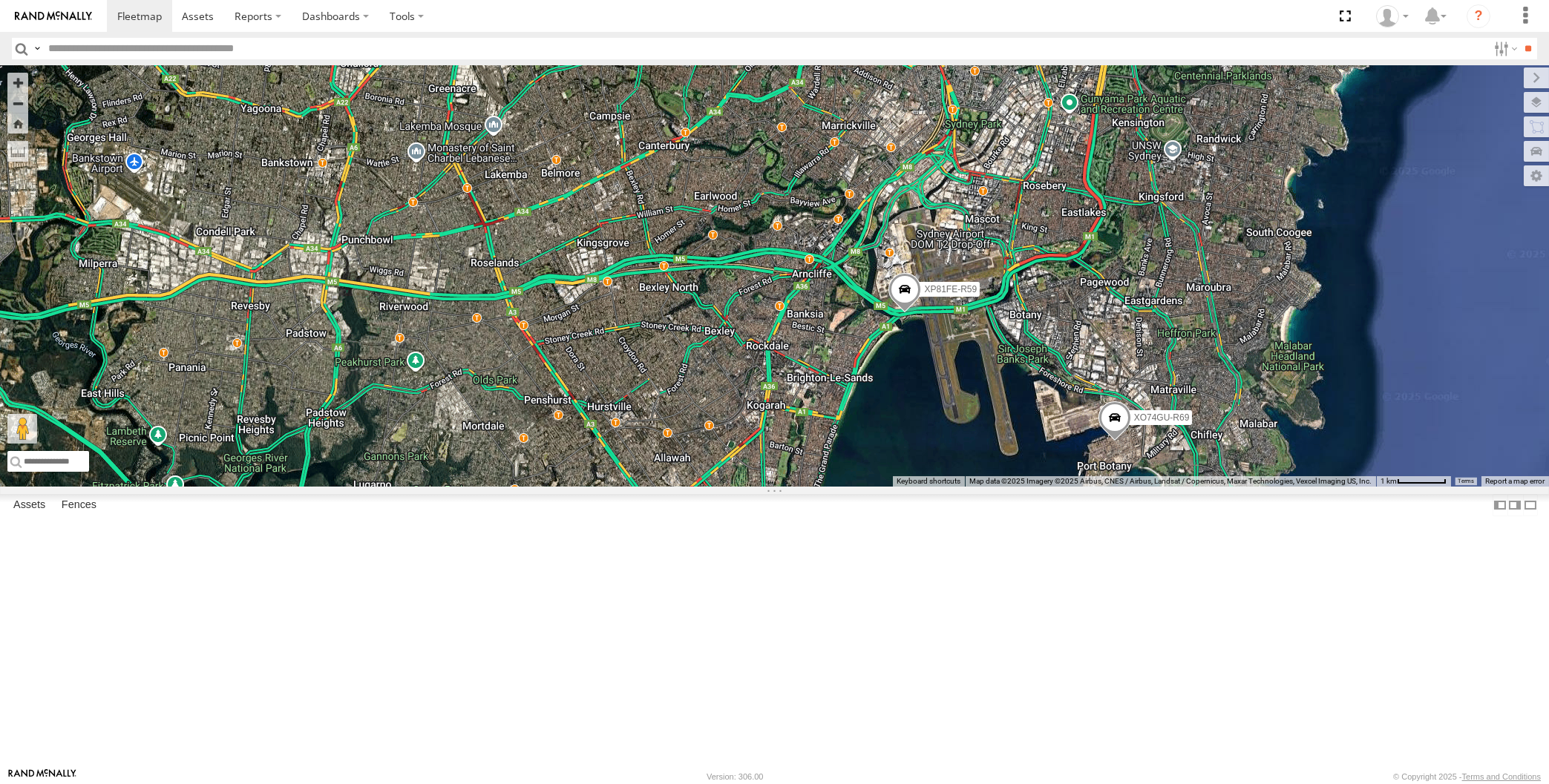
drag, startPoint x: 599, startPoint y: 570, endPoint x: 665, endPoint y: 585, distance: 67.7
click at [653, 487] on div "XP81FE-R59 XO74GU-R69 3" at bounding box center [774, 276] width 1549 height 421
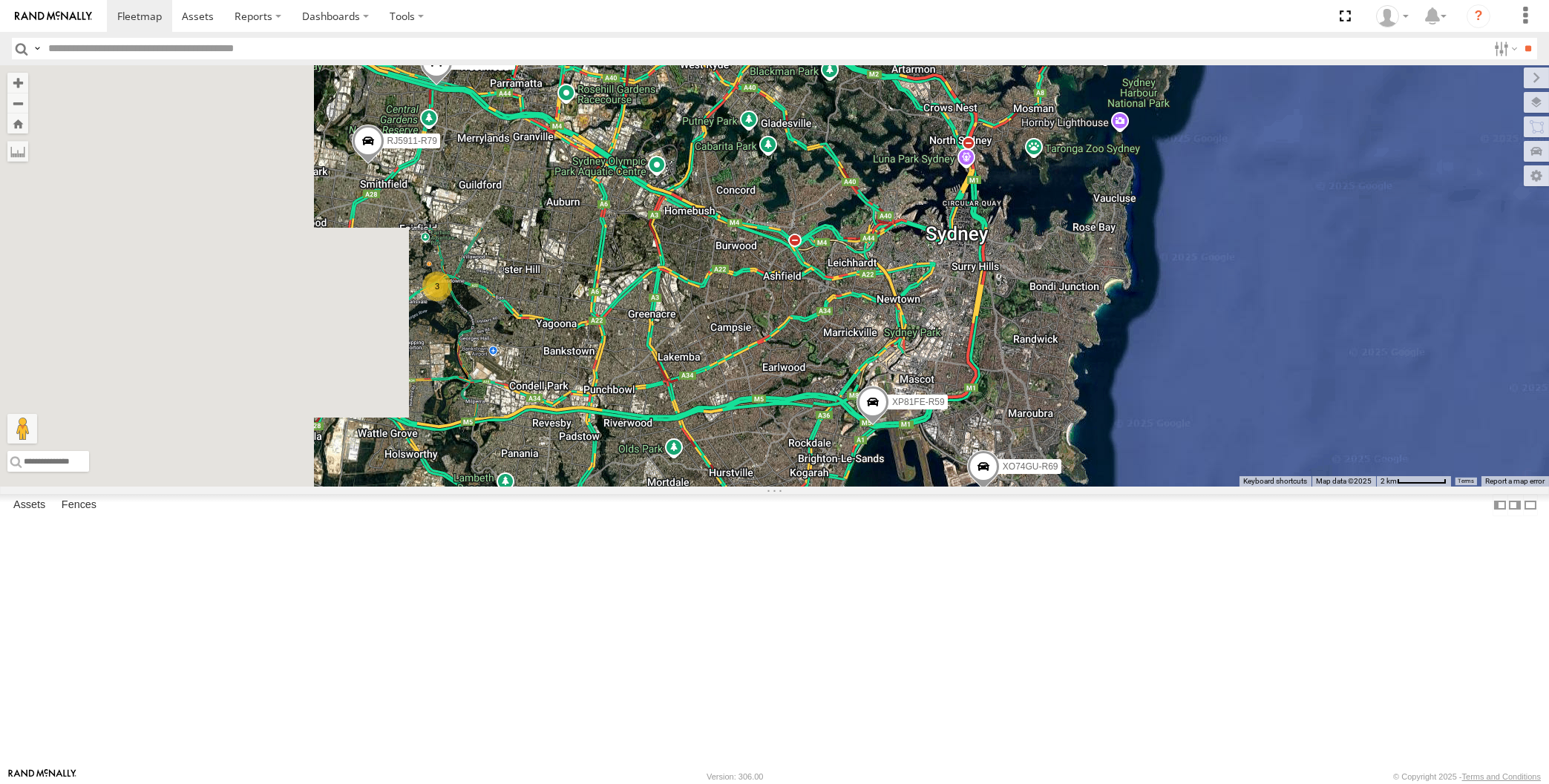
drag, startPoint x: 665, startPoint y: 585, endPoint x: 738, endPoint y: 646, distance: 95.1
click at [736, 487] on div "XP81FE-R59 XO74GU-R69 XP30JQ-R03 XSNDHU-R04 3 RJ5911-R79" at bounding box center [774, 276] width 1549 height 421
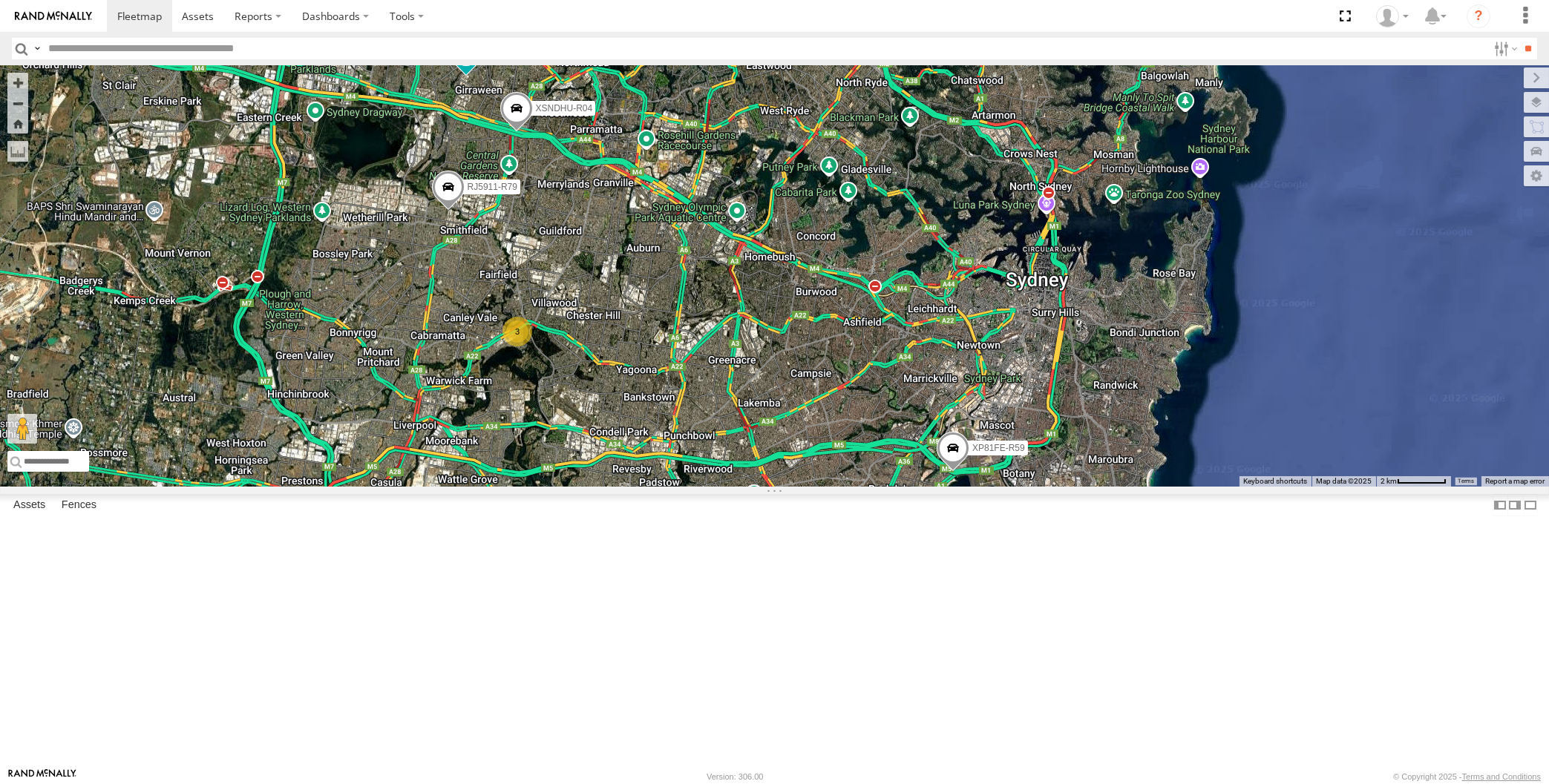
drag, startPoint x: 704, startPoint y: 590, endPoint x: 721, endPoint y: 608, distance: 24.8
click at [721, 487] on div "XP81FE-R59 XO74GU-R69 XP30JQ-R03 XSNDHU-R04 3 RJ5911-R79" at bounding box center [774, 276] width 1549 height 421
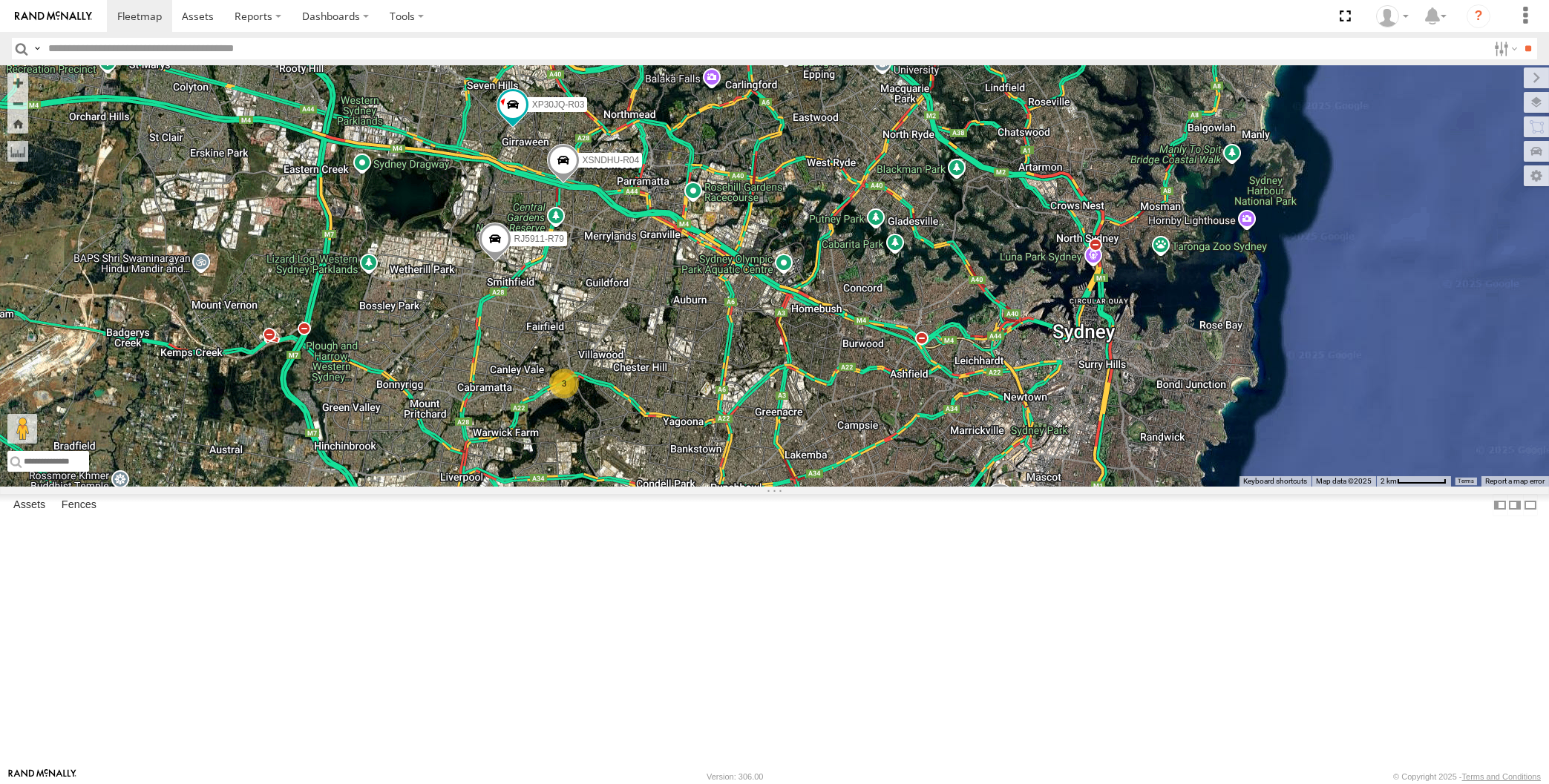
click at [490, 262] on span at bounding box center [494, 243] width 33 height 40
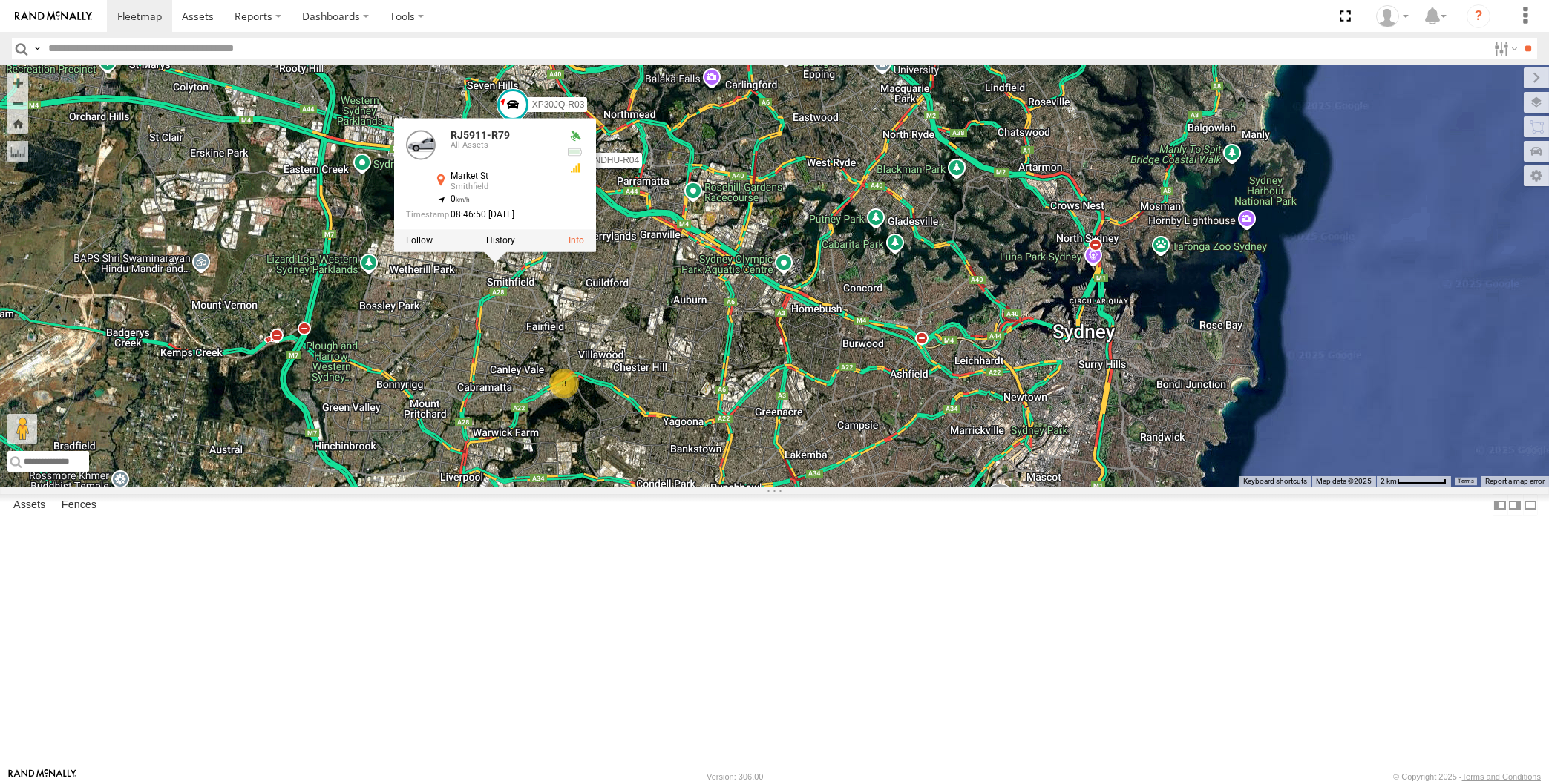
click at [525, 419] on div "XP81FE-R59 XO74GU-R69 XP30JQ-R03 XSNDHU-R04 3 RJ5911-R79 RJ5911-R79 All Assets …" at bounding box center [774, 276] width 1549 height 421
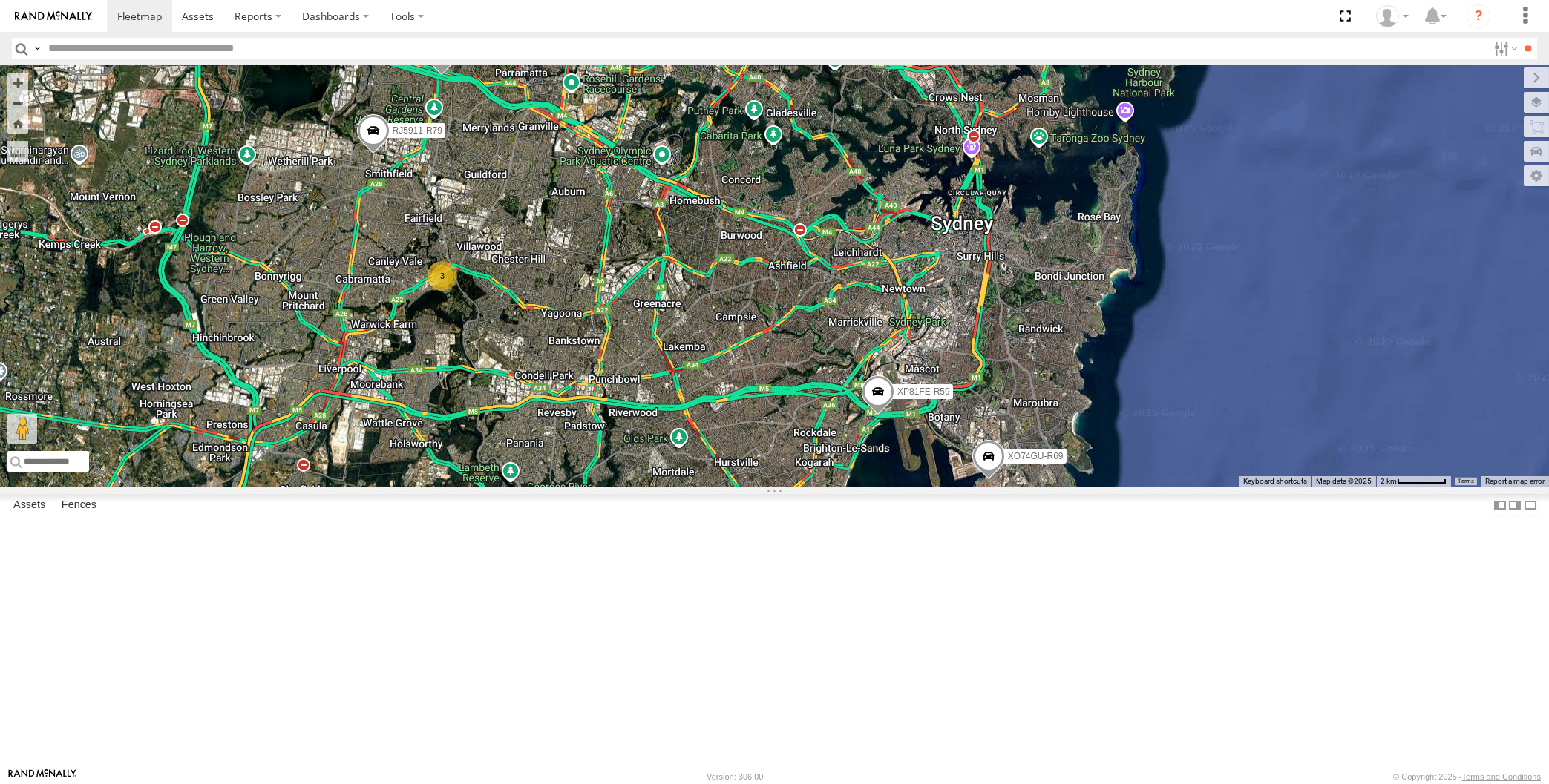
drag, startPoint x: 672, startPoint y: 595, endPoint x: 624, endPoint y: 585, distance: 49.0
click at [667, 487] on div "XP81FE-R59 XO74GU-R69 XP30JQ-R03 XSNDHU-R04 RJ5911-R79 3" at bounding box center [774, 276] width 1549 height 421
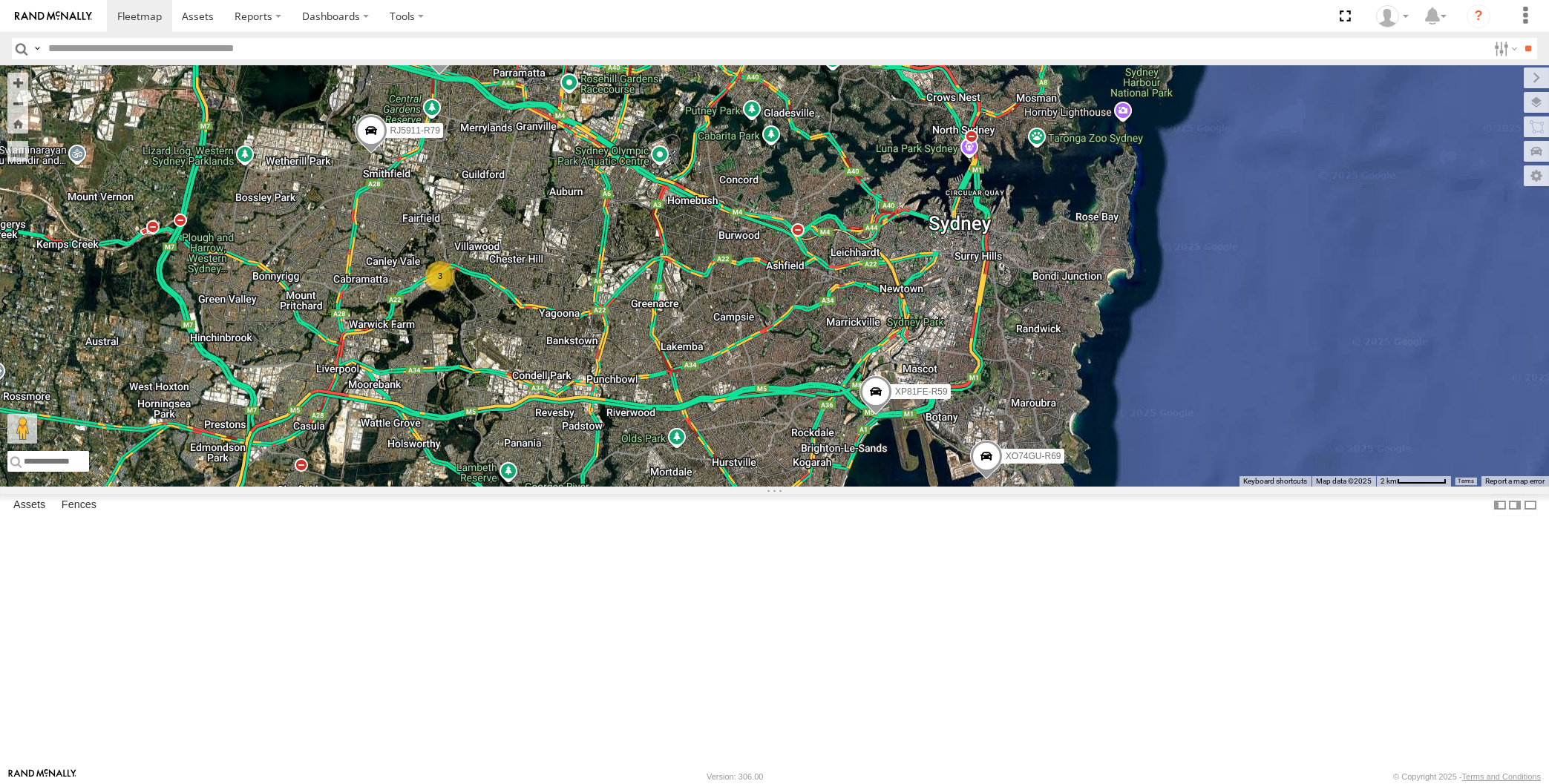
click at [349, 487] on div "XP81FE-R59 XO74GU-R69 XP30JQ-R03 XSNDHU-R04 RJ5911-R79 3" at bounding box center [774, 276] width 1549 height 421
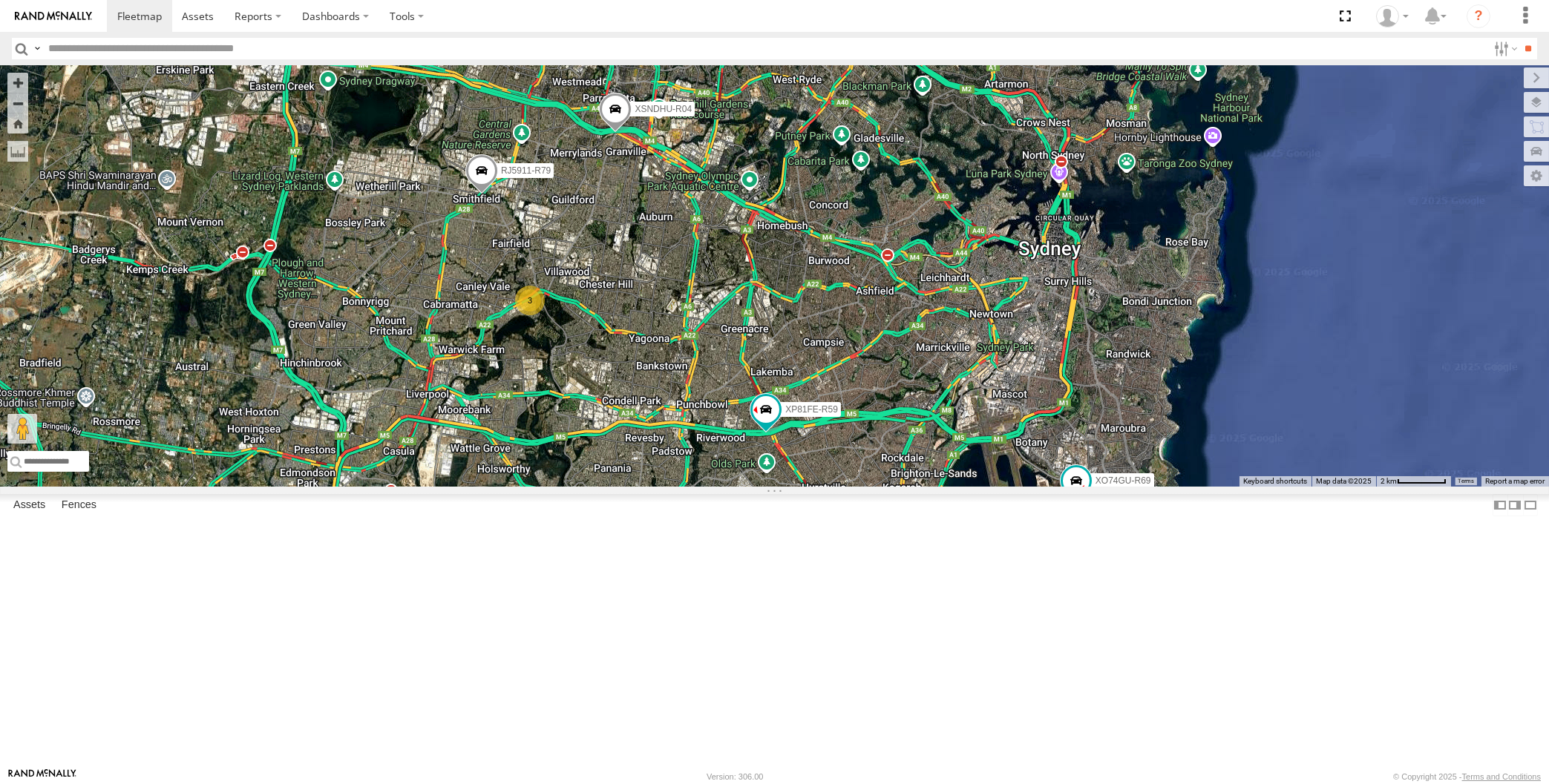
click at [838, 487] on div "XP30JQ-R03 XSNDHU-R04 3 RJ5911-R79 XP81FE-R59 XO74GU-R69" at bounding box center [774, 276] width 1549 height 421
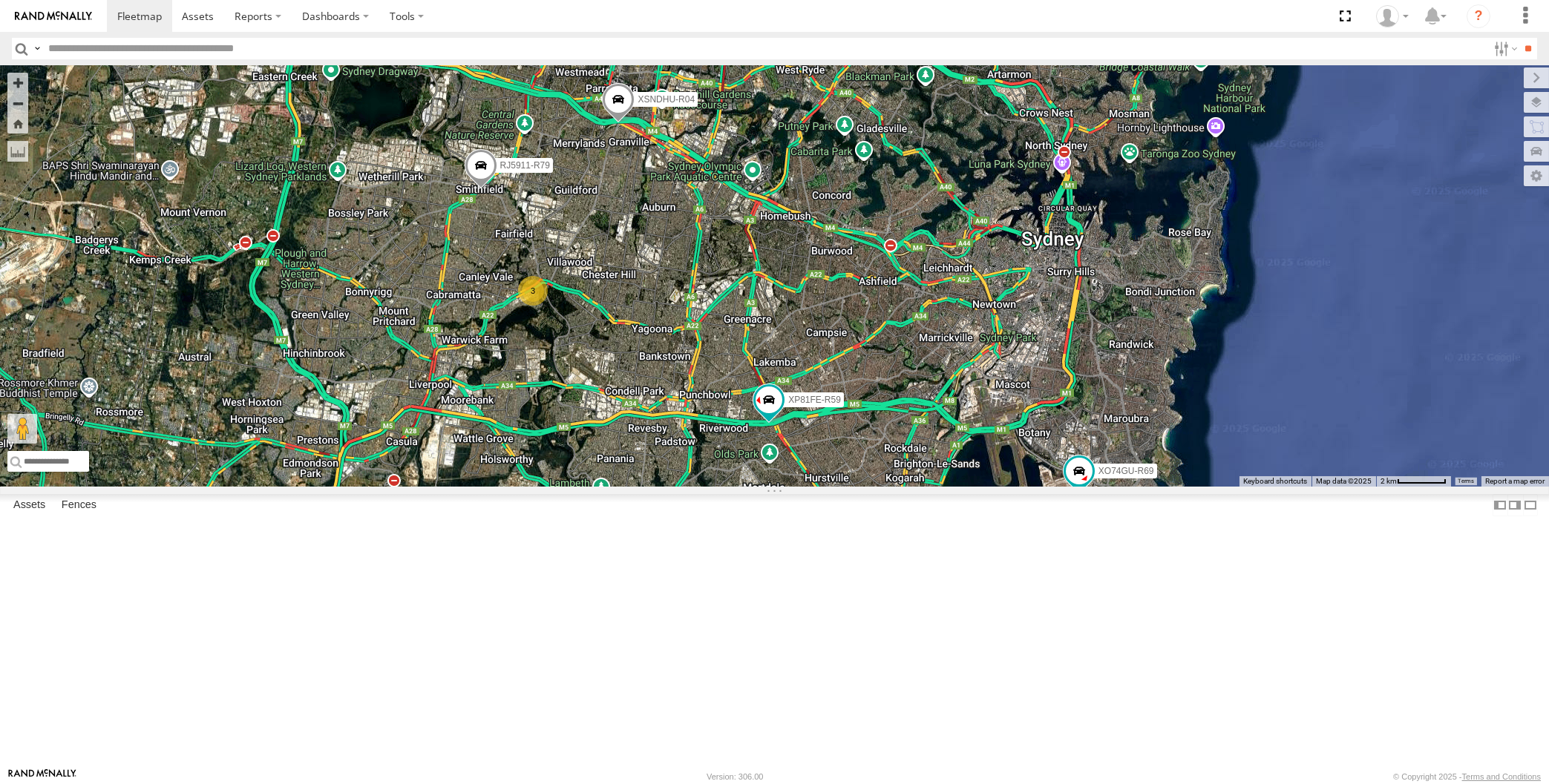
drag, startPoint x: 627, startPoint y: 441, endPoint x: 633, endPoint y: 431, distance: 11.7
click at [633, 431] on div "XP30JQ-R03 XSNDHU-R04 3 RJ5911-R79 XP81FE-R59 XO74GU-R69" at bounding box center [774, 276] width 1549 height 421
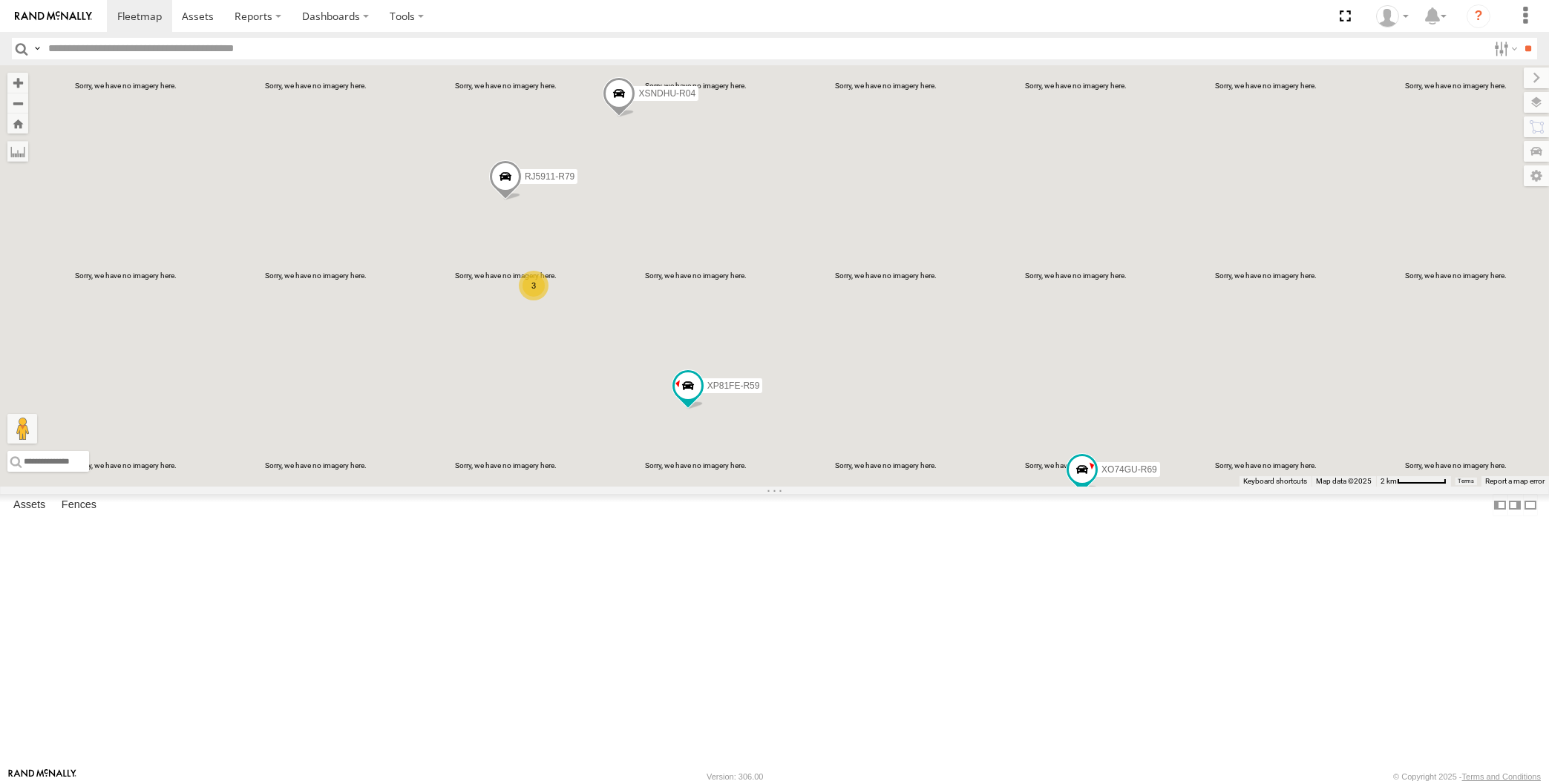
click at [869, 487] on div "XP30JQ-R03 XSNDHU-R04 RJ5911-R79 XP81FE-R59 XO74GU-R69 3" at bounding box center [774, 276] width 1549 height 421
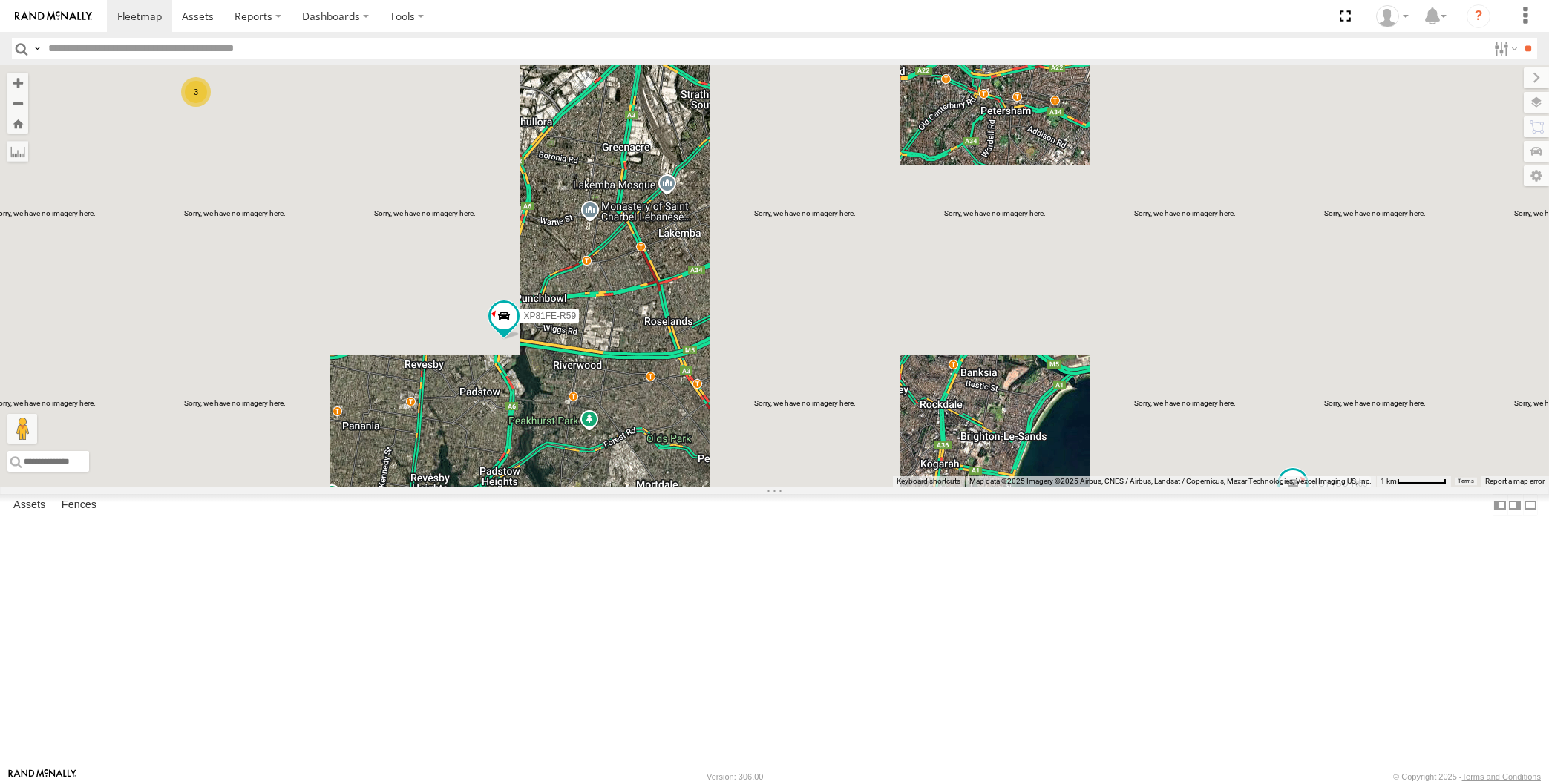
drag, startPoint x: 886, startPoint y: 488, endPoint x: 889, endPoint y: 496, distance: 8.5
click at [889, 487] on div "XP30JQ-R03 XSNDHU-R04 RJ5911-R79 XP81FE-R59 XO74GU-R69 3" at bounding box center [774, 276] width 1549 height 421
